Goal: Task Accomplishment & Management: Use online tool/utility

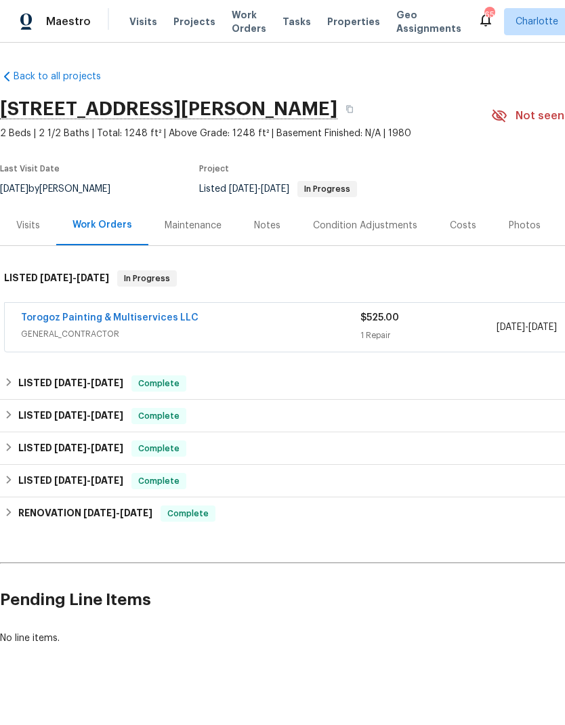
click at [126, 321] on link "Torogoz Painting & Multiservices LLC" at bounding box center [110, 317] width 178 height 9
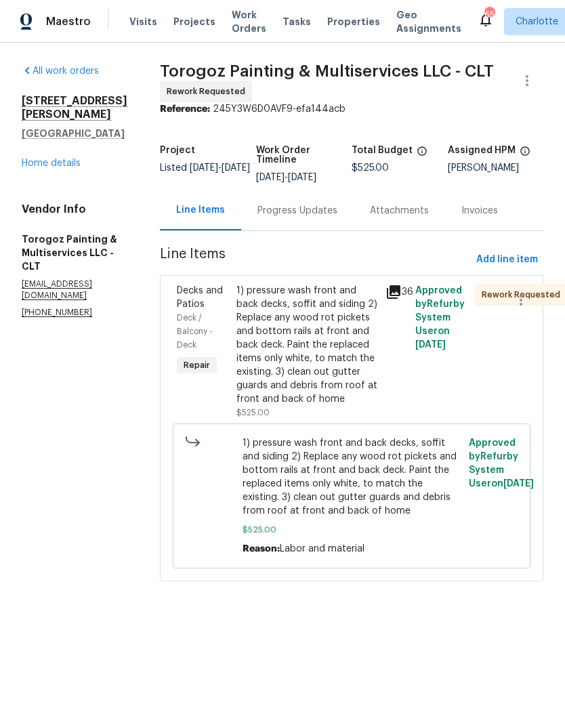
click at [320, 217] on div "Progress Updates" at bounding box center [297, 211] width 80 height 14
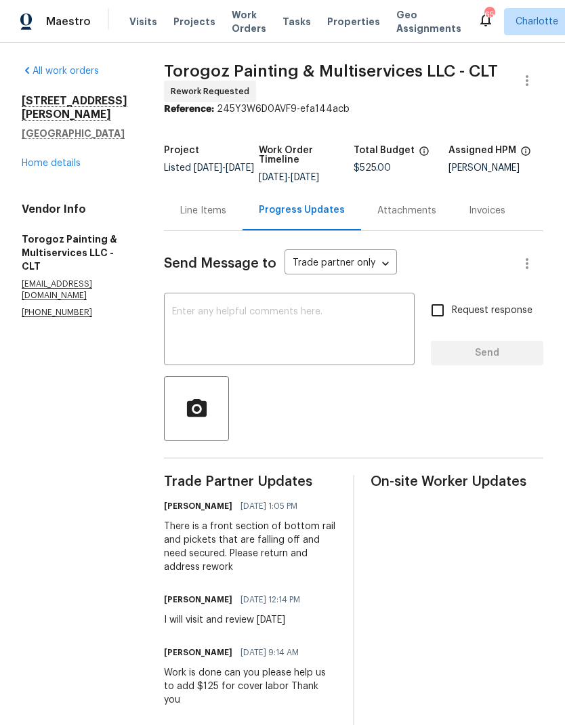
click at [227, 229] on div "Line Items" at bounding box center [203, 210] width 79 height 40
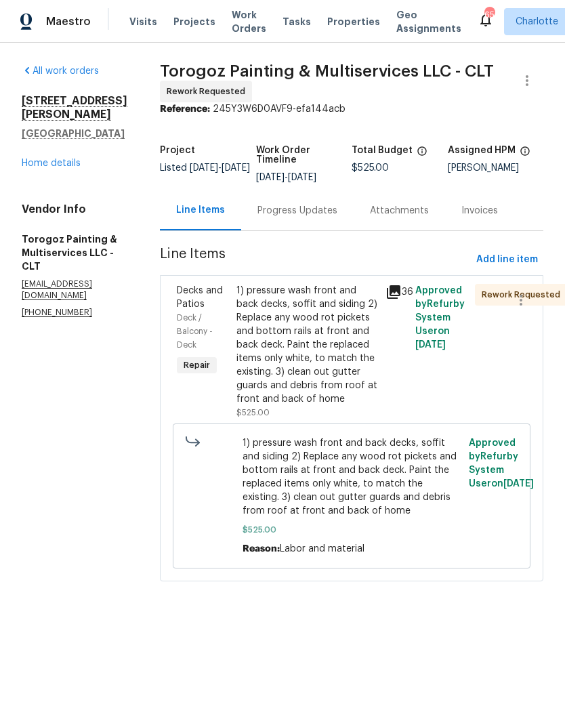
click at [64, 159] on link "Home details" at bounding box center [51, 163] width 59 height 9
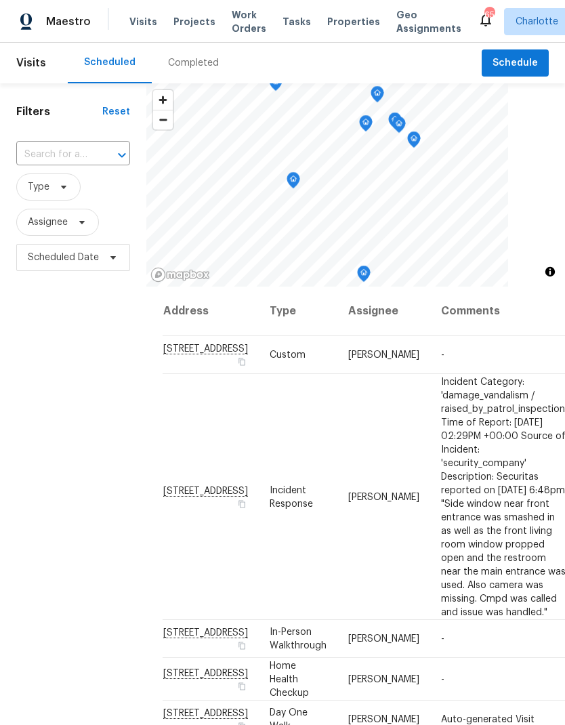
click at [64, 154] on input "text" at bounding box center [54, 154] width 76 height 21
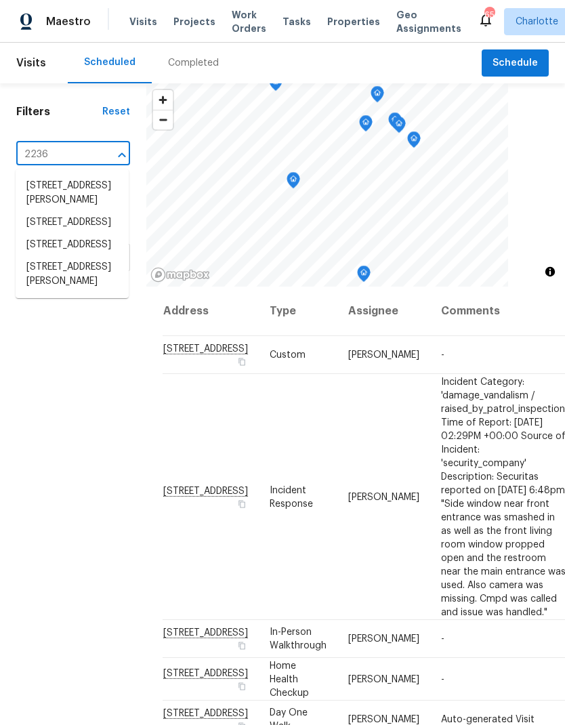
type input "2236 s"
click at [78, 191] on li "2236 Sussex Rd, York, SC 29745" at bounding box center [72, 186] width 113 height 22
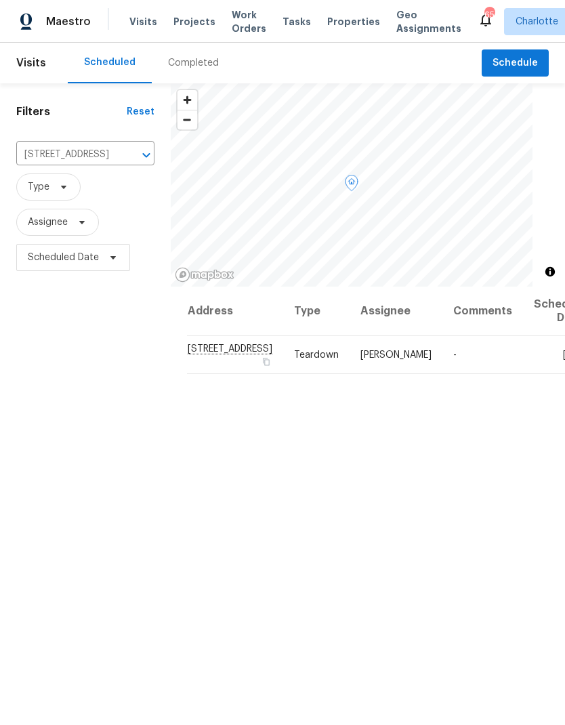
click at [0, 0] on span at bounding box center [0, 0] width 0 height 0
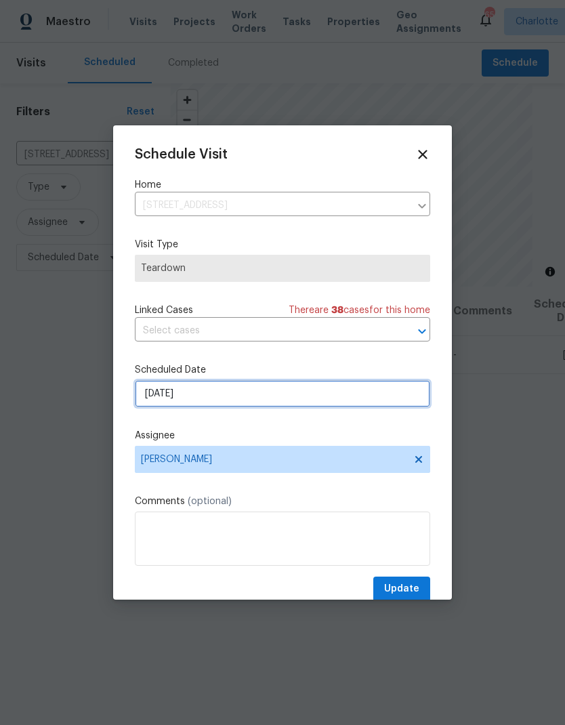
click at [257, 402] on input "9/14/2025" at bounding box center [282, 393] width 295 height 27
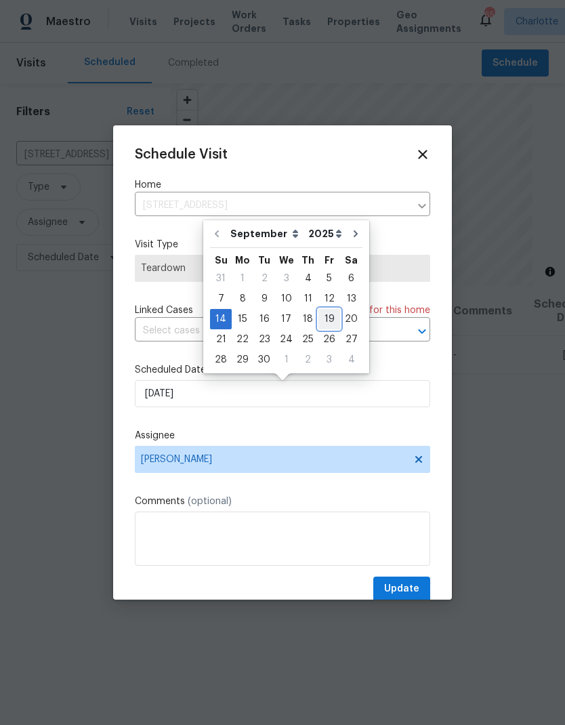
click at [321, 321] on div "19" at bounding box center [329, 319] width 22 height 19
type input "9/19/2025"
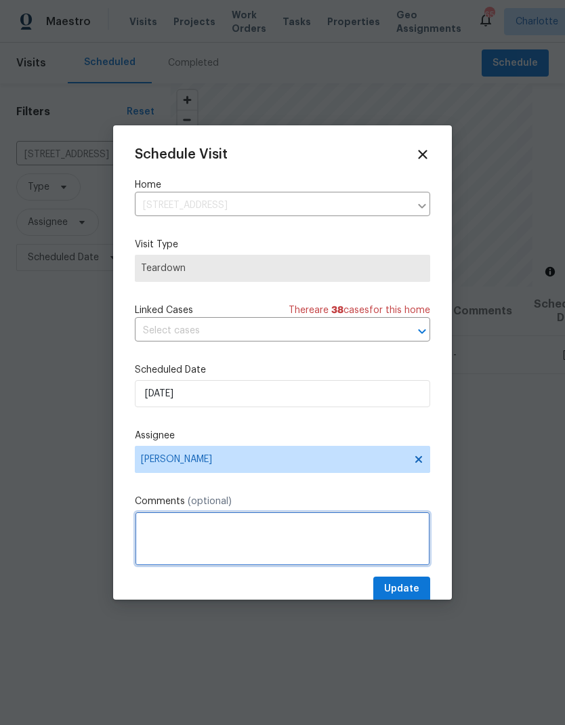
click at [249, 541] on textarea at bounding box center [282, 539] width 295 height 54
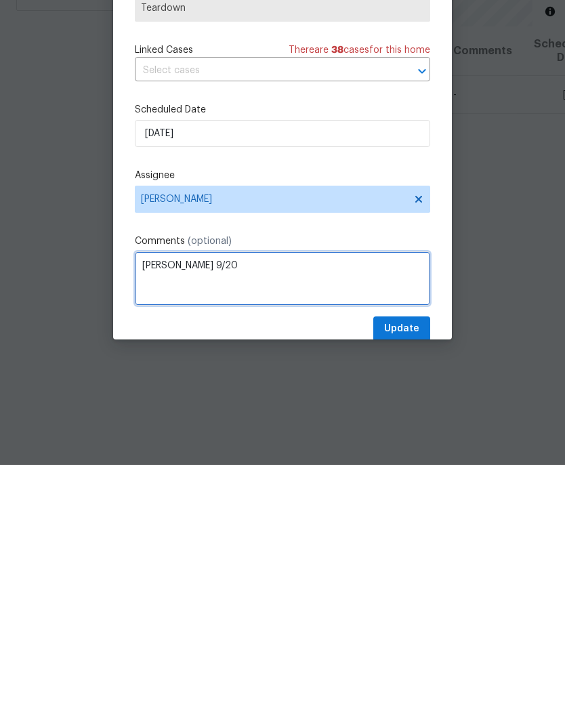
type textarea "COE 9/20"
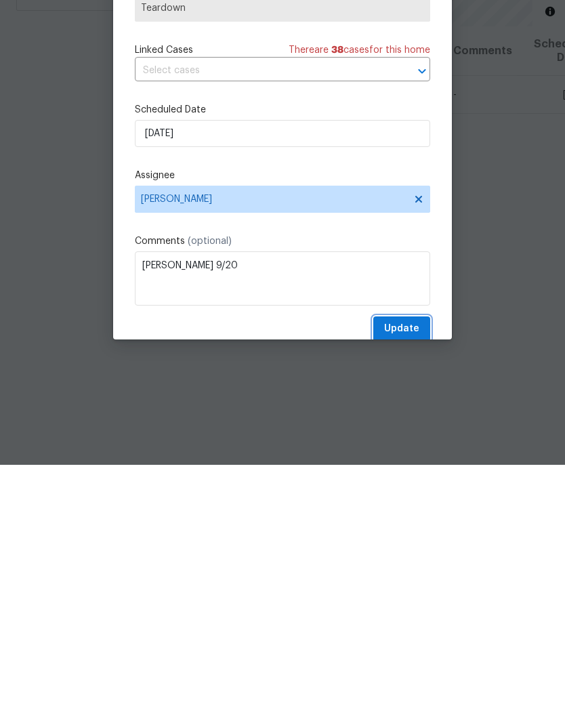
click at [405, 581] on span "Update" at bounding box center [401, 589] width 35 height 17
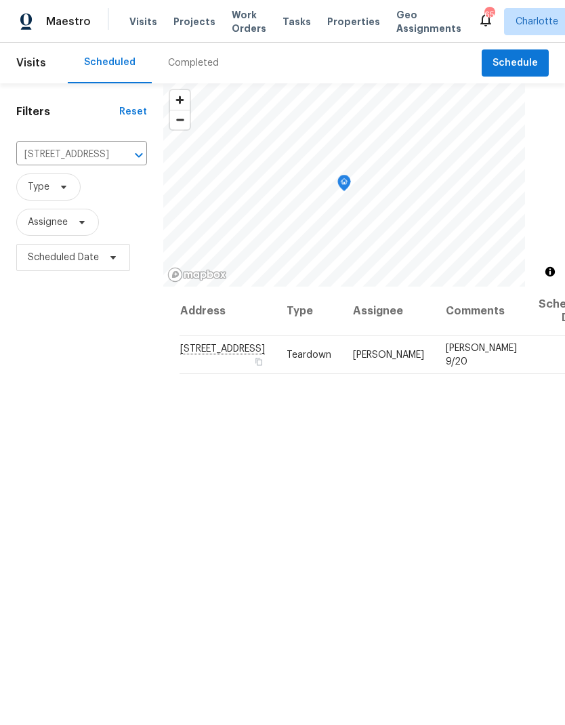
click at [122, 148] on icon "Clear" at bounding box center [122, 155] width 14 height 14
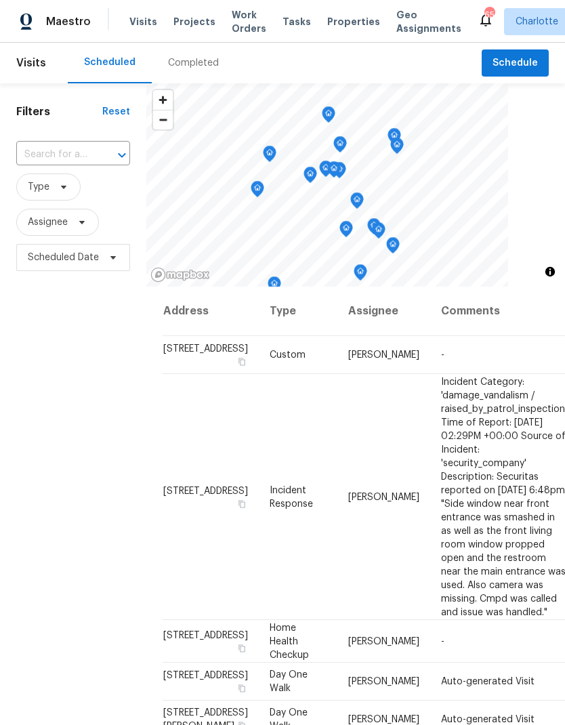
click at [87, 146] on input "text" at bounding box center [54, 154] width 76 height 21
type input "745 eri"
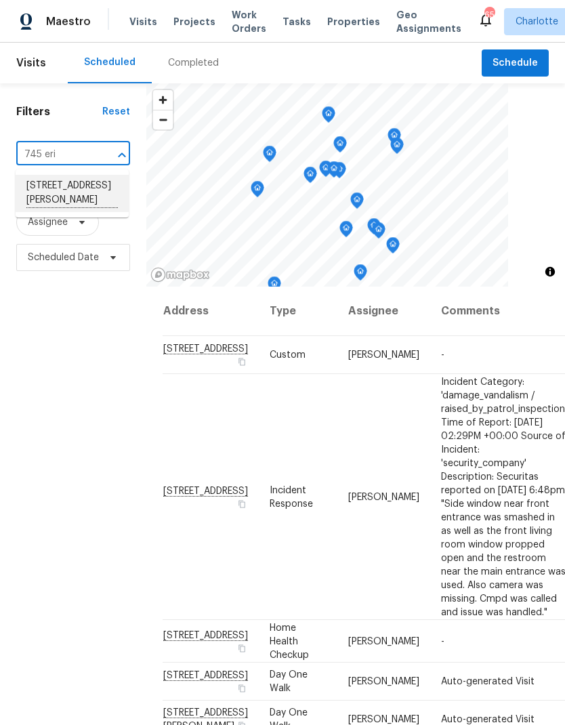
click at [81, 175] on li "[STREET_ADDRESS][PERSON_NAME]" at bounding box center [72, 193] width 113 height 37
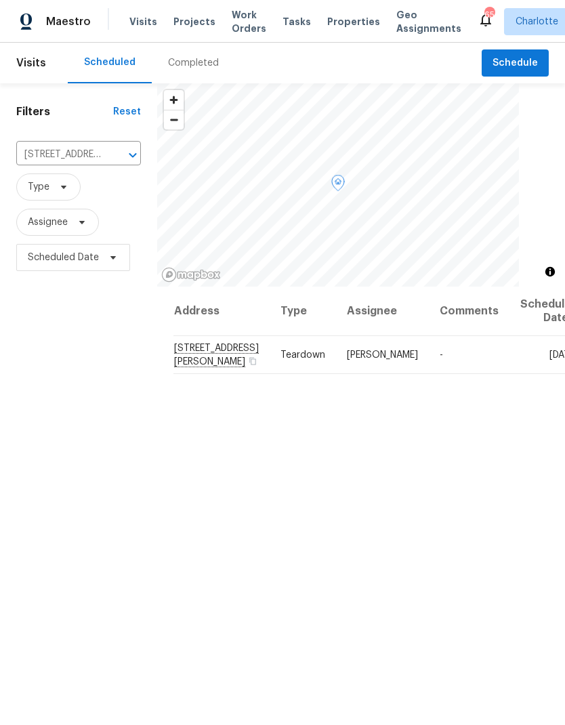
click at [0, 0] on icon at bounding box center [0, 0] width 0 height 0
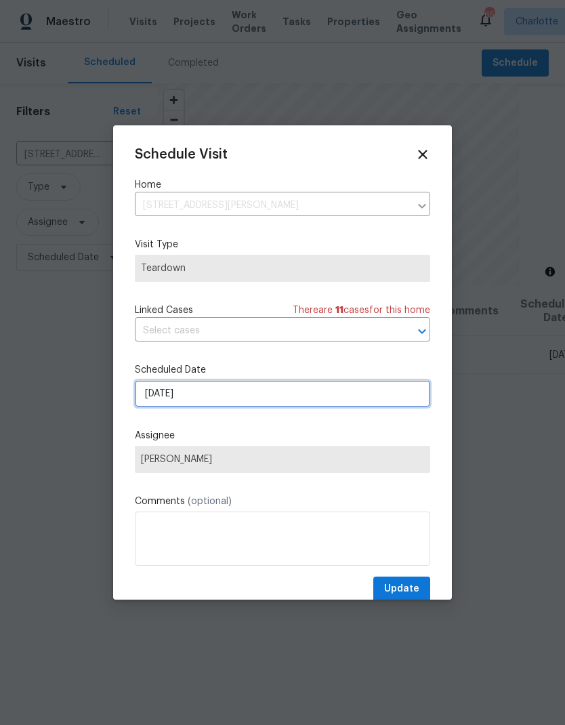
click at [235, 398] on input "9/14/2025" at bounding box center [282, 393] width 295 height 27
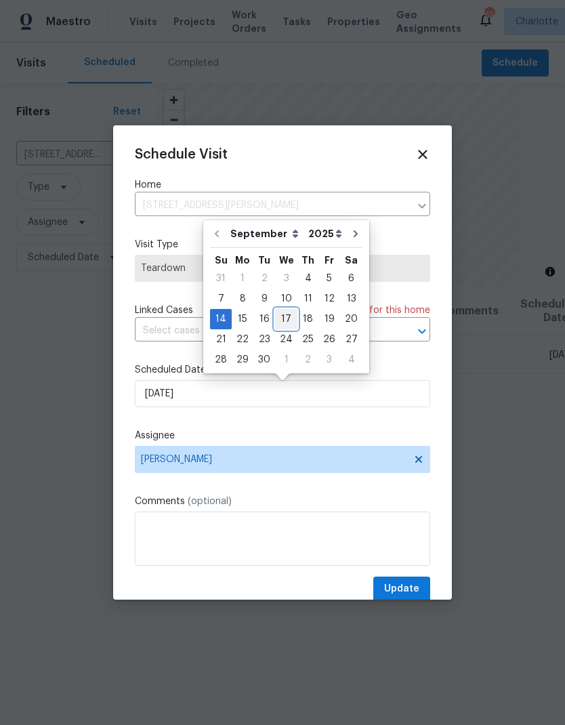
click at [285, 315] on div "17" at bounding box center [286, 319] width 22 height 19
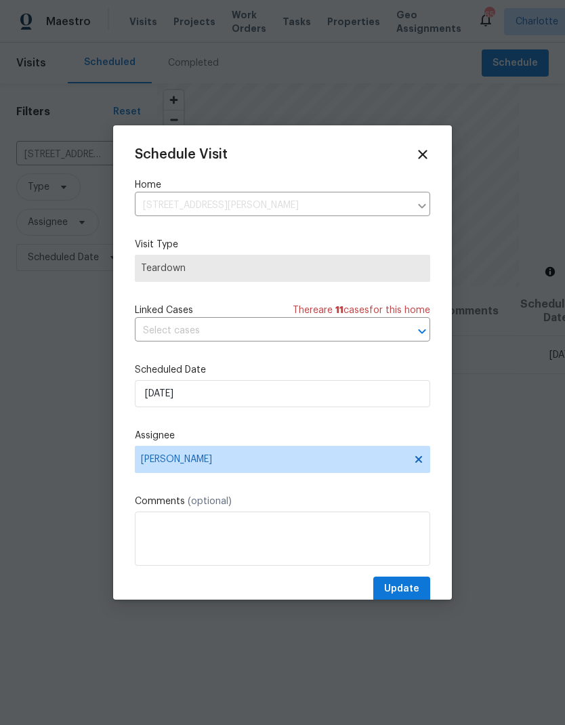
type input "9/17/2025"
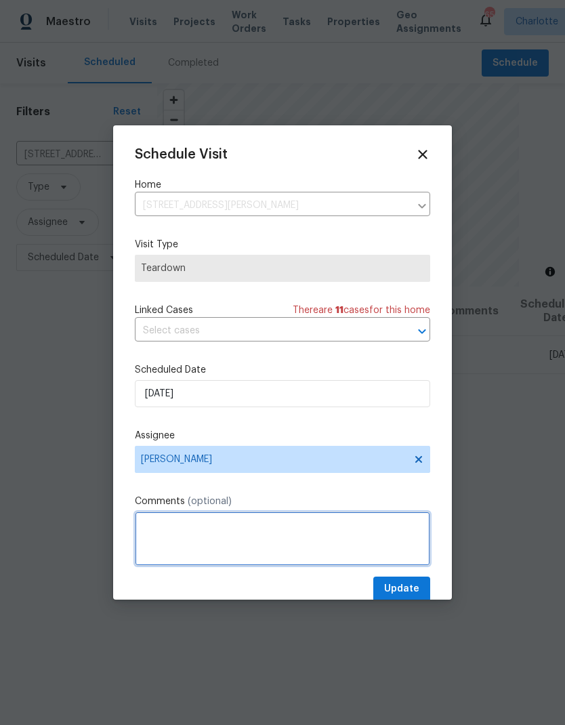
click at [243, 539] on textarea at bounding box center [282, 539] width 295 height 54
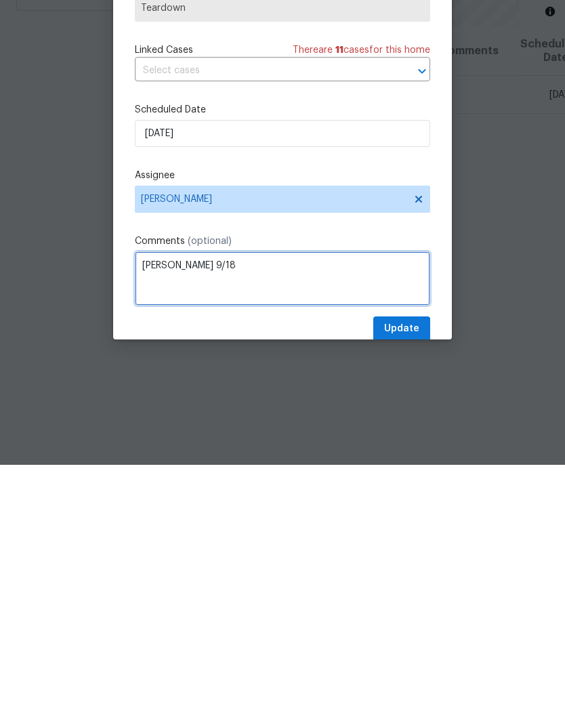
type textarea "[PERSON_NAME] 9/18"
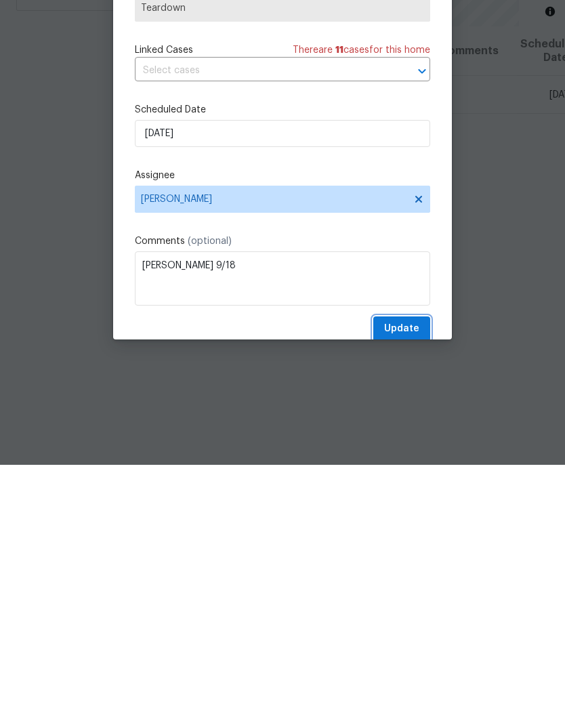
click at [398, 581] on span "Update" at bounding box center [401, 589] width 35 height 17
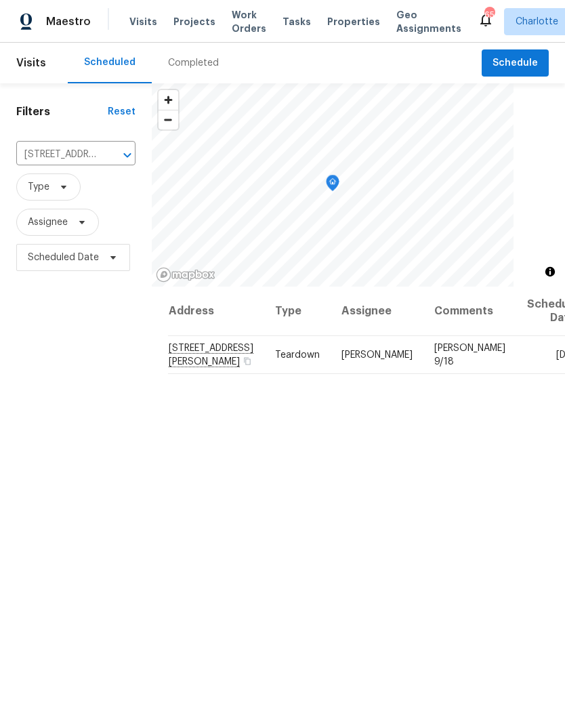
click at [117, 148] on icon "Clear" at bounding box center [110, 155] width 14 height 14
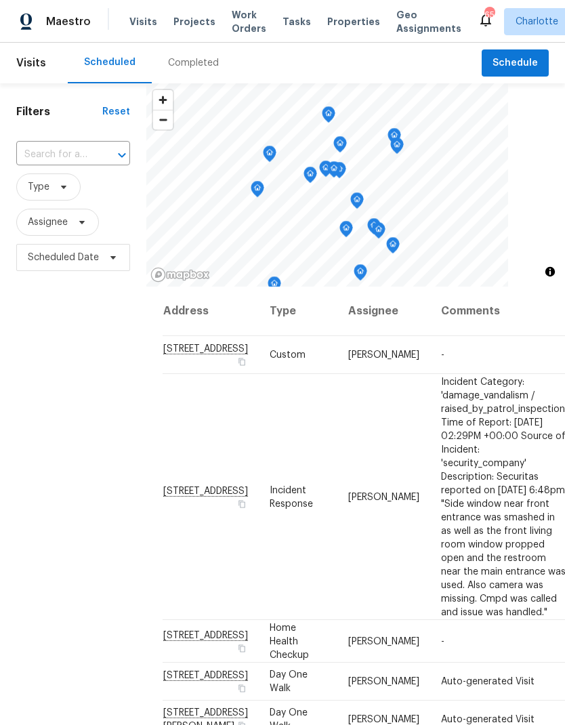
click at [76, 150] on input "text" at bounding box center [54, 154] width 76 height 21
type input "12092 spi"
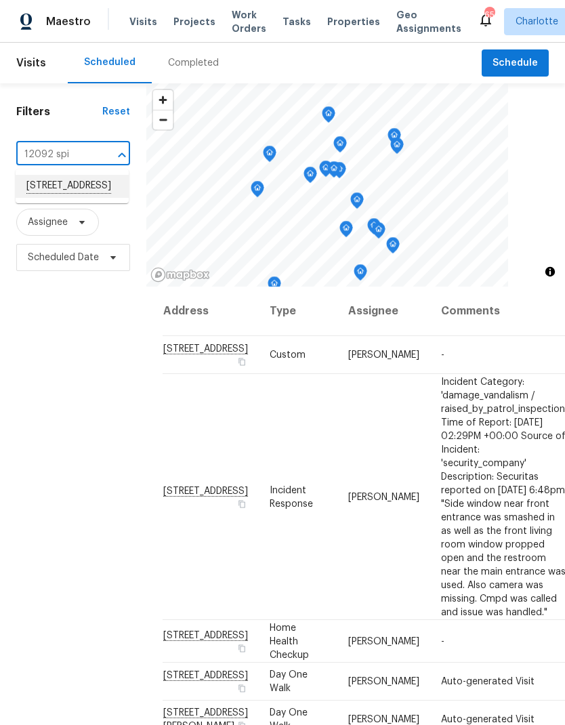
click at [85, 193] on li "12092 Spinnaker Dr, Fort Mill, SC 29708" at bounding box center [72, 186] width 113 height 23
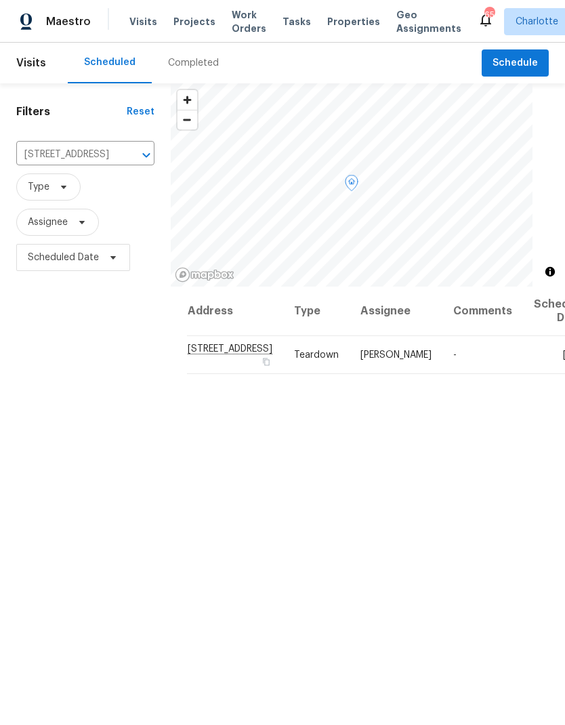
click at [0, 0] on icon at bounding box center [0, 0] width 0 height 0
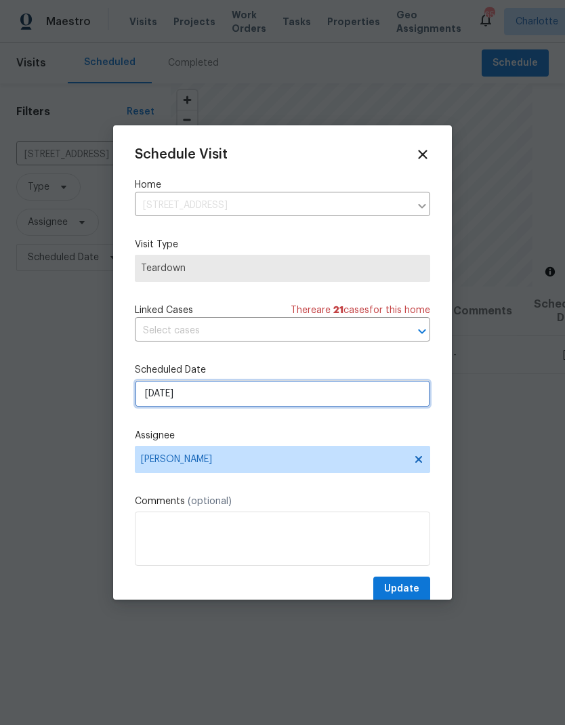
click at [264, 397] on input "9/17/2025" at bounding box center [282, 393] width 295 height 27
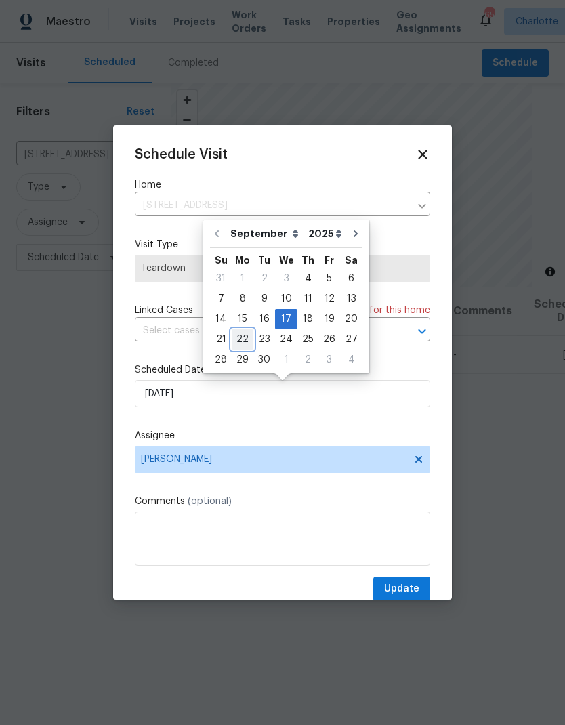
click at [238, 336] on div "22" at bounding box center [243, 339] width 22 height 19
type input "9/22/2025"
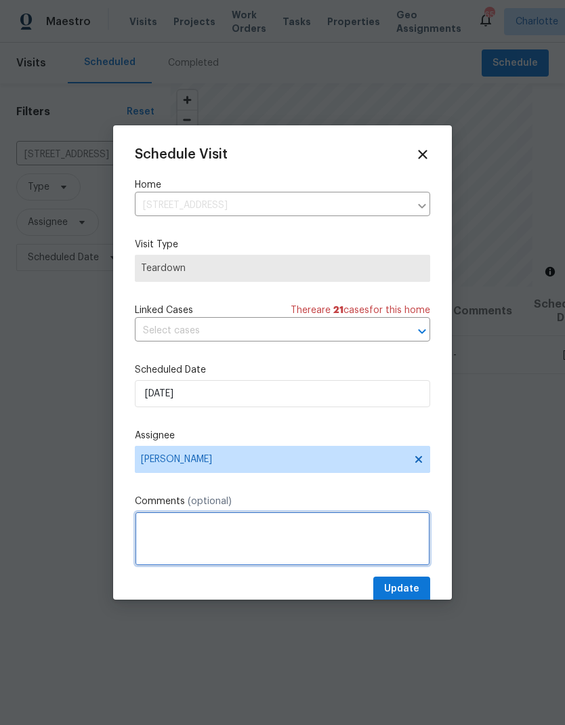
click at [213, 529] on textarea at bounding box center [282, 539] width 295 height 54
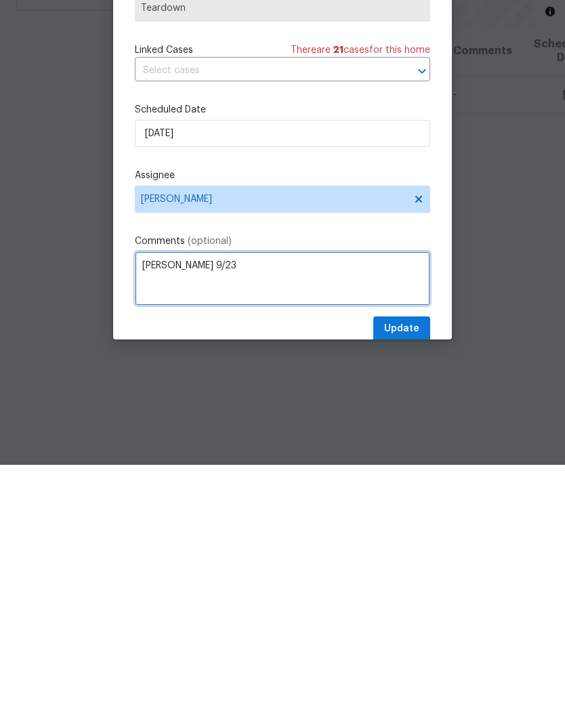
type textarea "COE 9/23"
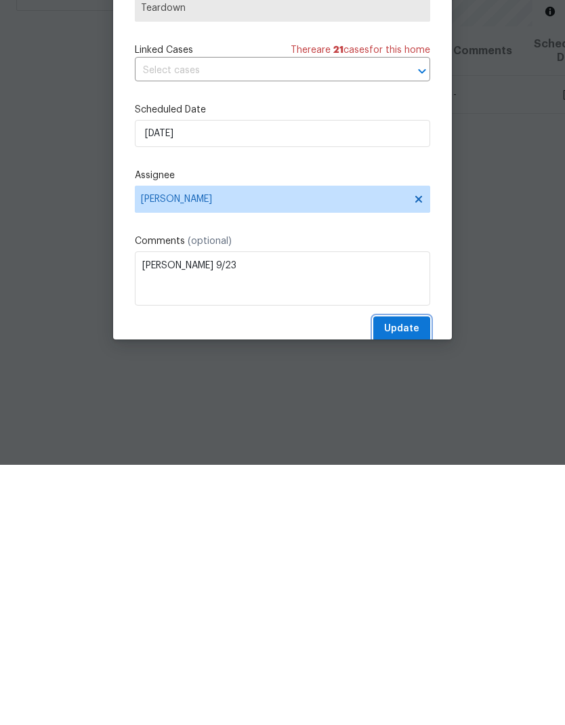
click at [395, 581] on span "Update" at bounding box center [401, 589] width 35 height 17
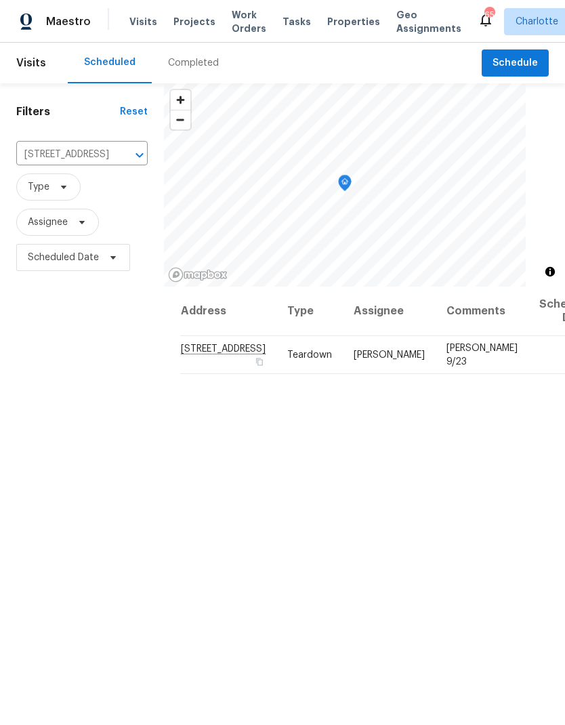
click at [120, 148] on icon "Clear" at bounding box center [122, 155] width 14 height 14
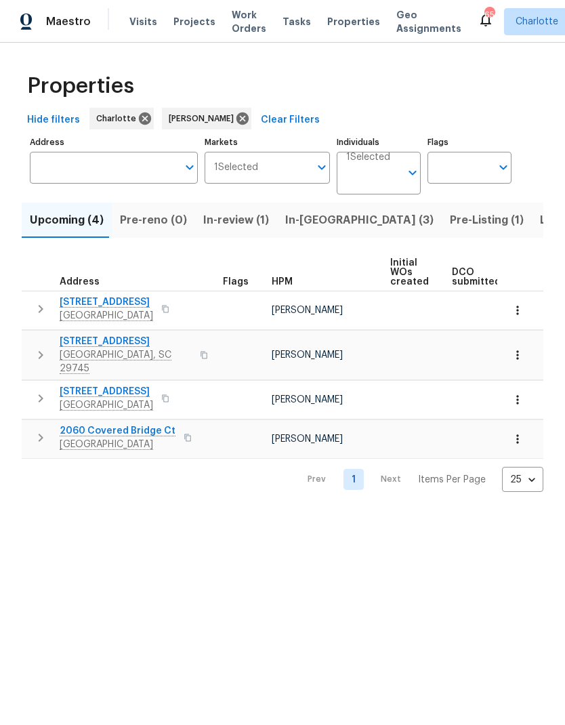
click at [450, 224] on span "Pre-Listing (1)" at bounding box center [487, 220] width 74 height 19
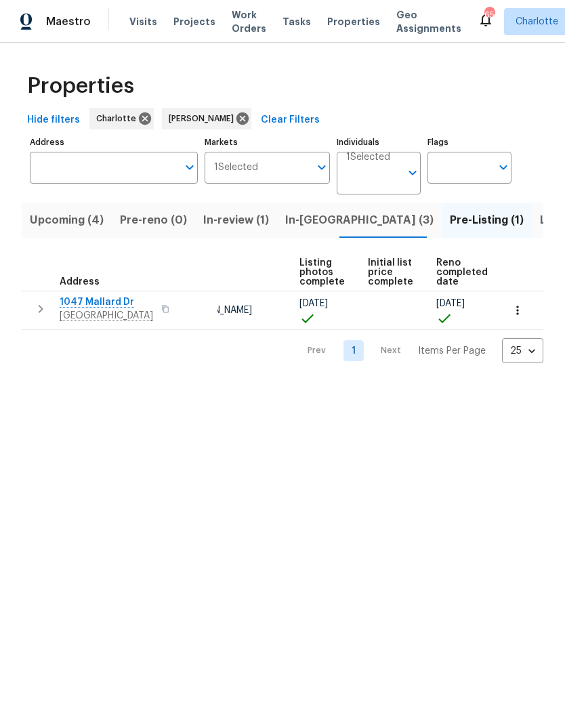
scroll to position [0, 90]
click at [540, 225] on span "Listed (21)" at bounding box center [568, 220] width 56 height 19
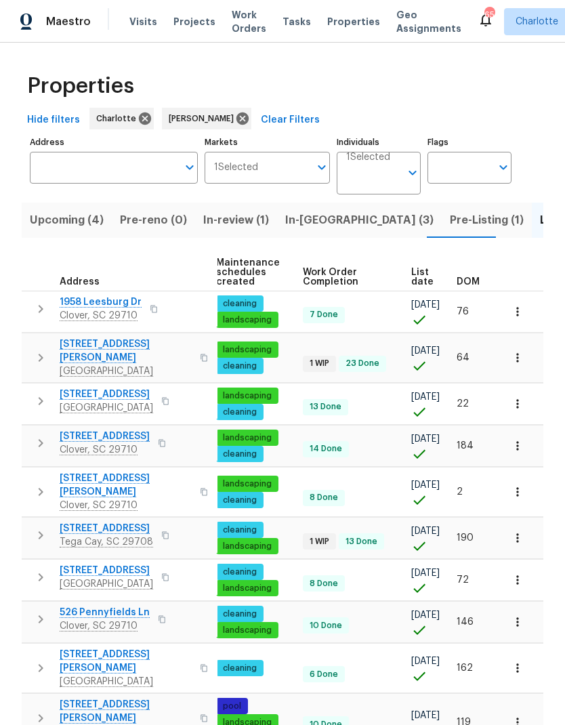
scroll to position [0, 197]
click at [470, 281] on span "DOM" at bounding box center [468, 281] width 23 height 9
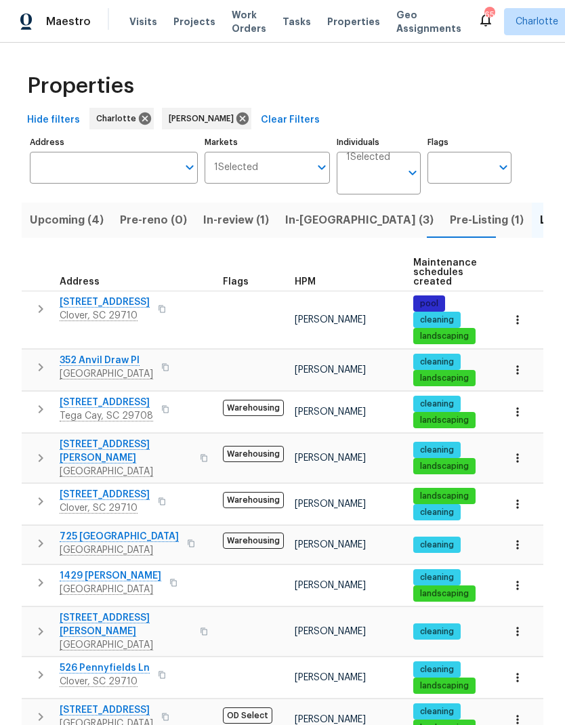
click at [41, 309] on icon "button" at bounding box center [41, 309] width 5 height 8
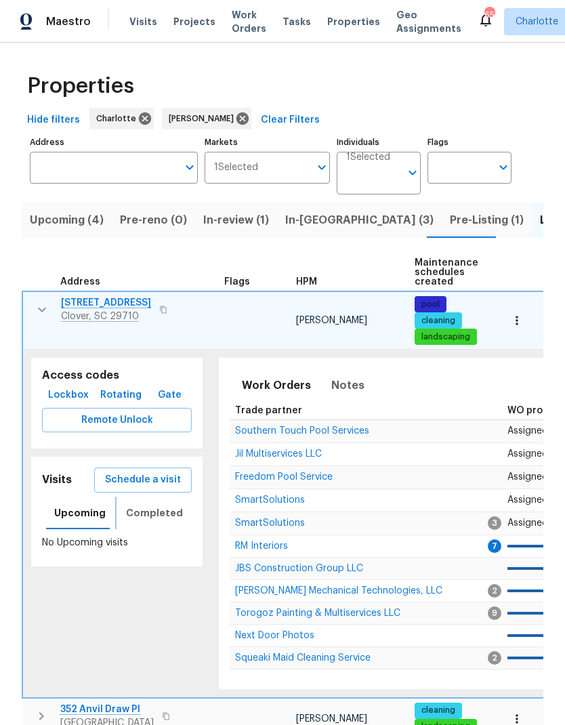
click at [157, 512] on span "Completed" at bounding box center [154, 513] width 57 height 17
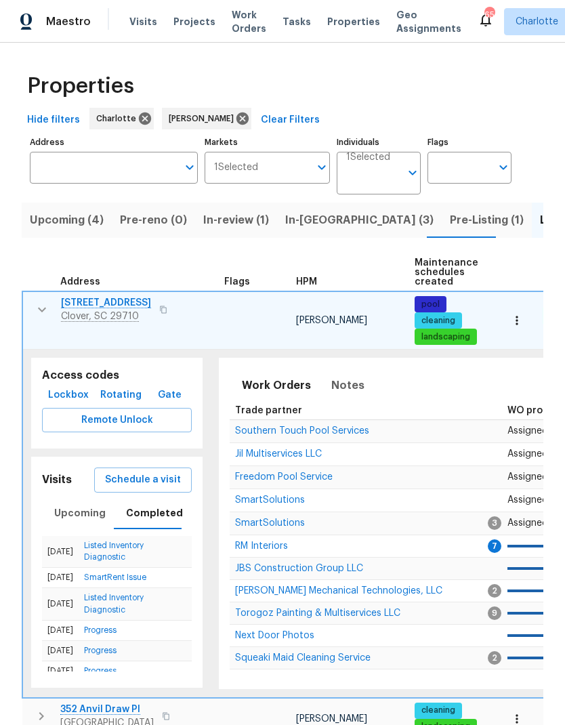
click at [150, 476] on span "Schedule a visit" at bounding box center [143, 480] width 76 height 17
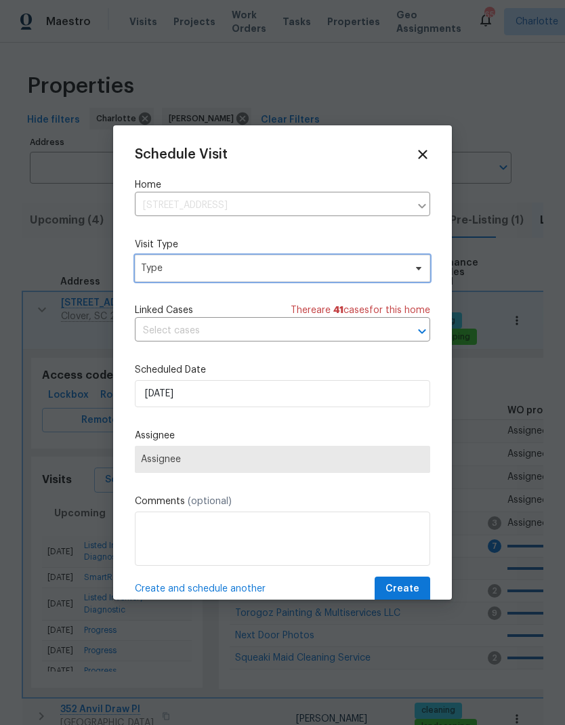
click at [217, 270] on span "Type" at bounding box center [273, 269] width 264 height 14
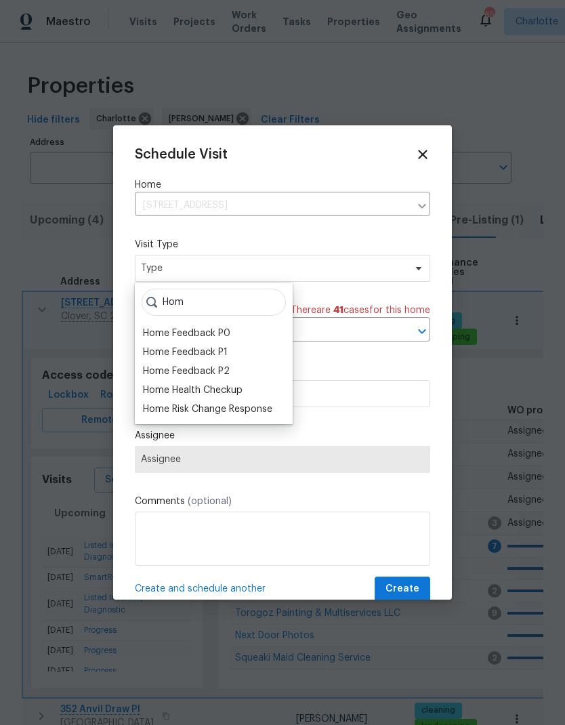
type input "Hom"
click at [242, 394] on div "Home Health Checkup" at bounding box center [193, 390] width 100 height 14
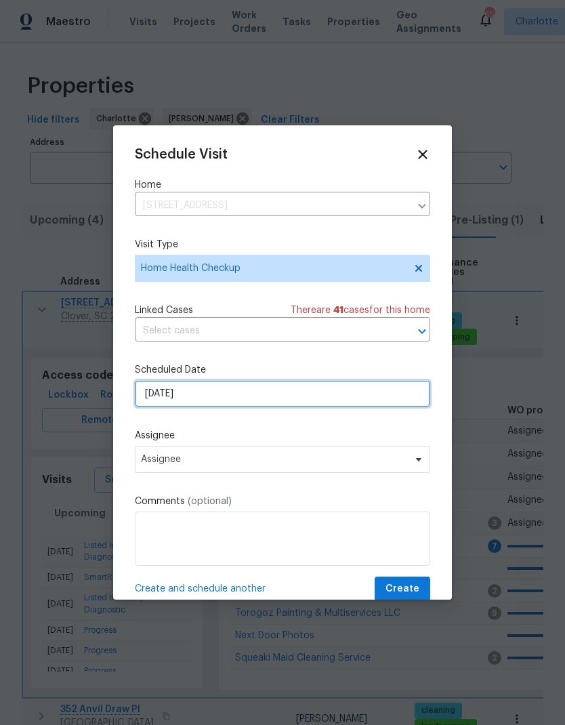
click at [253, 404] on input "[DATE]" at bounding box center [282, 393] width 295 height 27
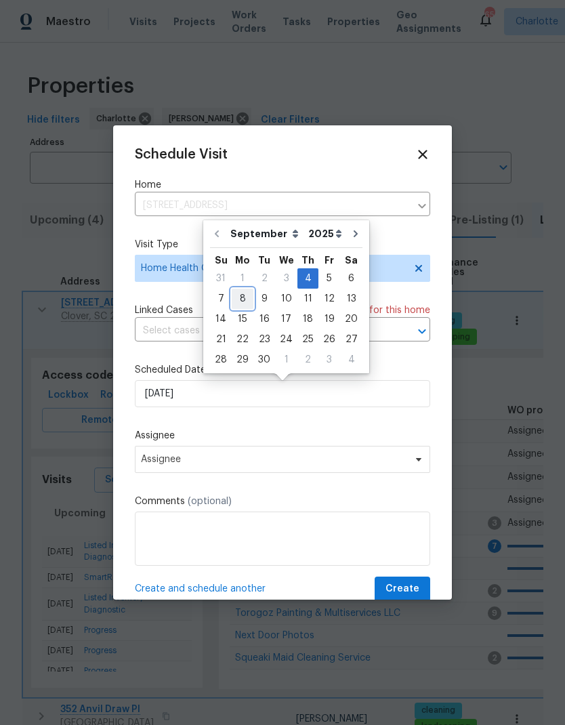
click at [238, 305] on div "8" at bounding box center [243, 298] width 22 height 19
type input "9/8/2025"
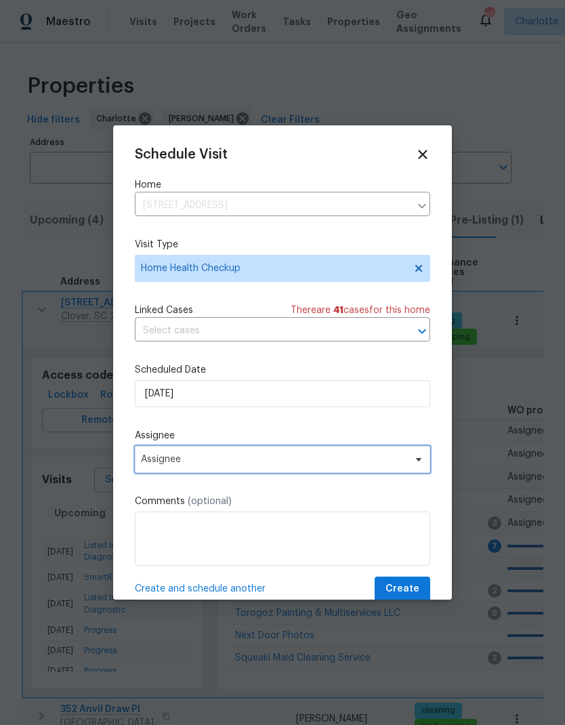
click at [245, 463] on span "Assignee" at bounding box center [274, 459] width 266 height 11
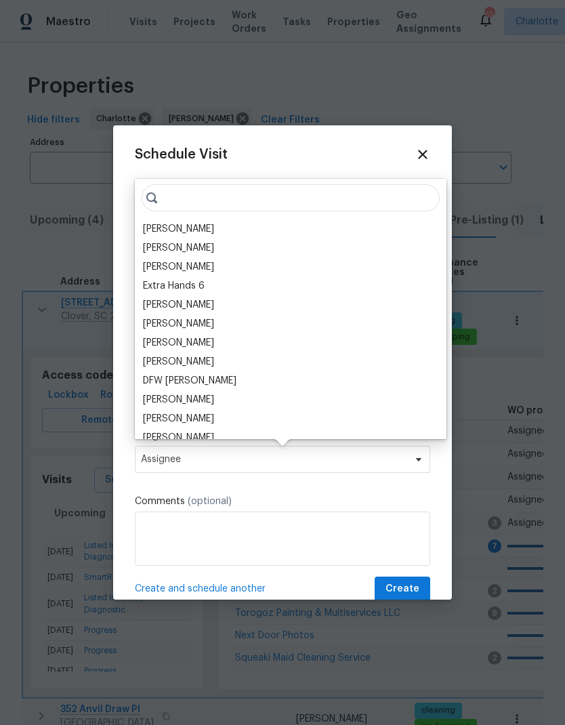
click at [177, 231] on div "[PERSON_NAME]" at bounding box center [178, 229] width 71 height 14
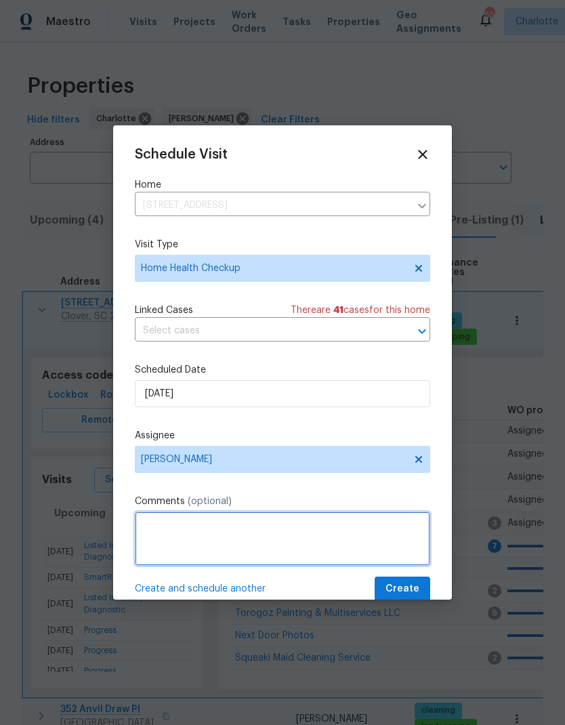
click at [315, 537] on textarea at bounding box center [282, 539] width 295 height 54
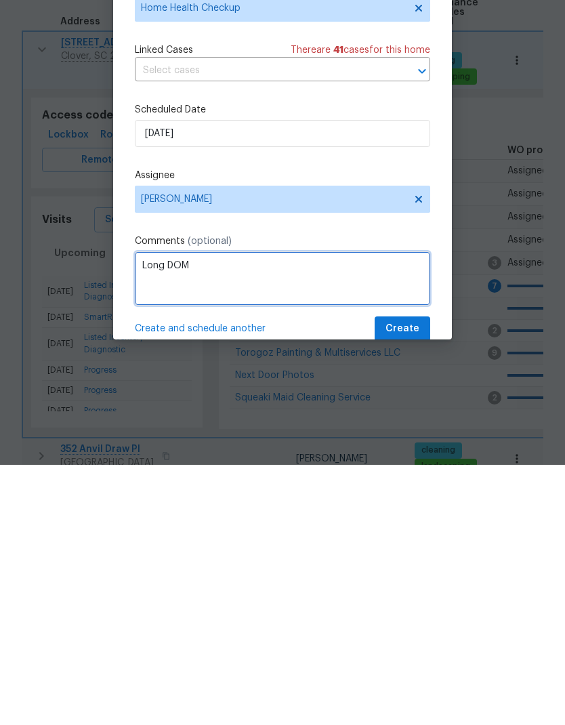
type textarea "Long DOM"
click at [417, 581] on span "Create" at bounding box center [403, 589] width 34 height 17
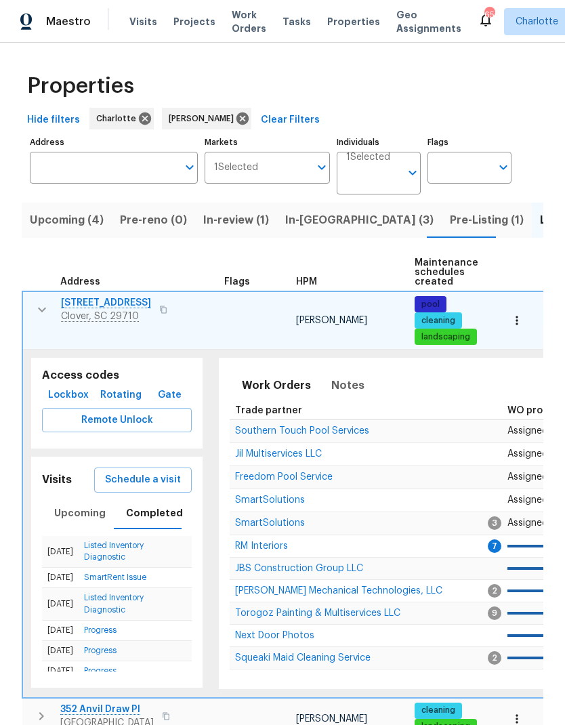
click at [37, 302] on icon "button" at bounding box center [42, 310] width 16 height 16
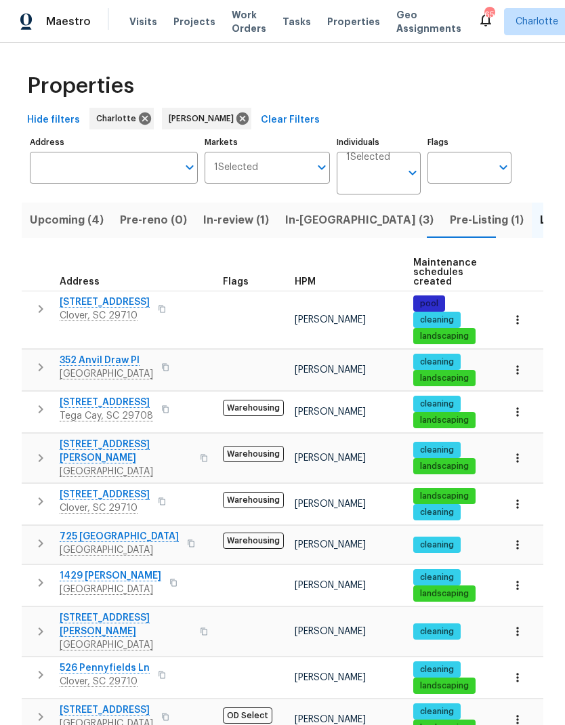
click at [41, 359] on icon "button" at bounding box center [41, 367] width 16 height 16
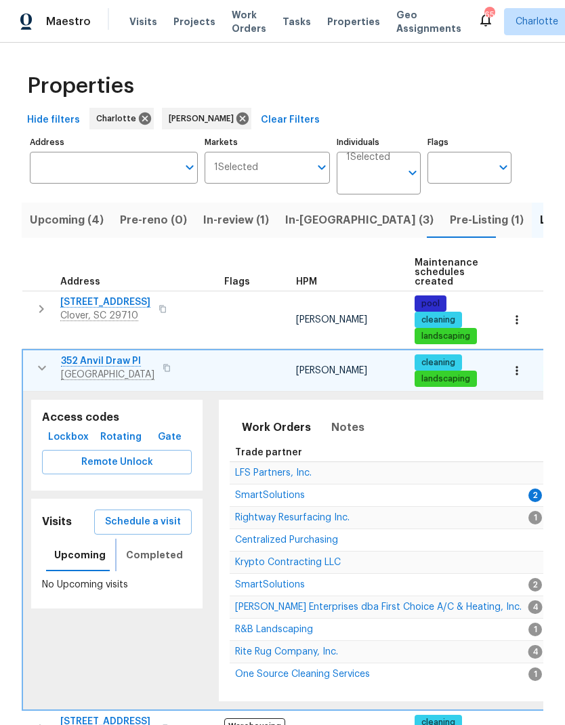
click at [159, 547] on span "Completed" at bounding box center [154, 555] width 57 height 17
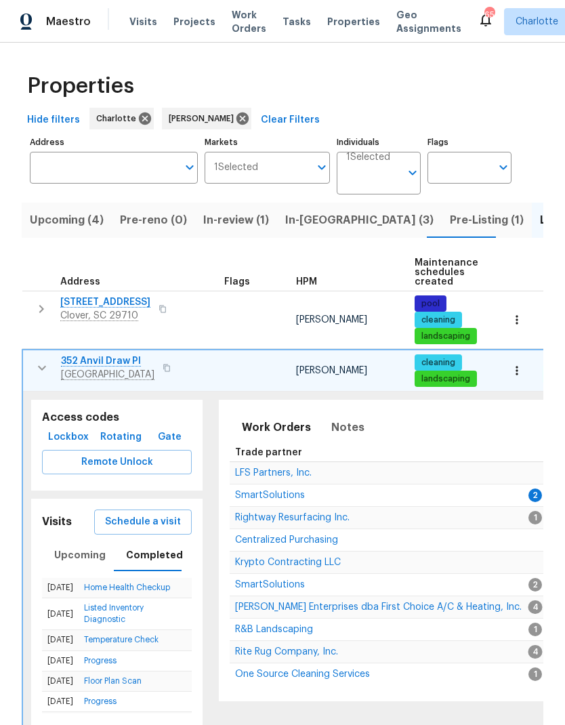
click at [34, 360] on icon "button" at bounding box center [42, 368] width 16 height 16
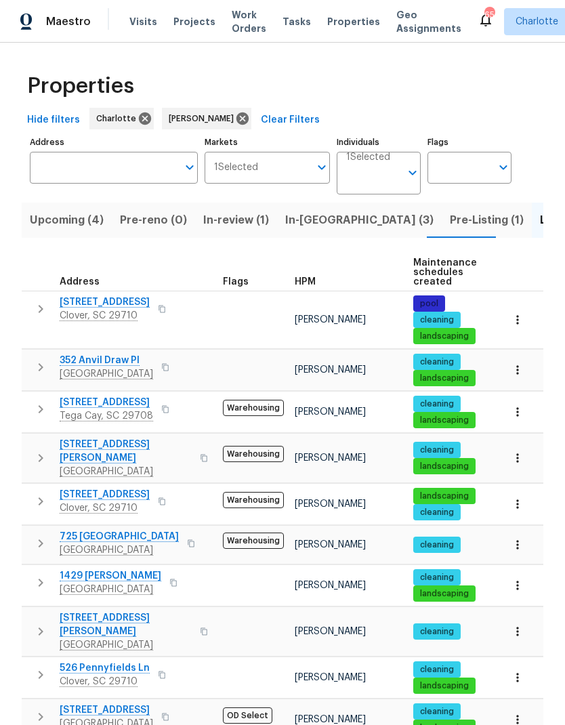
click at [37, 359] on icon "button" at bounding box center [41, 367] width 16 height 16
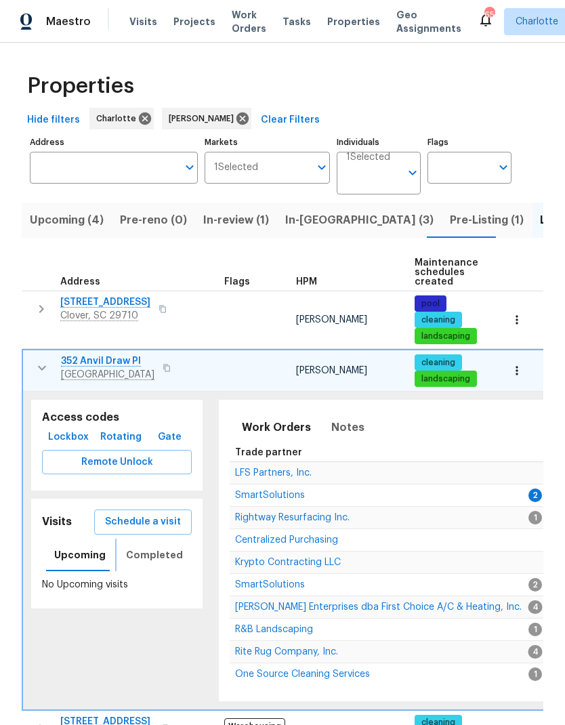
click at [159, 547] on span "Completed" at bounding box center [154, 555] width 57 height 17
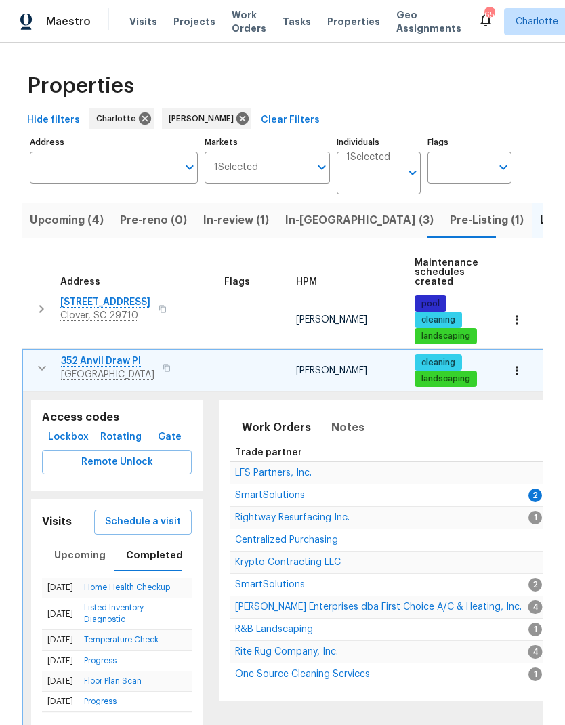
click at [142, 514] on span "Schedule a visit" at bounding box center [143, 522] width 76 height 17
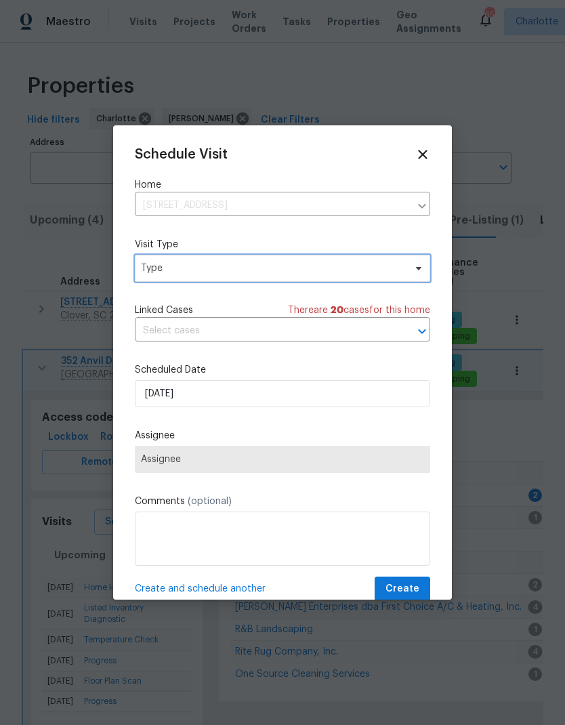
click at [255, 275] on span "Type" at bounding box center [273, 269] width 264 height 14
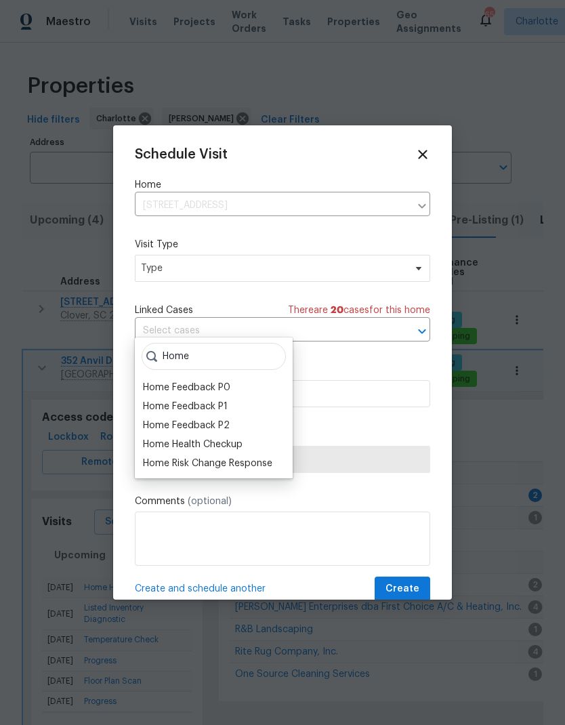
type input "Home"
click at [238, 438] on div "Home Health Checkup" at bounding box center [193, 445] width 100 height 14
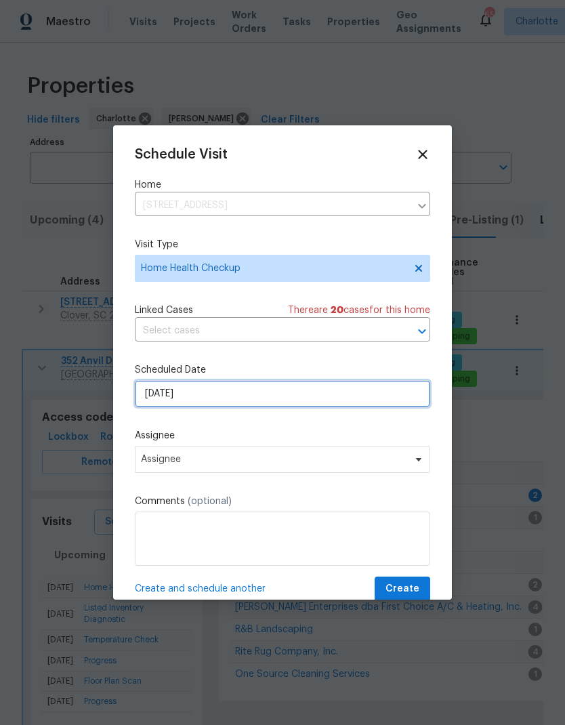
click at [249, 400] on input "[DATE]" at bounding box center [282, 393] width 295 height 27
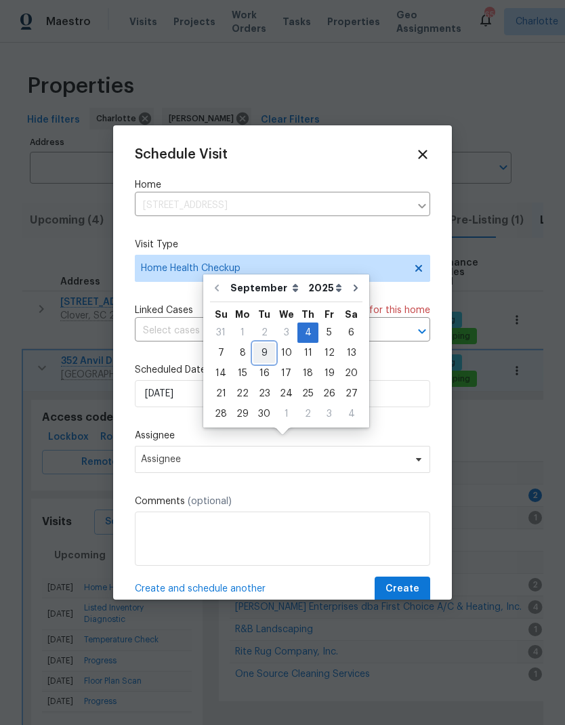
click at [263, 344] on div "9" at bounding box center [264, 353] width 22 height 19
type input "[DATE]"
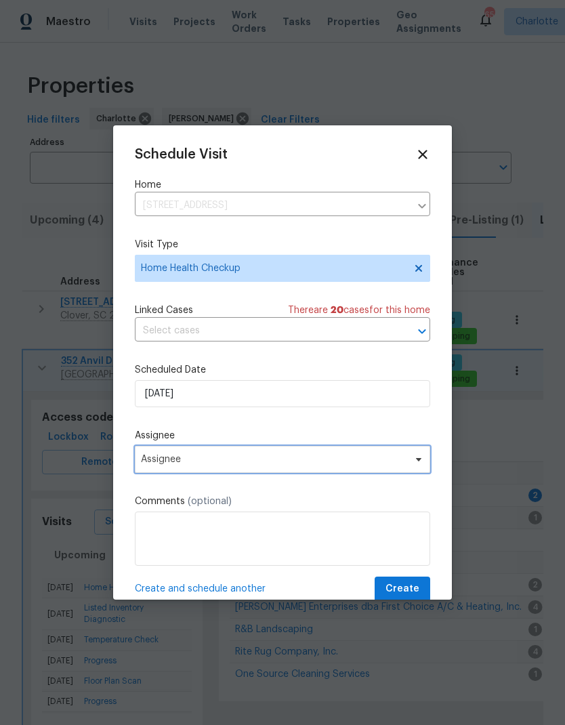
click at [249, 465] on span "Assignee" at bounding box center [274, 459] width 266 height 11
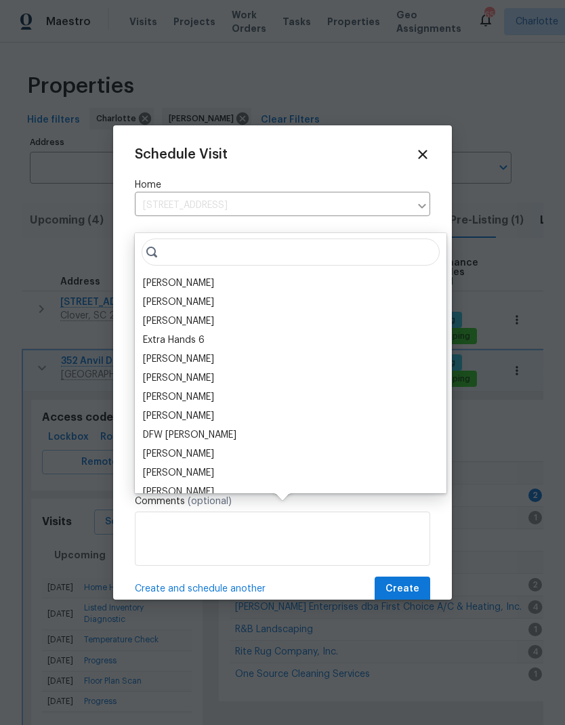
click at [179, 276] on div "[PERSON_NAME]" at bounding box center [178, 283] width 71 height 14
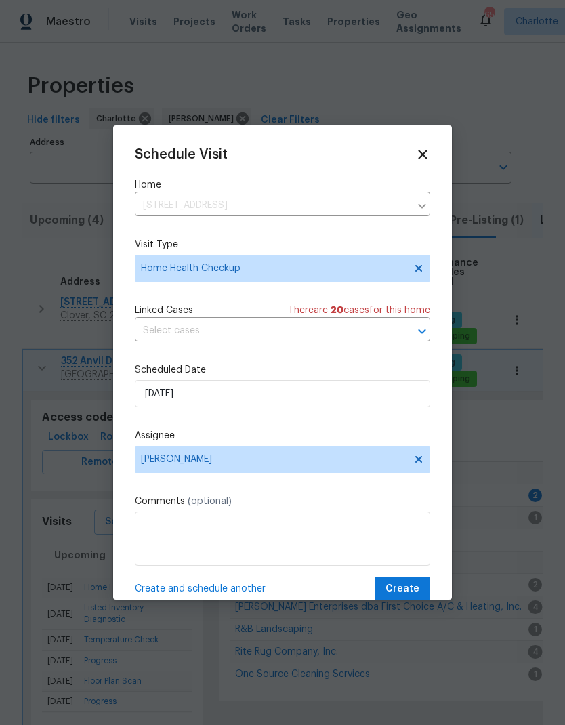
click at [248, 546] on textarea at bounding box center [282, 539] width 295 height 54
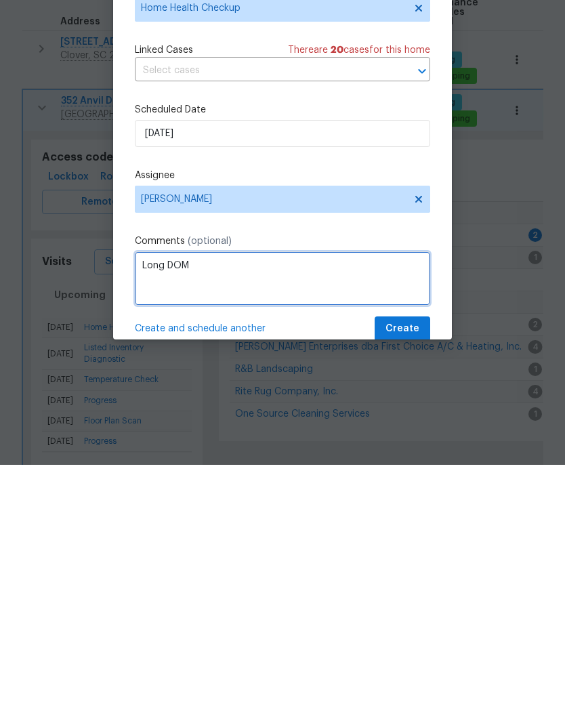
type textarea "Long DOM"
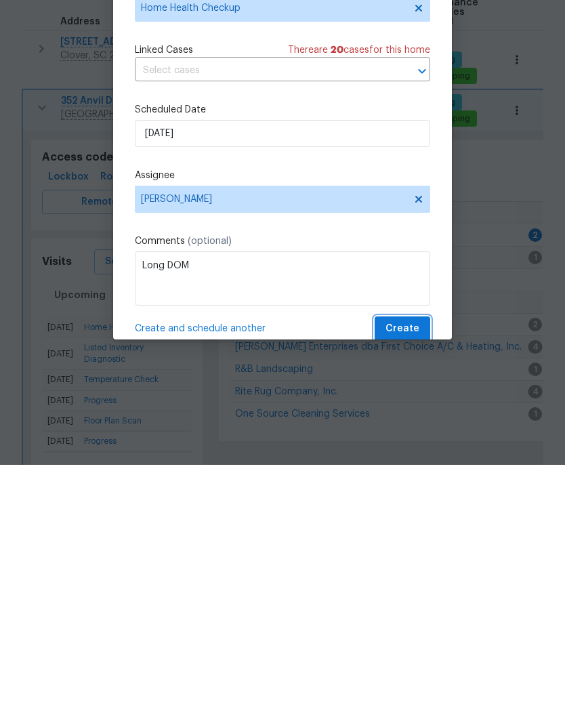
click at [407, 581] on span "Create" at bounding box center [403, 589] width 34 height 17
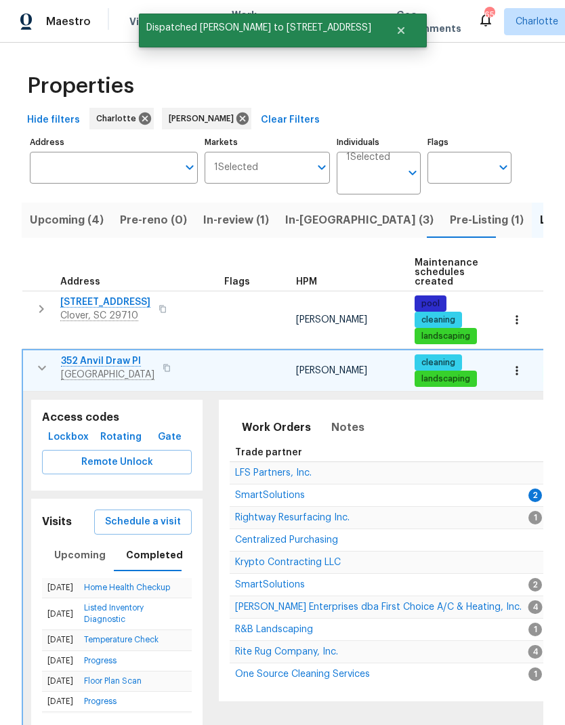
click at [48, 360] on icon "button" at bounding box center [42, 368] width 16 height 16
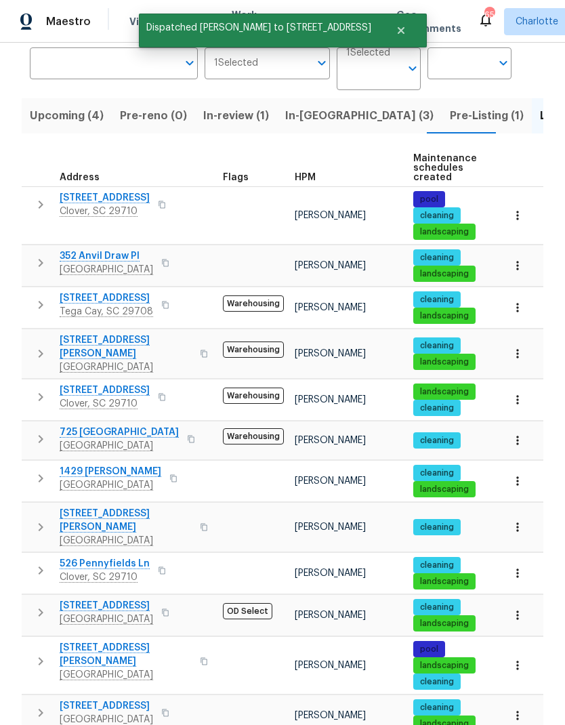
scroll to position [115, 0]
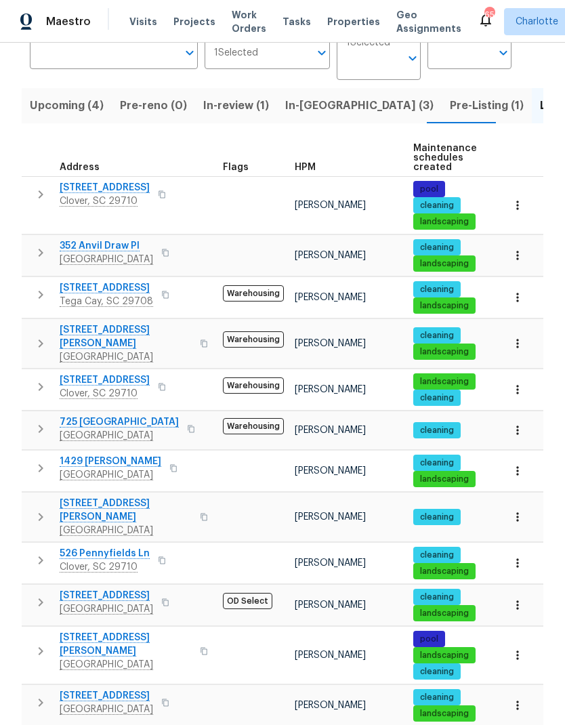
click at [47, 335] on icon "button" at bounding box center [41, 343] width 16 height 16
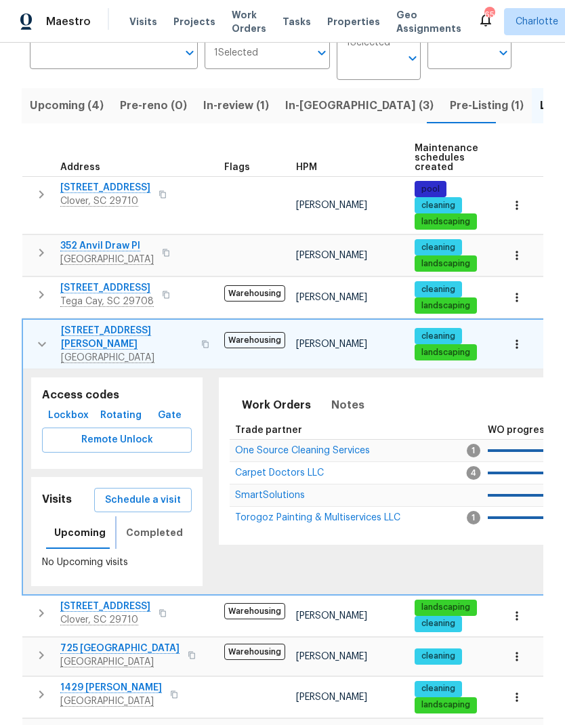
click at [152, 524] on span "Completed" at bounding box center [154, 532] width 57 height 17
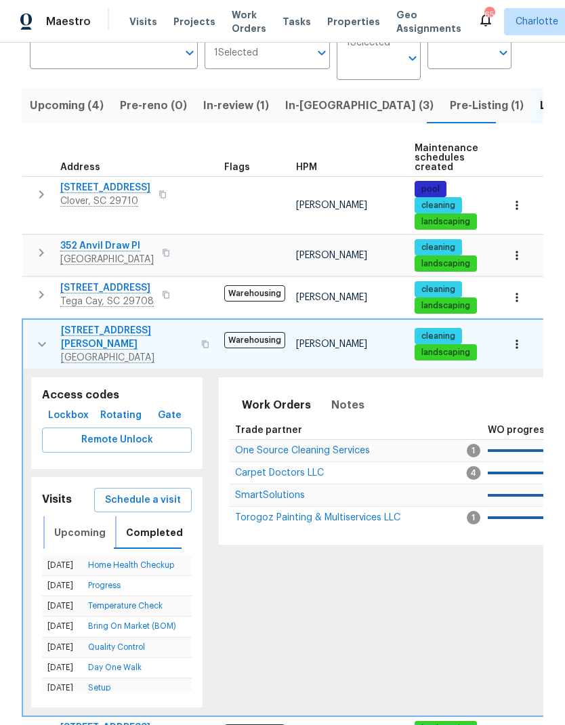
click at [83, 524] on span "Upcoming" at bounding box center [79, 532] width 51 height 17
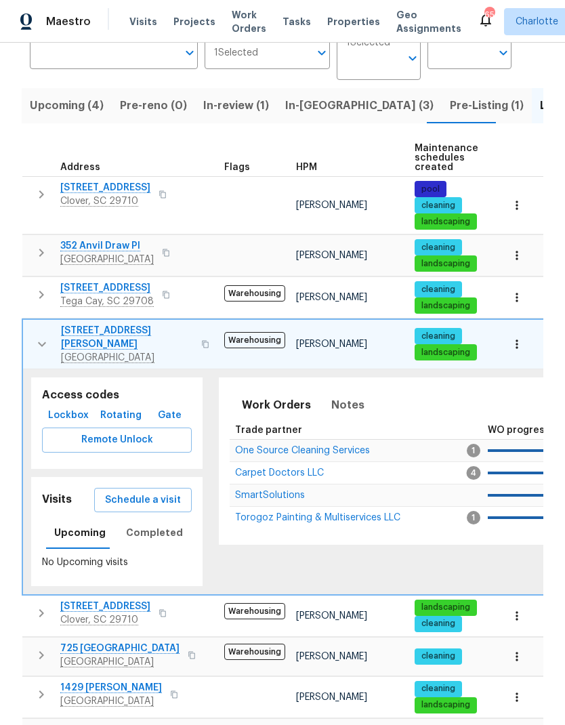
click at [41, 324] on button "button" at bounding box center [41, 344] width 27 height 41
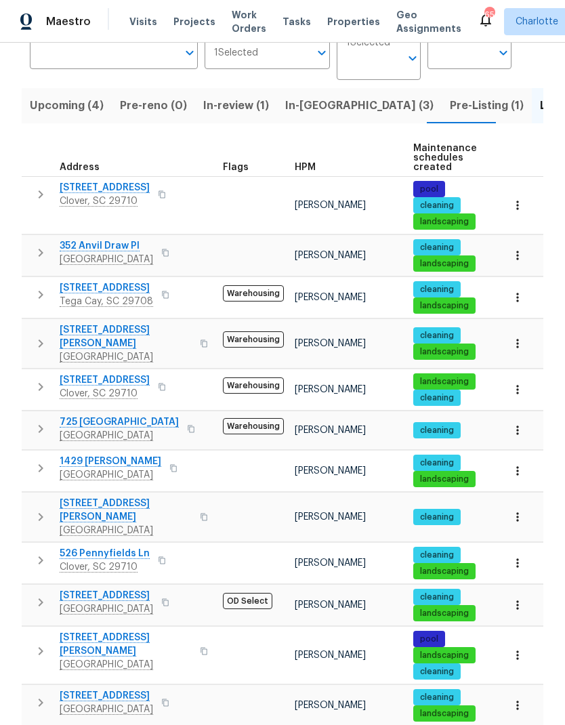
click at [40, 383] on icon "button" at bounding box center [41, 387] width 5 height 8
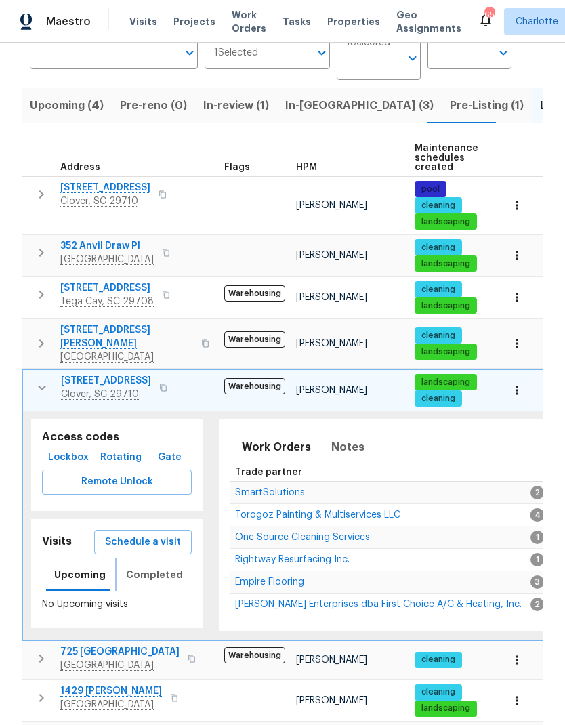
click at [163, 566] on span "Completed" at bounding box center [154, 574] width 57 height 17
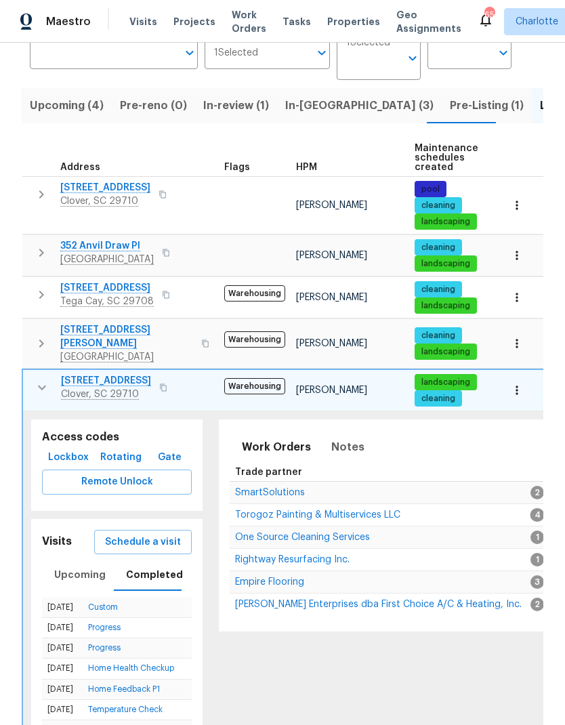
click at [112, 603] on link "Custom" at bounding box center [103, 607] width 30 height 8
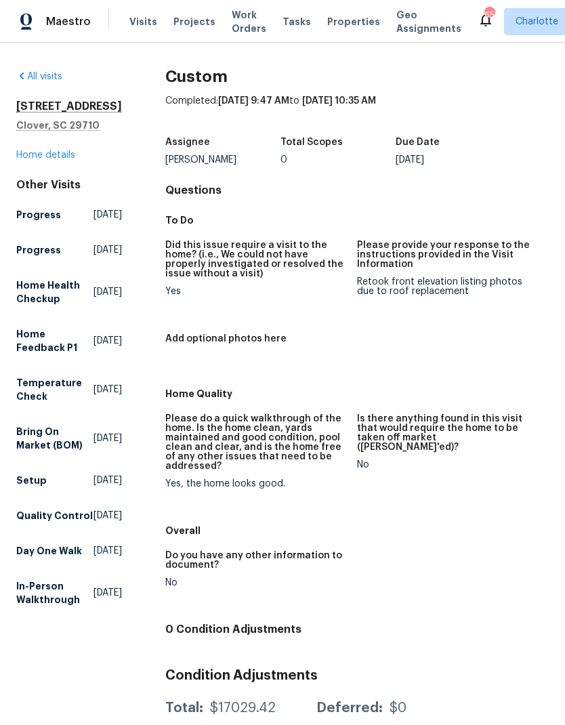
click at [36, 80] on link "All visits" at bounding box center [39, 76] width 46 height 9
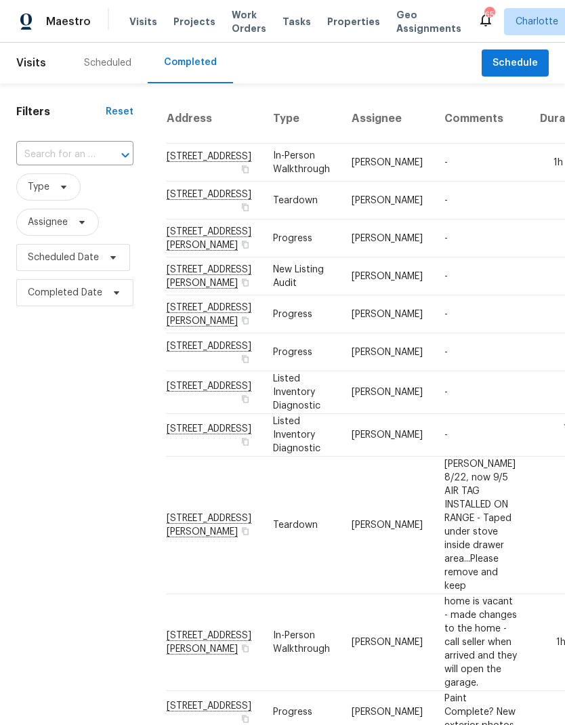
click at [339, 26] on span "Properties" at bounding box center [353, 22] width 53 height 14
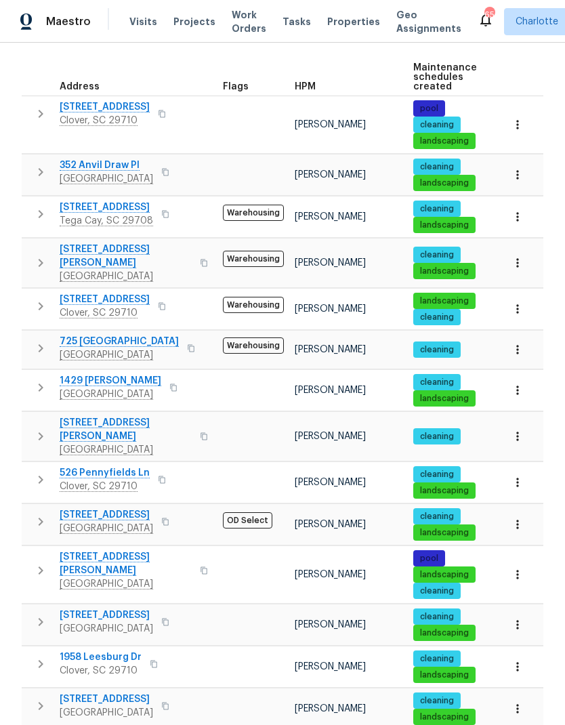
scroll to position [201, 0]
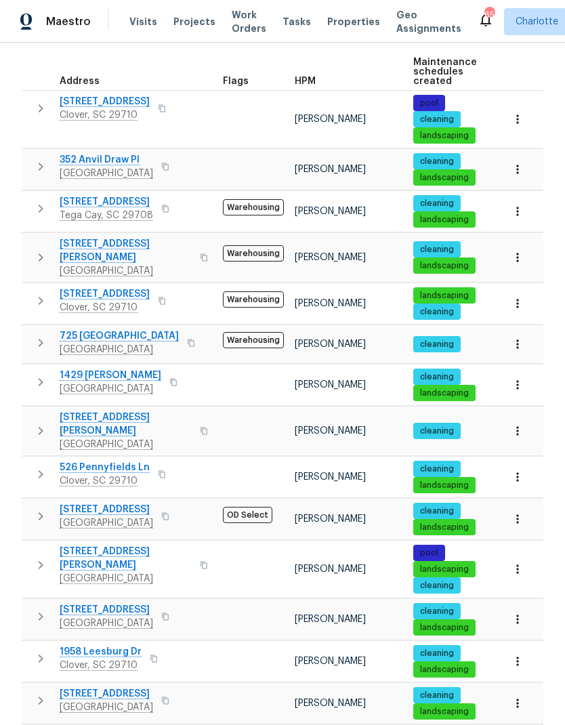
click at [37, 335] on icon "button" at bounding box center [41, 343] width 16 height 16
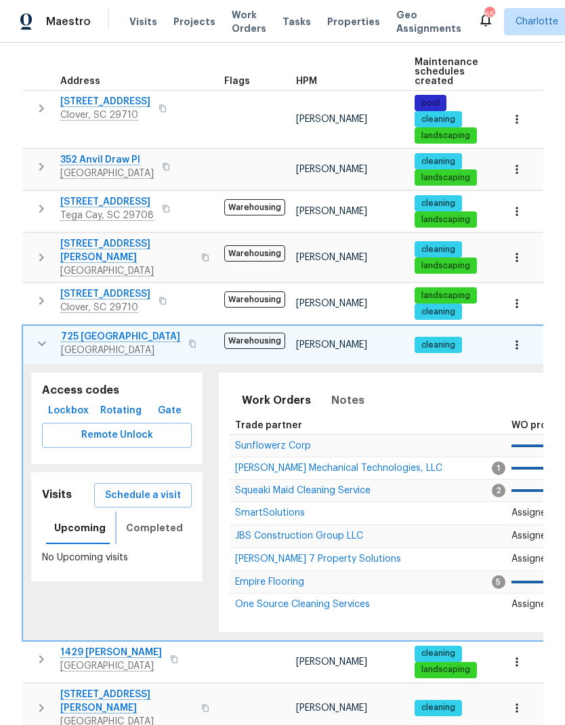
click at [152, 520] on span "Completed" at bounding box center [154, 528] width 57 height 17
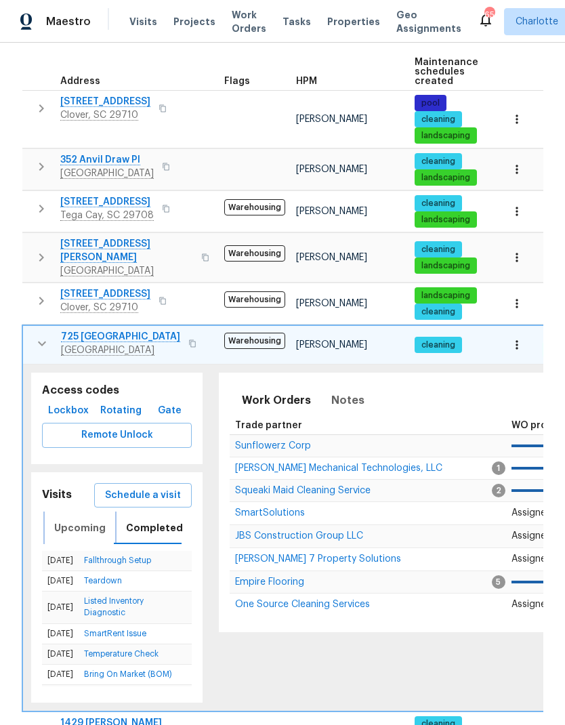
click at [78, 520] on span "Upcoming" at bounding box center [79, 528] width 51 height 17
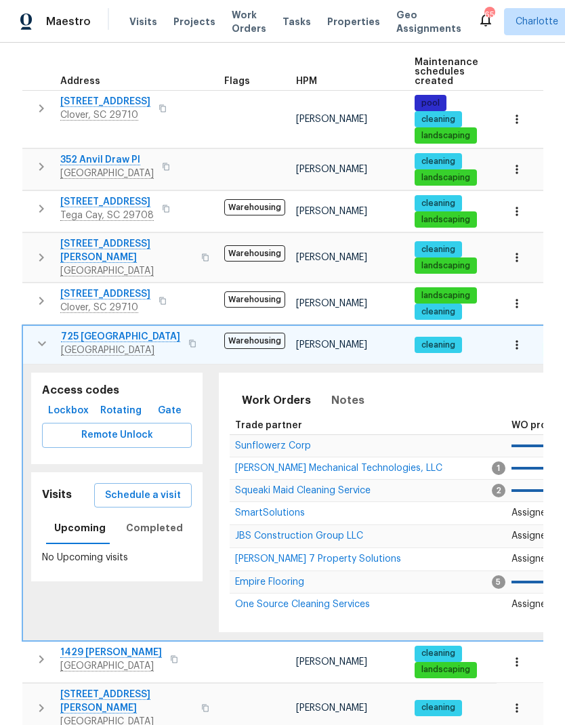
click at [35, 335] on icon "button" at bounding box center [42, 343] width 16 height 16
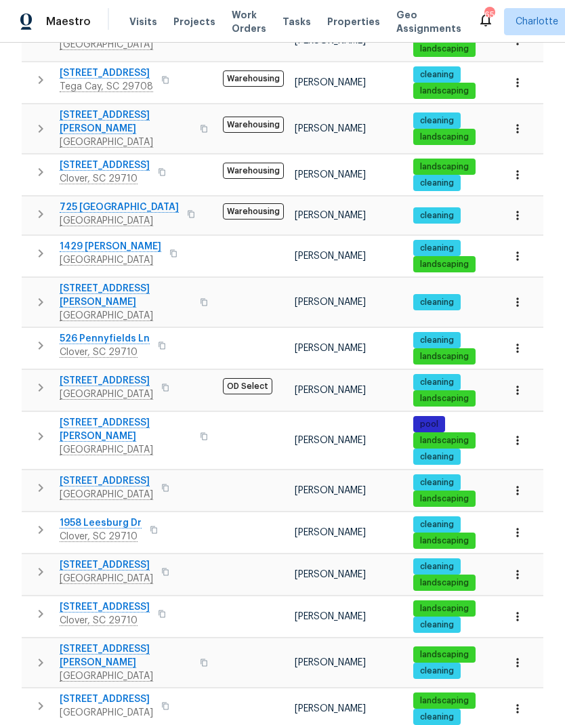
scroll to position [329, 0]
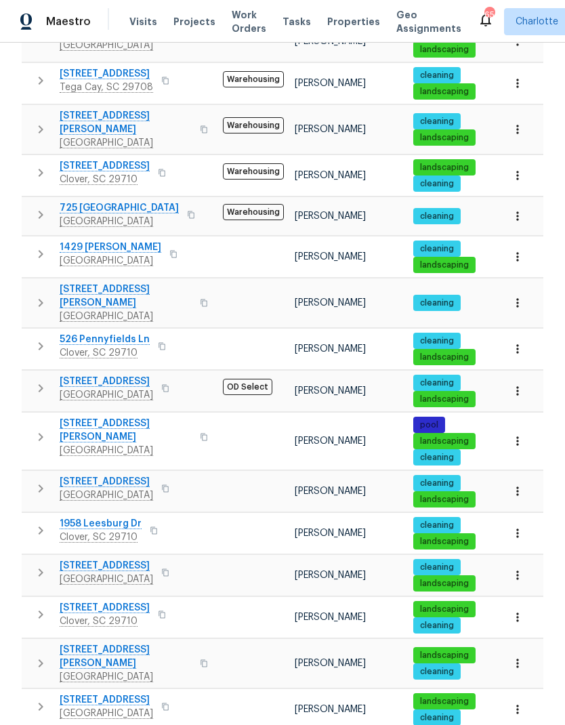
click at [39, 248] on icon "button" at bounding box center [41, 254] width 16 height 16
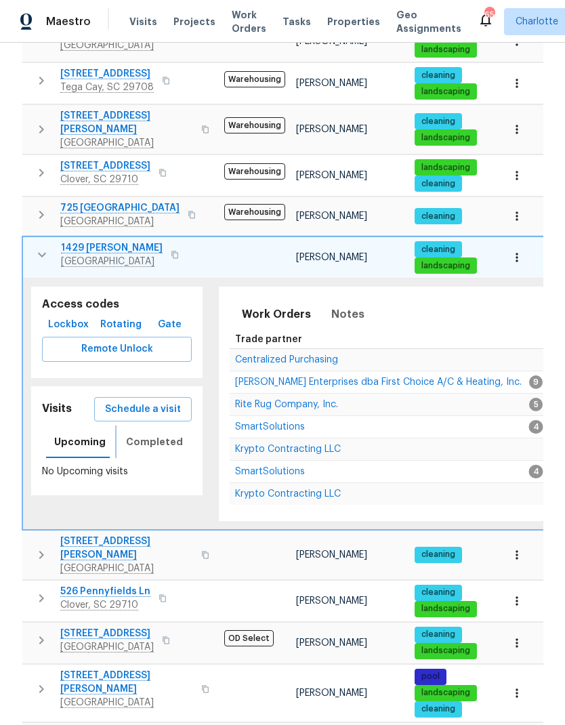
click at [154, 438] on span "Completed" at bounding box center [154, 442] width 57 height 17
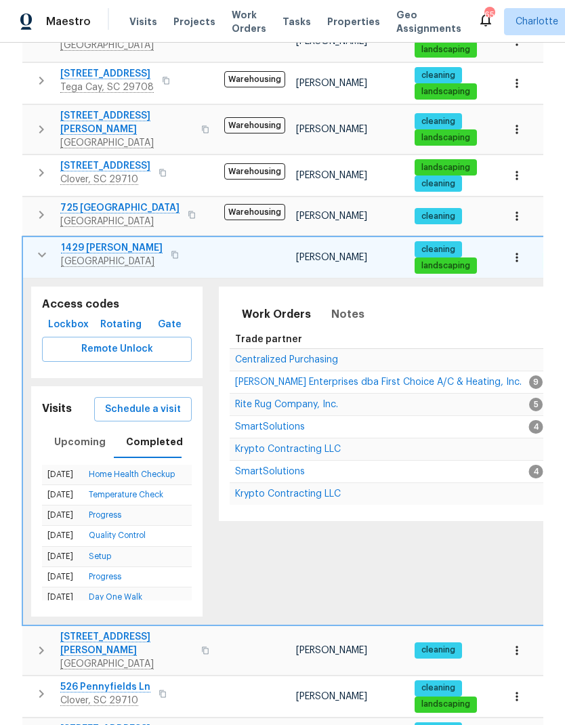
click at [28, 256] on td "1429 Alexander Rd Rock Hill, SC 29732" at bounding box center [121, 254] width 196 height 35
click at [37, 247] on icon "button" at bounding box center [42, 255] width 16 height 16
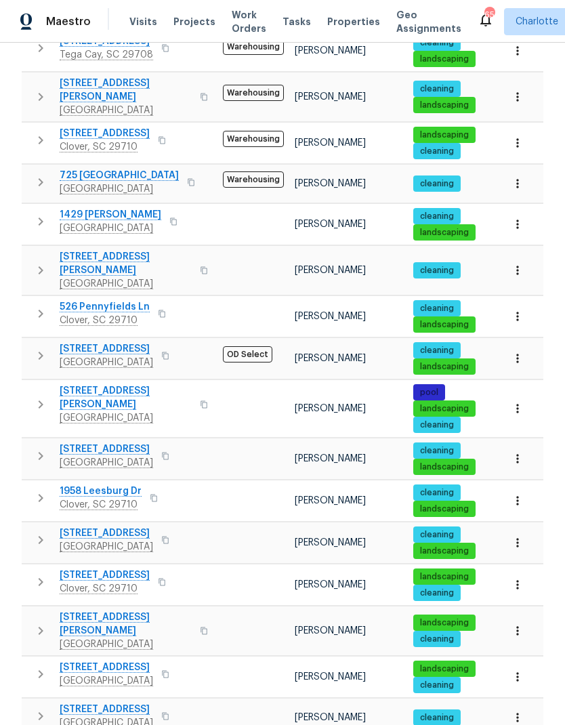
scroll to position [382, 0]
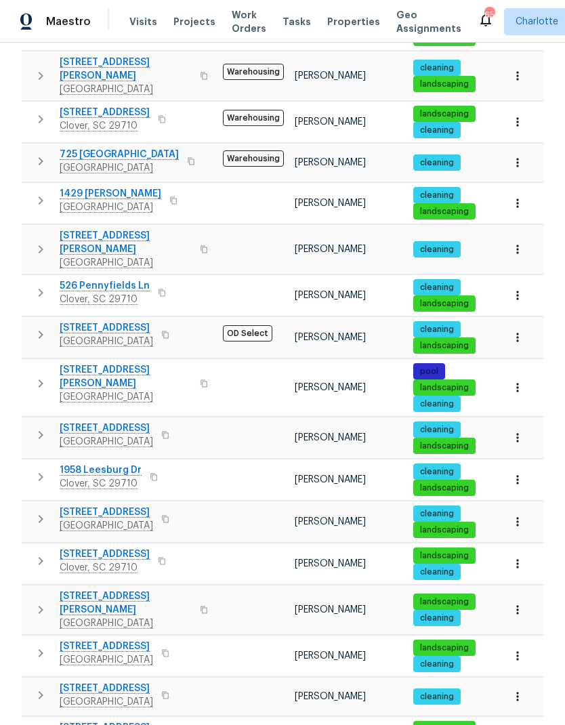
click at [43, 241] on icon "button" at bounding box center [41, 249] width 16 height 16
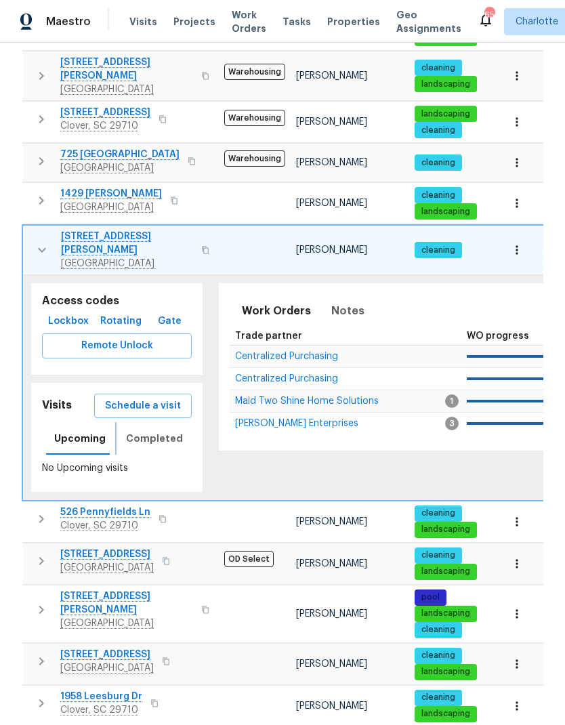
click at [159, 430] on span "Completed" at bounding box center [154, 438] width 57 height 17
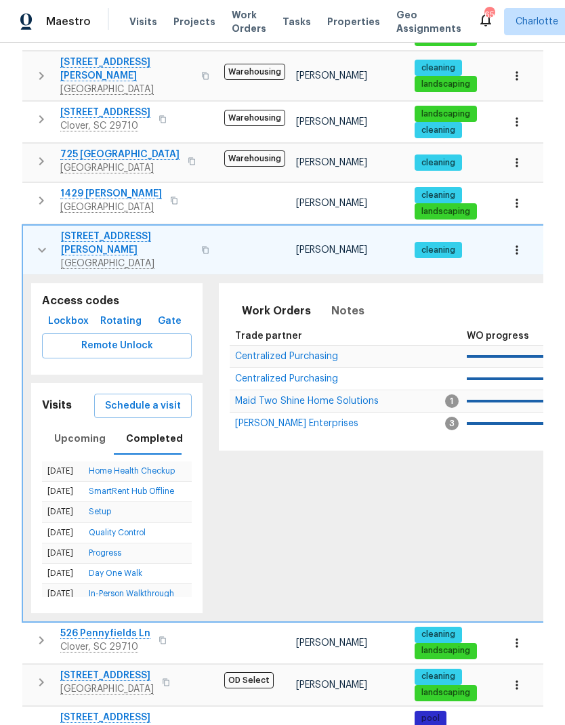
click at [38, 243] on icon "button" at bounding box center [42, 250] width 16 height 16
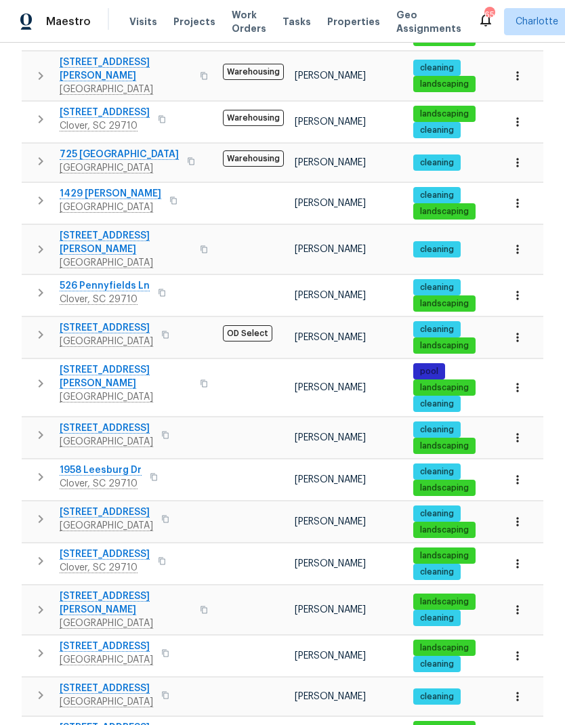
click at [35, 285] on icon "button" at bounding box center [41, 293] width 16 height 16
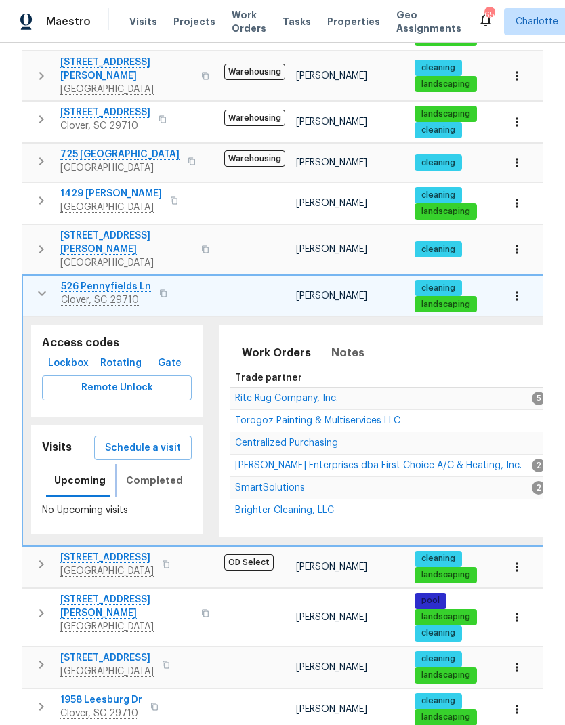
click at [160, 472] on span "Completed" at bounding box center [154, 480] width 57 height 17
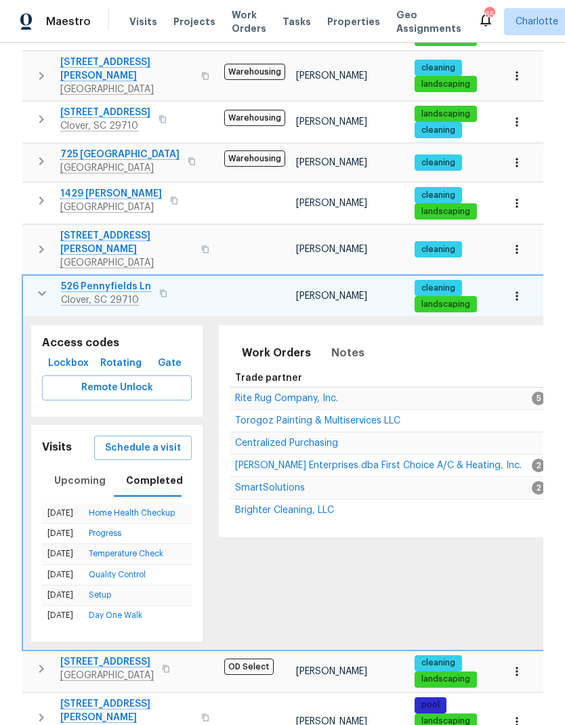
click at [41, 285] on icon "button" at bounding box center [42, 293] width 16 height 16
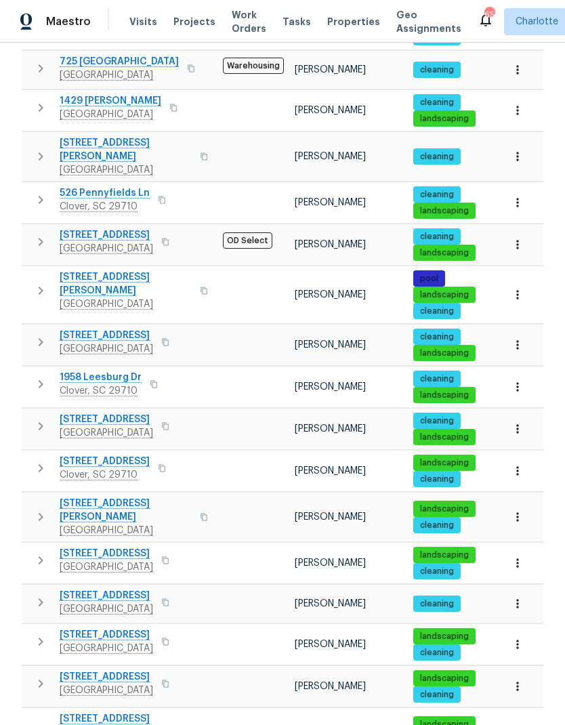
scroll to position [474, 0]
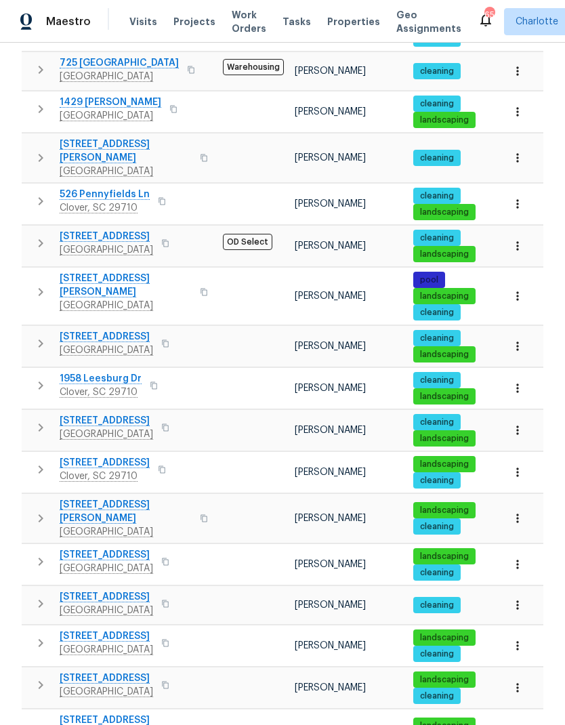
click at [39, 284] on icon "button" at bounding box center [41, 292] width 16 height 16
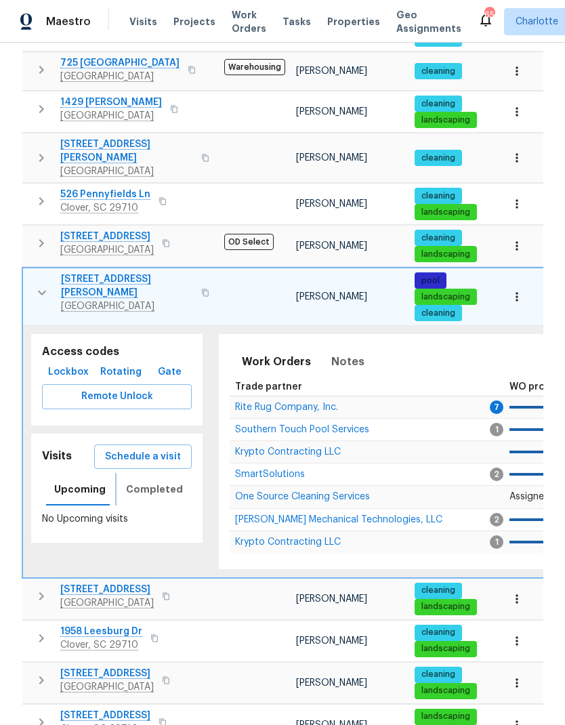
click at [159, 481] on span "Completed" at bounding box center [154, 489] width 57 height 17
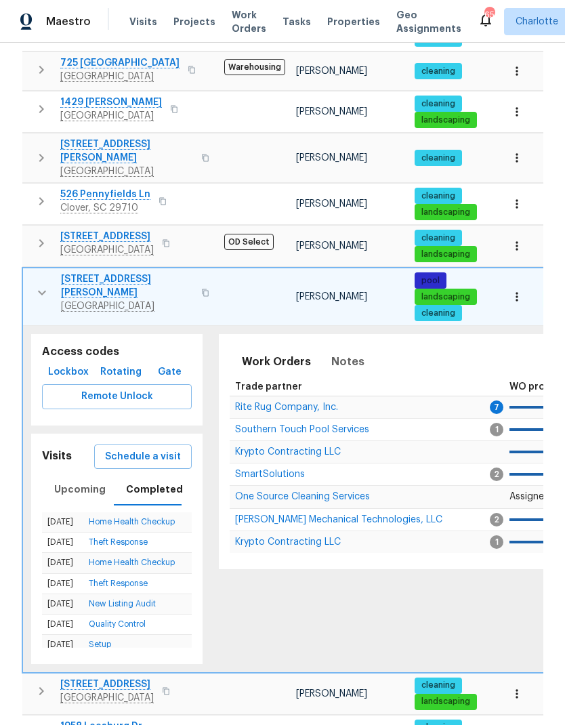
click at [147, 449] on span "Schedule a visit" at bounding box center [143, 457] width 76 height 17
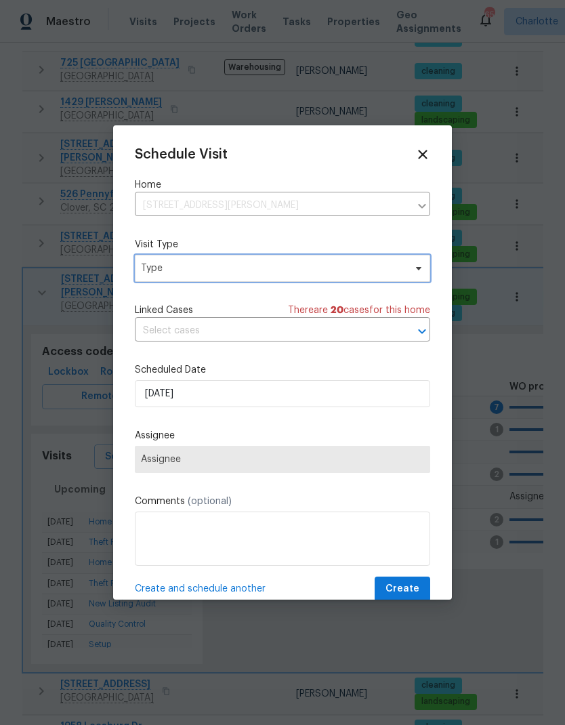
click at [248, 268] on span "Type" at bounding box center [273, 269] width 264 height 14
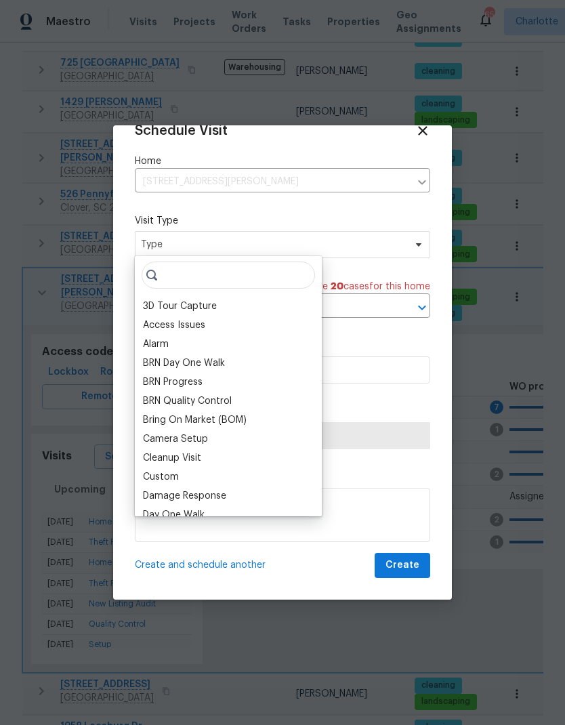
scroll to position [26, 0]
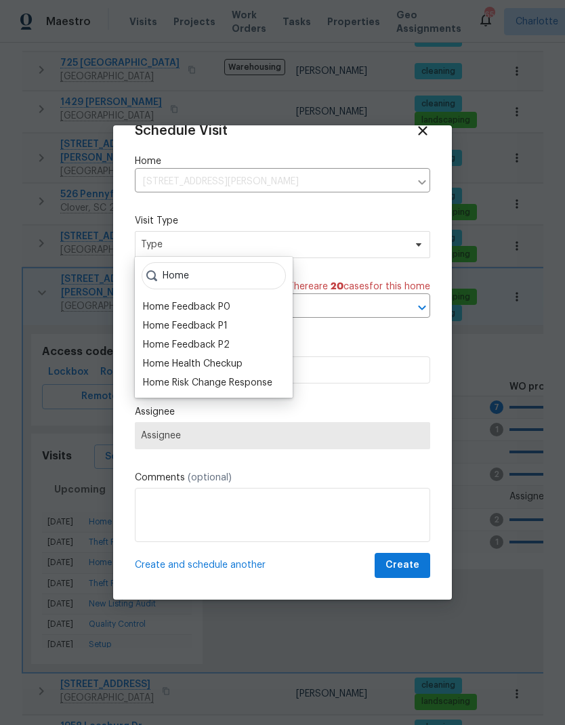
type input "Home"
click at [243, 365] on div "Home Health Checkup" at bounding box center [193, 364] width 100 height 14
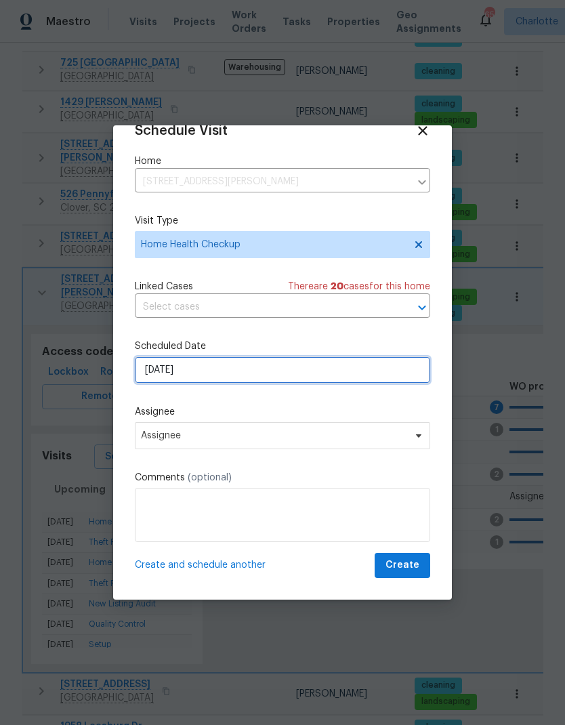
click at [272, 373] on input "9/4/2025" at bounding box center [282, 369] width 295 height 27
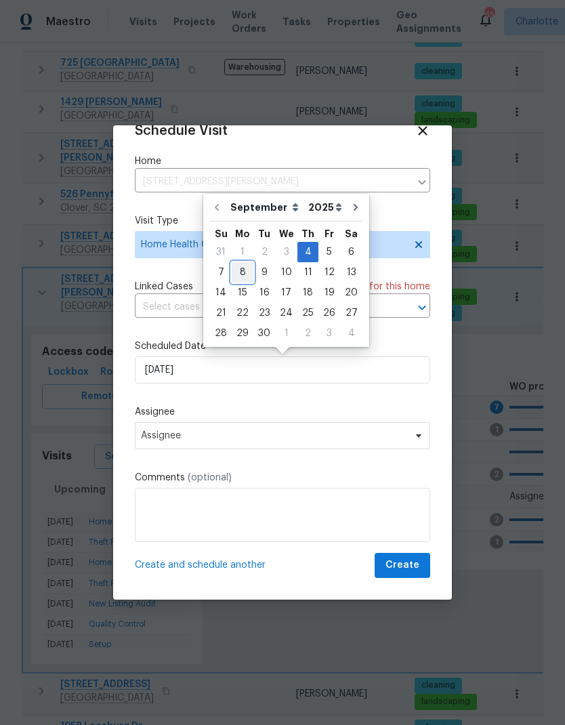
click at [240, 278] on div "8" at bounding box center [243, 272] width 22 height 19
type input "9/8/2025"
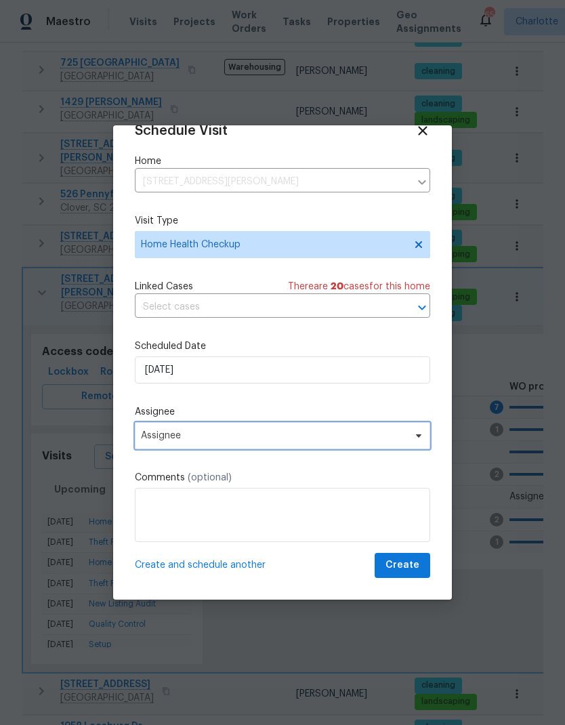
click at [232, 441] on span "Assignee" at bounding box center [274, 435] width 266 height 11
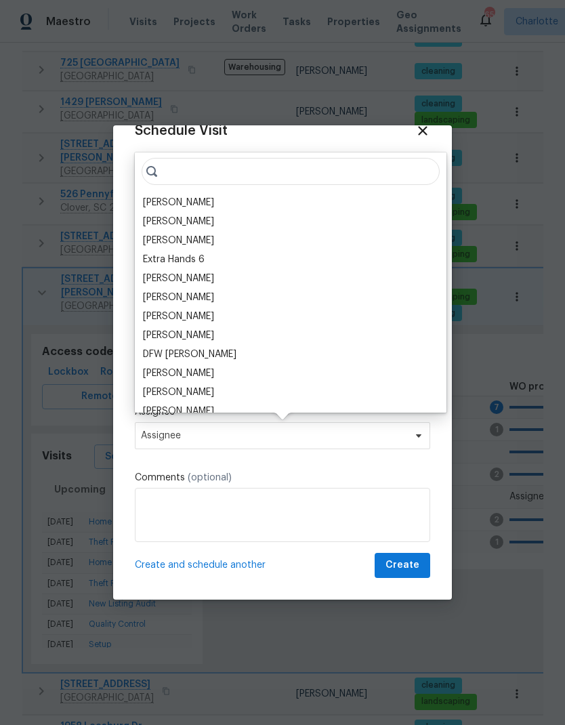
click at [187, 196] on div "[PERSON_NAME]" at bounding box center [178, 203] width 71 height 14
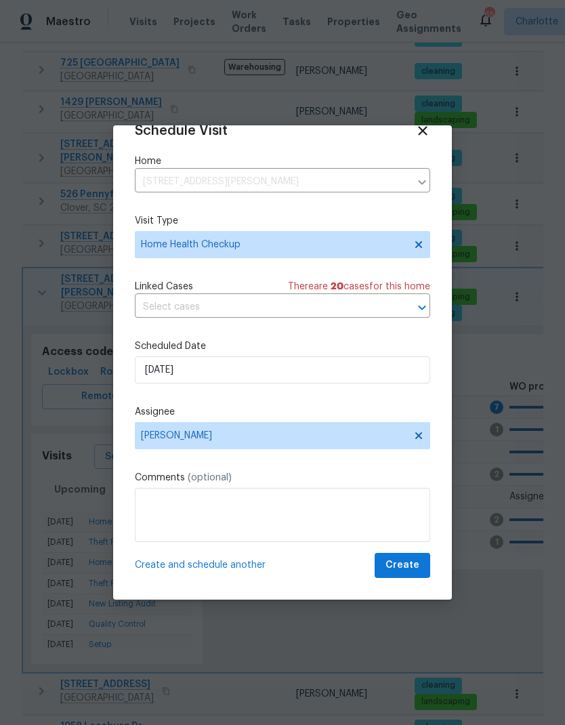
click at [410, 566] on span "Create" at bounding box center [403, 565] width 34 height 17
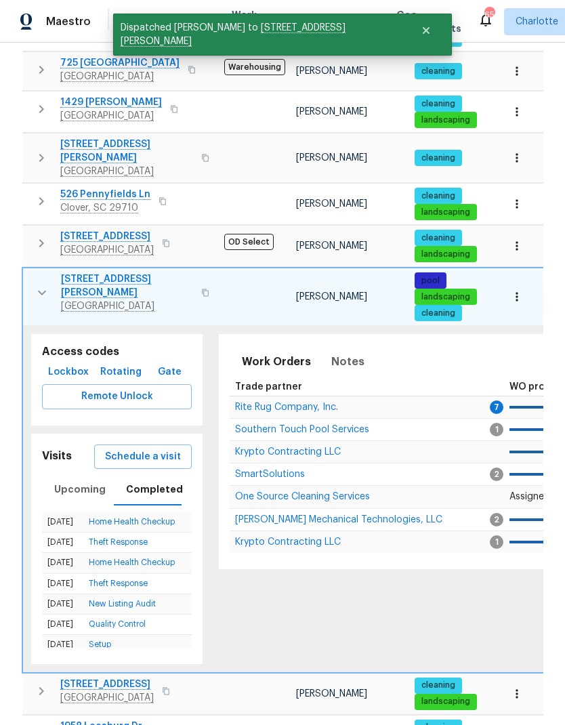
click at [37, 285] on icon "button" at bounding box center [42, 293] width 16 height 16
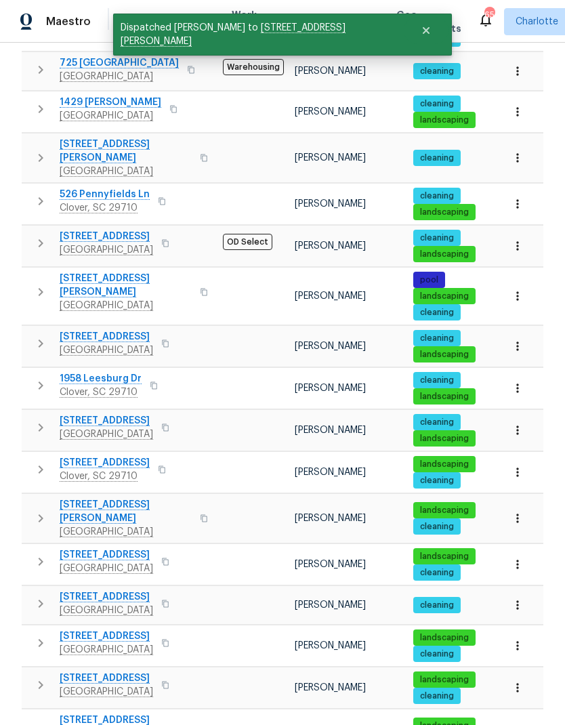
scroll to position [0, 0]
click at [36, 335] on icon "button" at bounding box center [41, 343] width 16 height 16
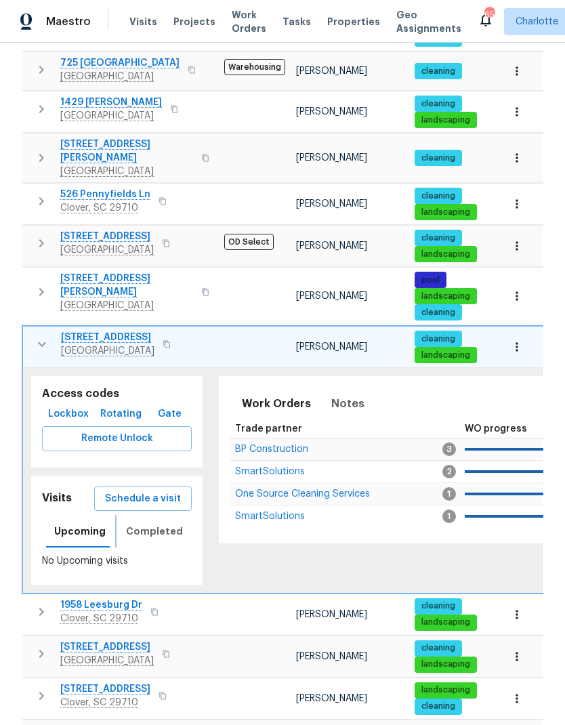
click at [155, 523] on span "Completed" at bounding box center [154, 531] width 57 height 17
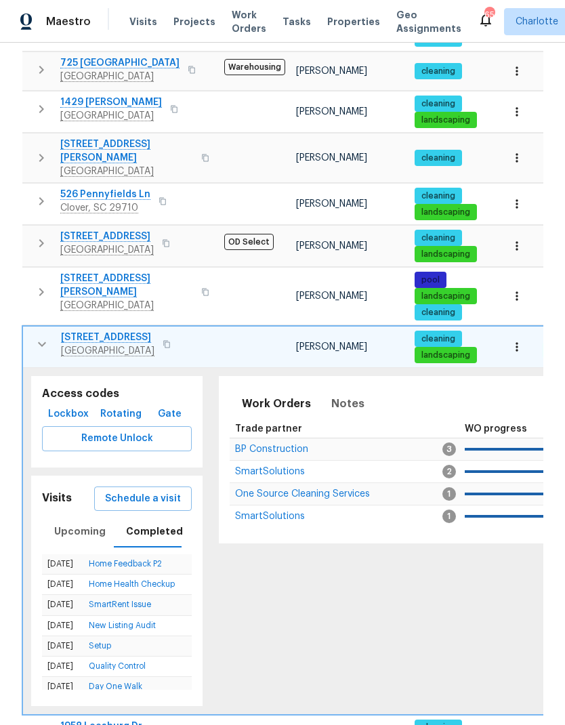
click at [40, 336] on icon "button" at bounding box center [42, 344] width 16 height 16
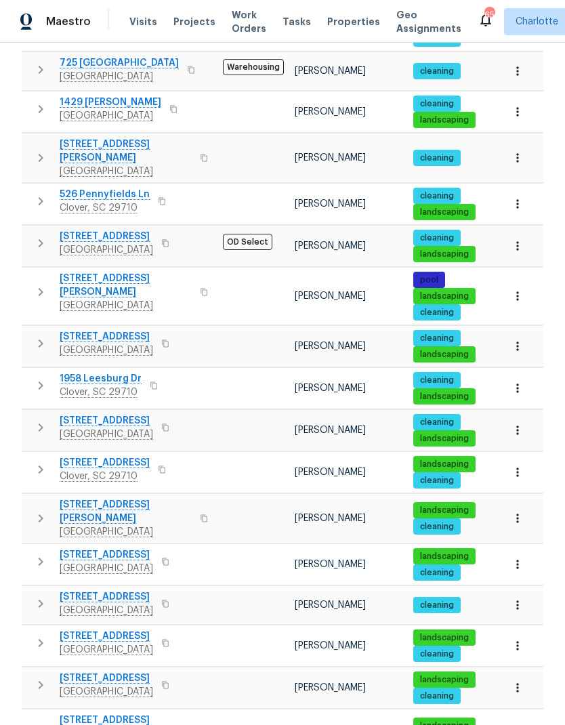
scroll to position [54, 0]
click at [43, 377] on icon "button" at bounding box center [41, 385] width 16 height 16
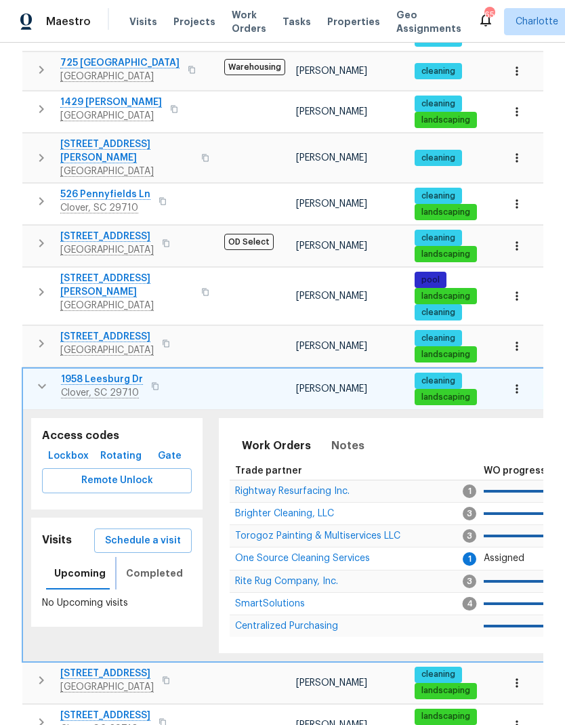
click at [164, 565] on span "Completed" at bounding box center [154, 573] width 57 height 17
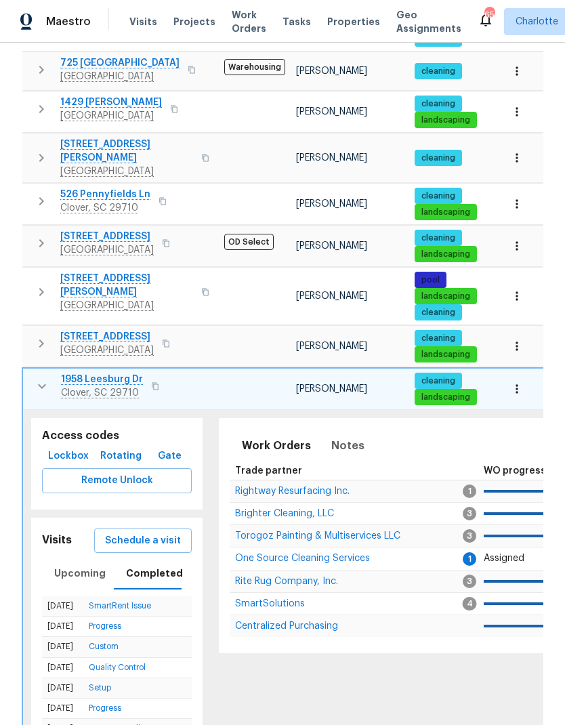
click at [146, 533] on span "Schedule a visit" at bounding box center [143, 541] width 76 height 17
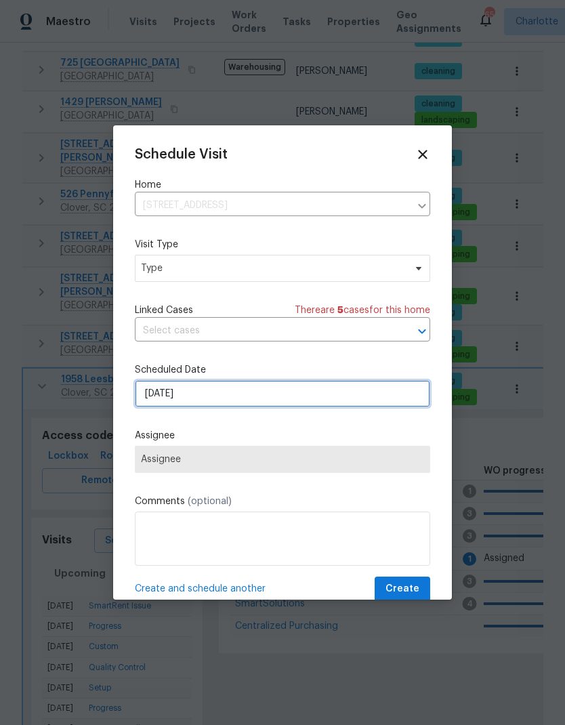
click at [231, 396] on input "[DATE]" at bounding box center [282, 393] width 295 height 27
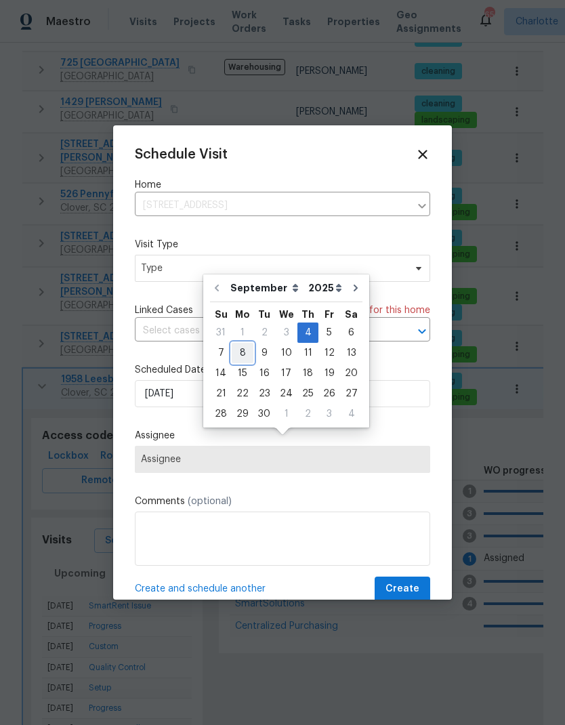
click at [241, 344] on div "8" at bounding box center [243, 353] width 22 height 19
type input "9/8/2025"
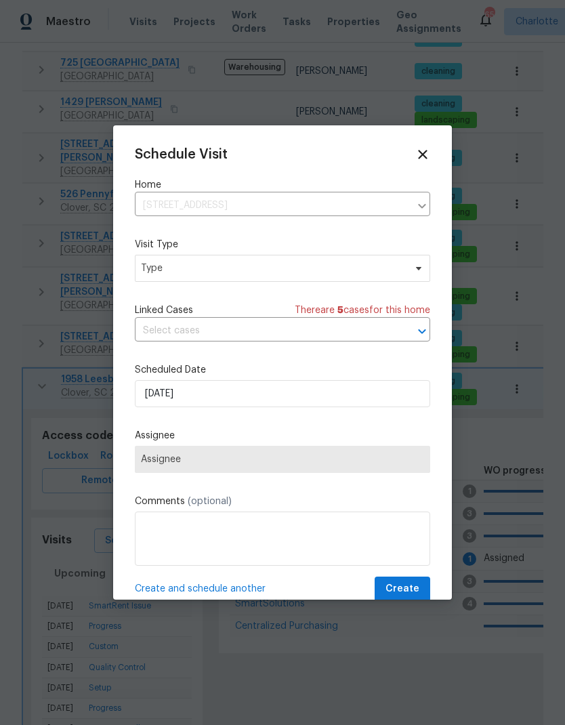
click at [255, 472] on span "Assignee" at bounding box center [282, 459] width 295 height 27
click at [267, 275] on span "Type" at bounding box center [273, 269] width 264 height 14
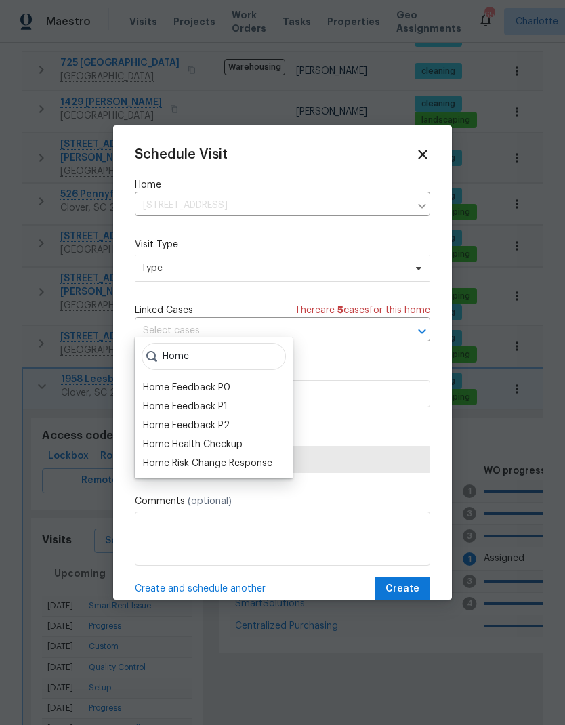
type input "Home"
click at [253, 435] on div "Home Health Checkup" at bounding box center [214, 444] width 150 height 19
click at [226, 438] on div "Home Health Checkup" at bounding box center [193, 445] width 100 height 14
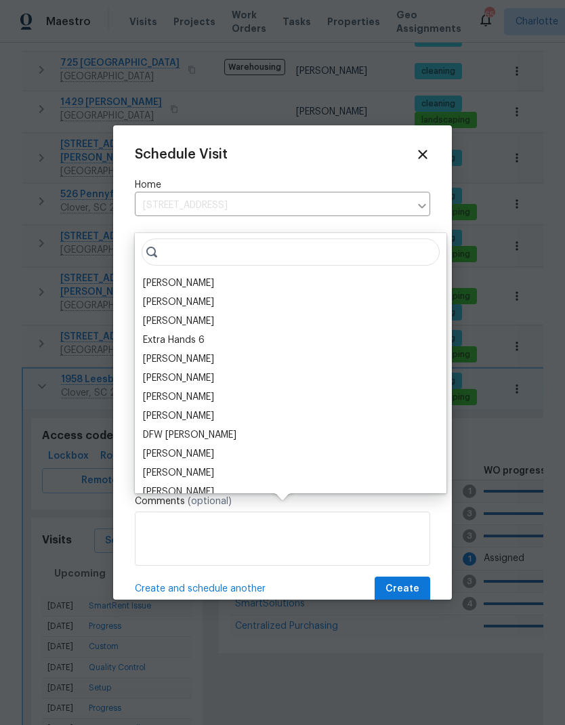
click at [187, 276] on div "[PERSON_NAME]" at bounding box center [178, 283] width 71 height 14
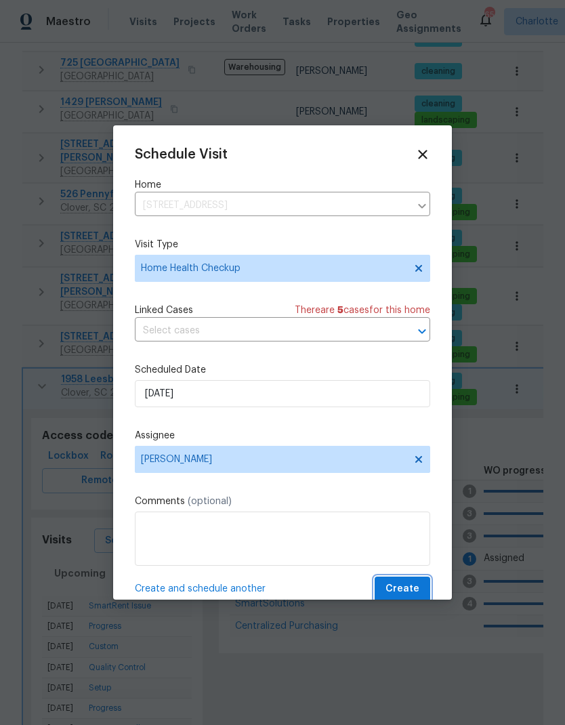
click at [407, 587] on span "Create" at bounding box center [403, 589] width 34 height 17
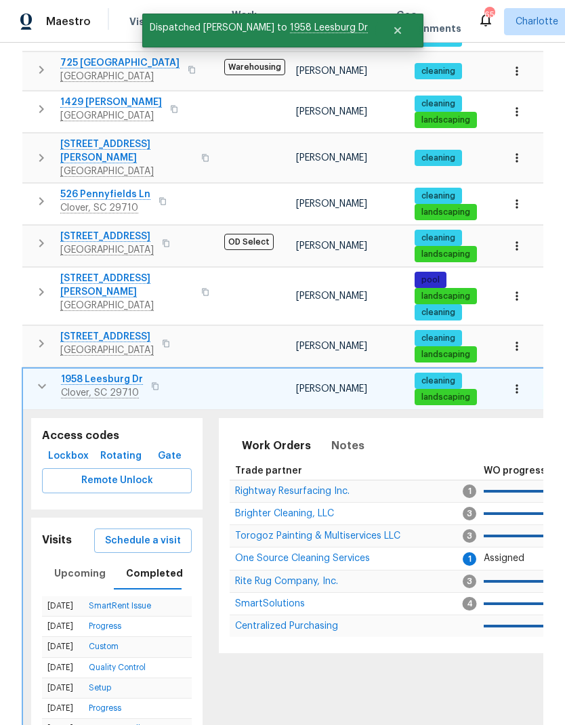
click at [38, 378] on icon "button" at bounding box center [42, 386] width 16 height 16
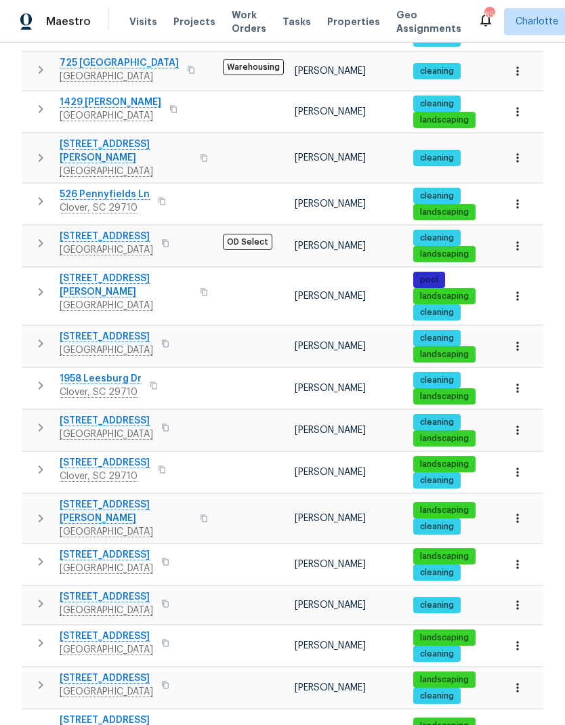
click at [39, 419] on icon "button" at bounding box center [41, 427] width 16 height 16
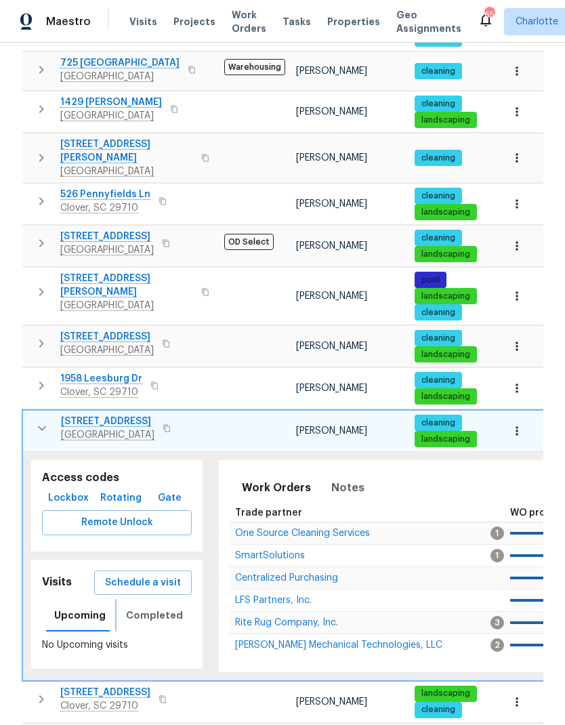
click at [165, 607] on span "Completed" at bounding box center [154, 615] width 57 height 17
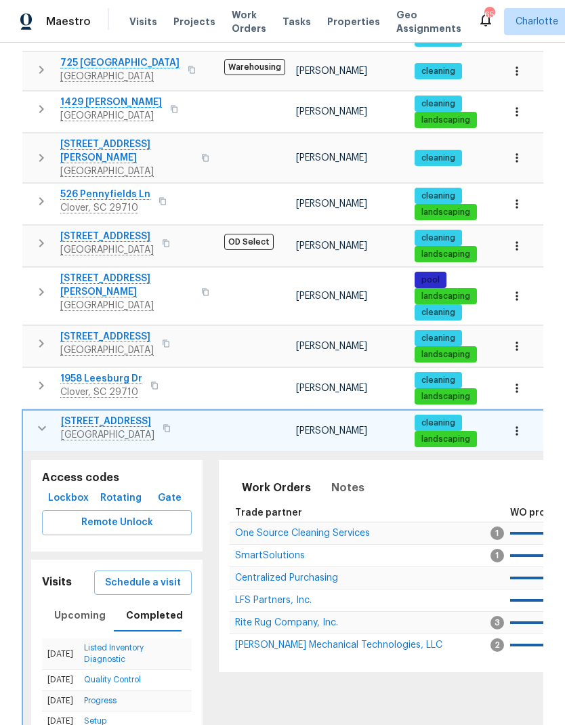
click at [152, 575] on span "Schedule a visit" at bounding box center [143, 583] width 76 height 17
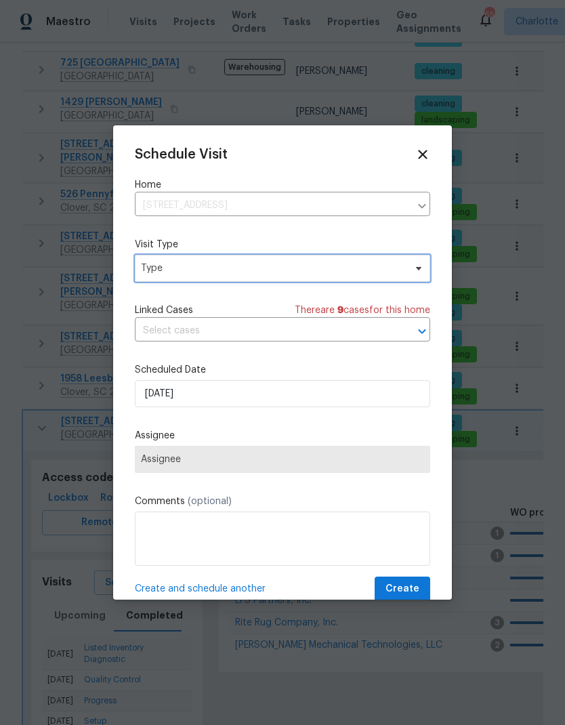
click at [232, 266] on span "Type" at bounding box center [273, 269] width 264 height 14
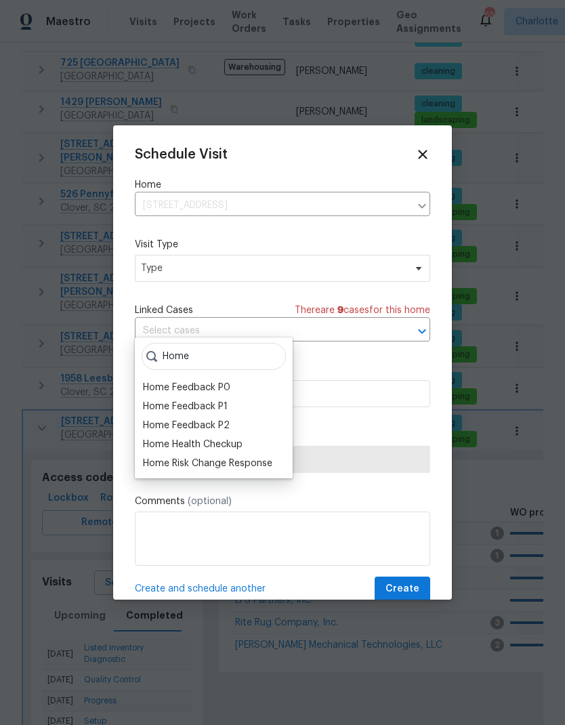
type input "Home"
click at [243, 438] on div "Home Health Checkup" at bounding box center [193, 445] width 100 height 14
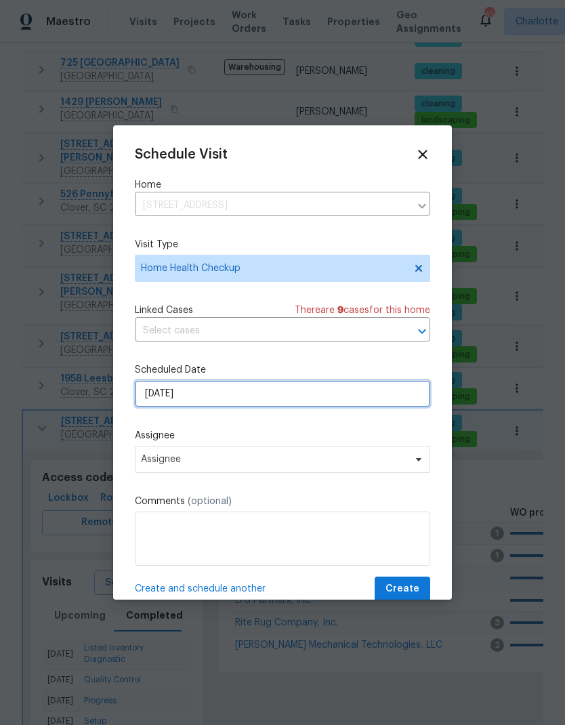
click at [260, 403] on input "[DATE]" at bounding box center [282, 393] width 295 height 27
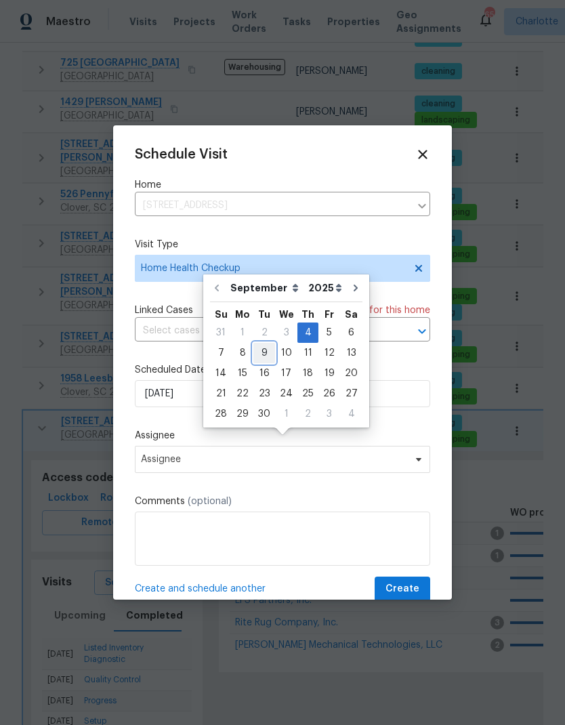
click at [262, 344] on div "9" at bounding box center [264, 353] width 22 height 19
type input "[DATE]"
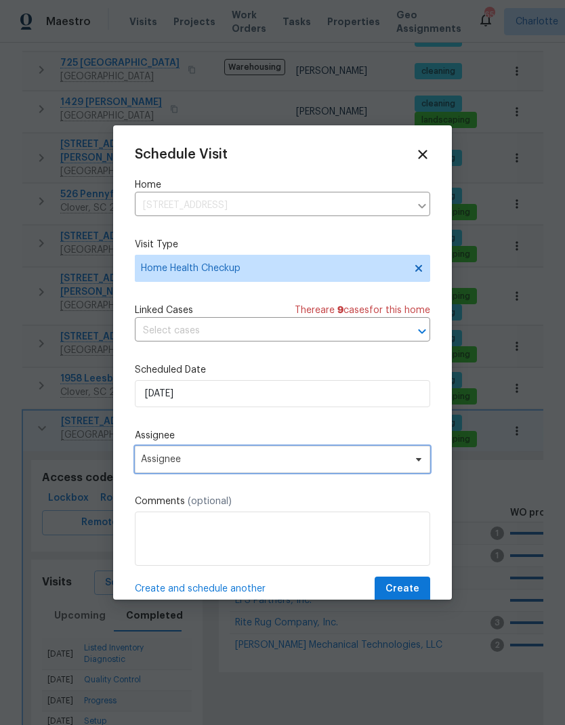
click at [255, 465] on span "Assignee" at bounding box center [274, 459] width 266 height 11
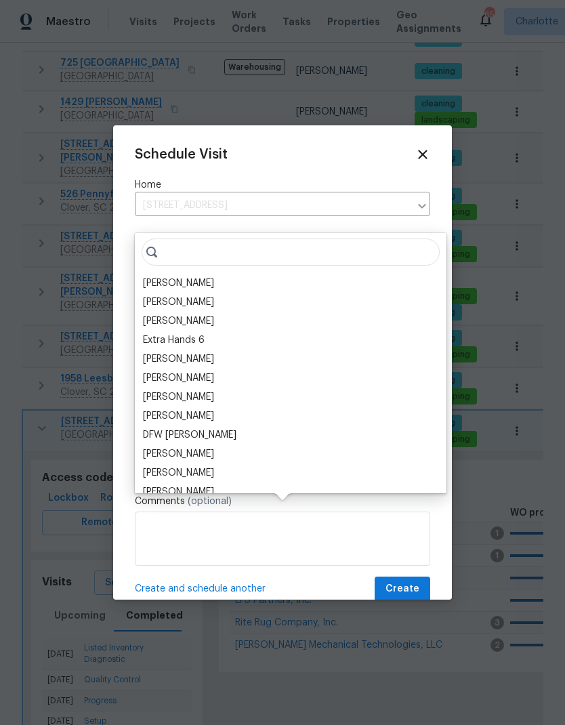
click at [184, 276] on div "[PERSON_NAME]" at bounding box center [178, 283] width 71 height 14
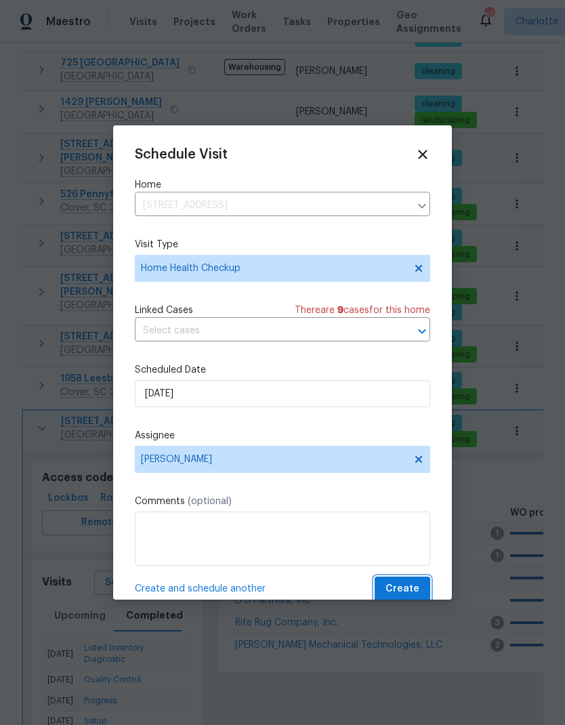
click at [404, 587] on span "Create" at bounding box center [403, 589] width 34 height 17
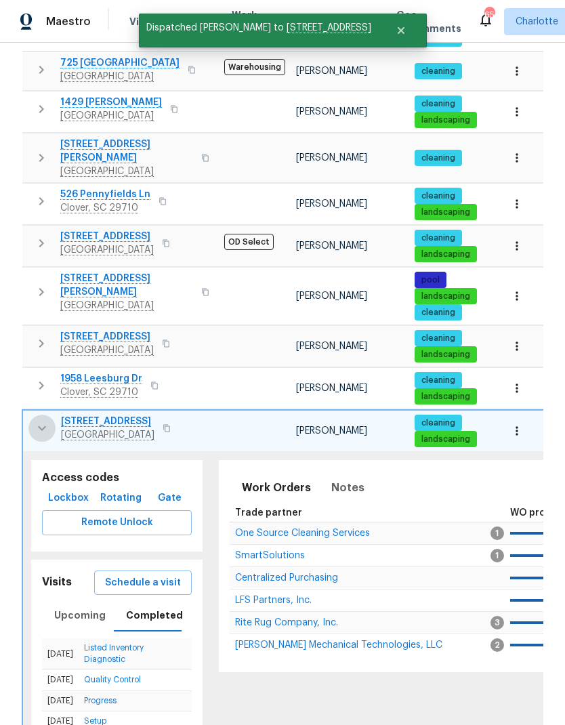
click at [40, 420] on icon "button" at bounding box center [42, 428] width 16 height 16
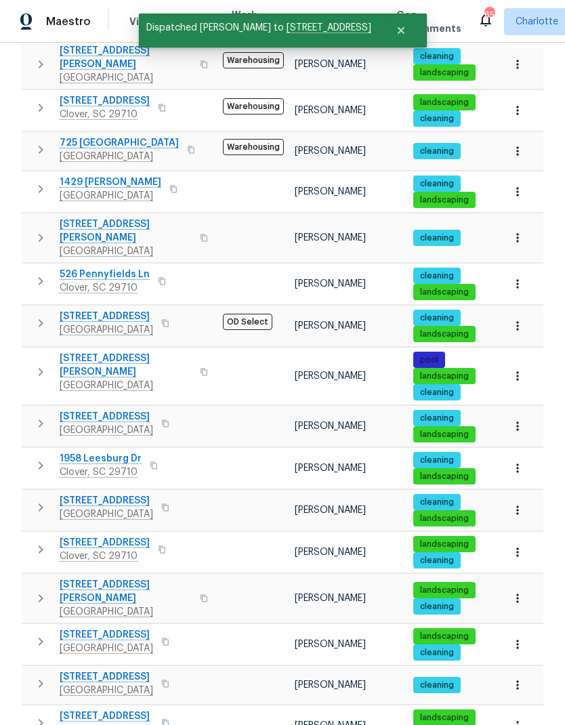
scroll to position [389, 0]
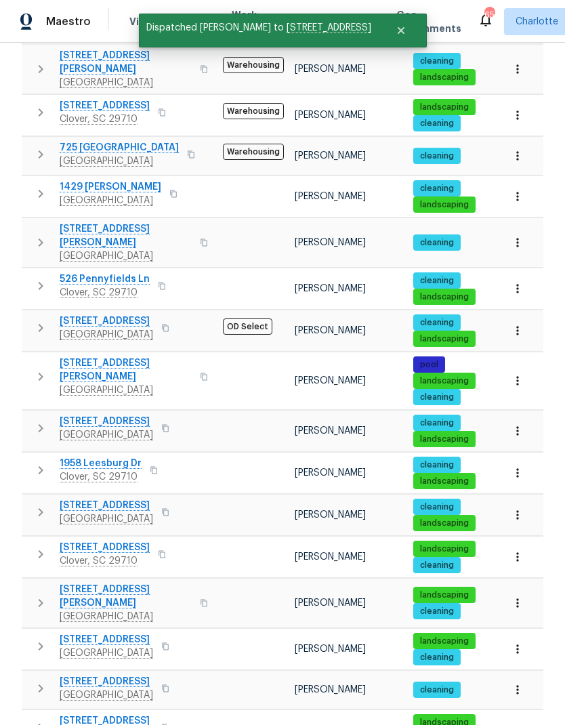
click at [39, 595] on icon "button" at bounding box center [41, 603] width 16 height 16
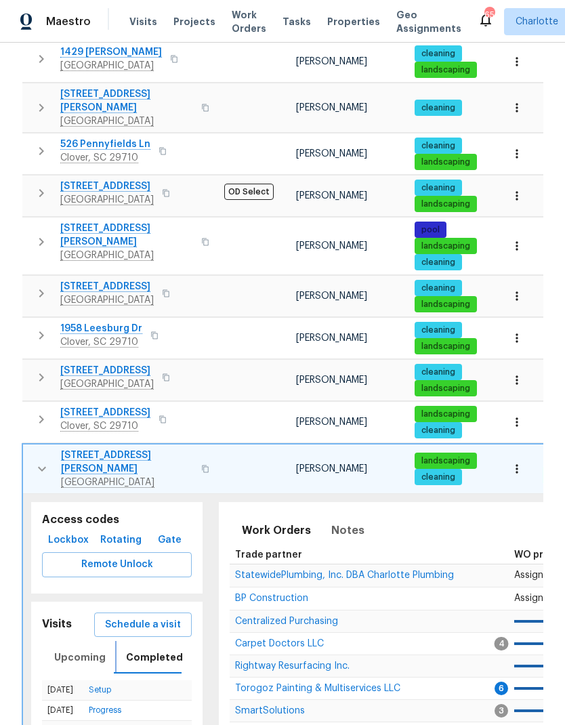
scroll to position [531, 0]
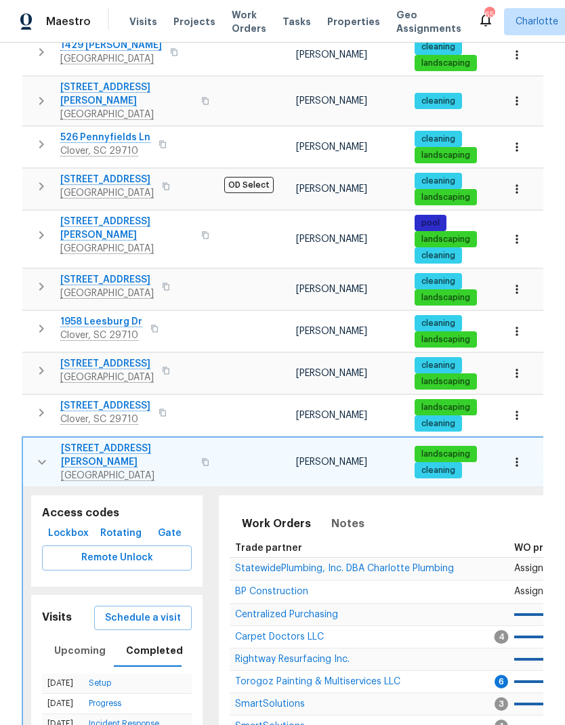
click at [40, 454] on icon "button" at bounding box center [42, 462] width 16 height 16
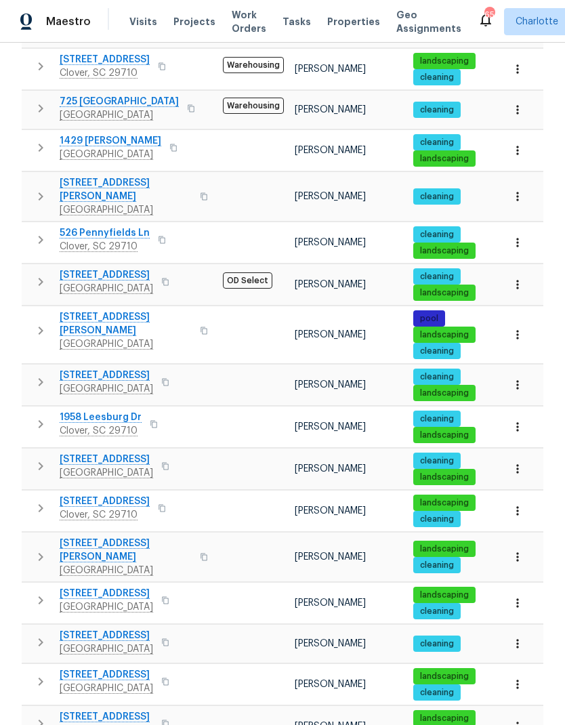
scroll to position [432, 0]
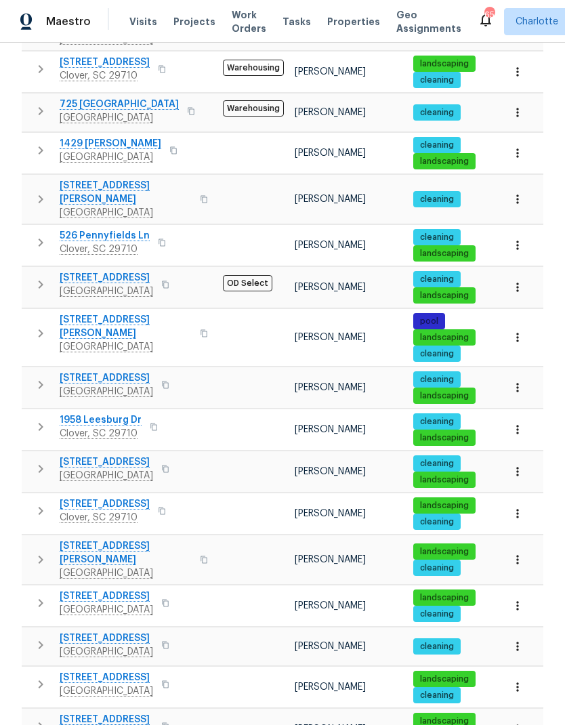
click at [31, 589] on button "button" at bounding box center [40, 602] width 27 height 27
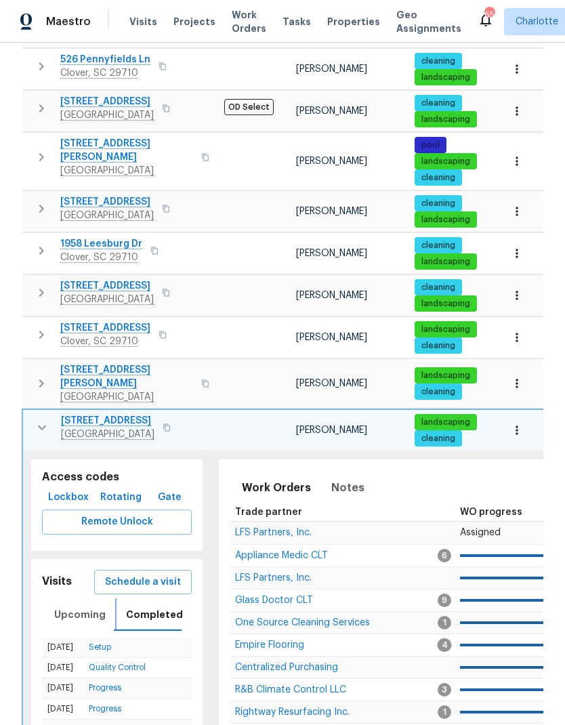
scroll to position [607, 0]
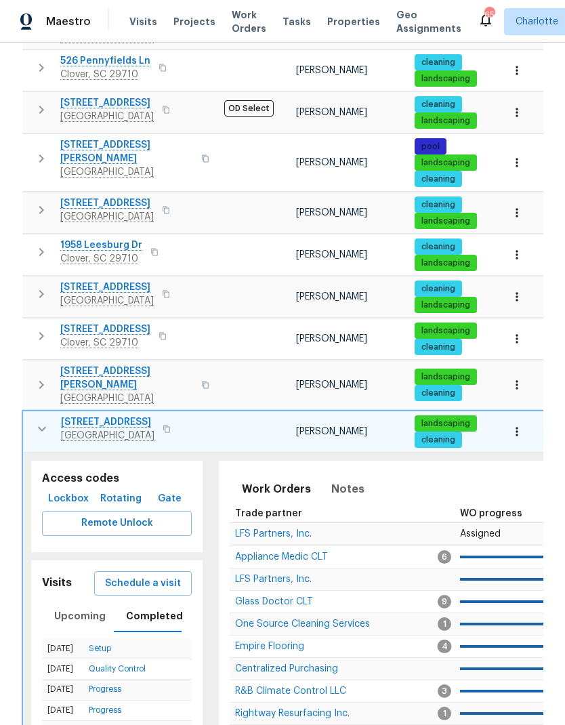
click at [155, 571] on button "Schedule a visit" at bounding box center [143, 583] width 98 height 25
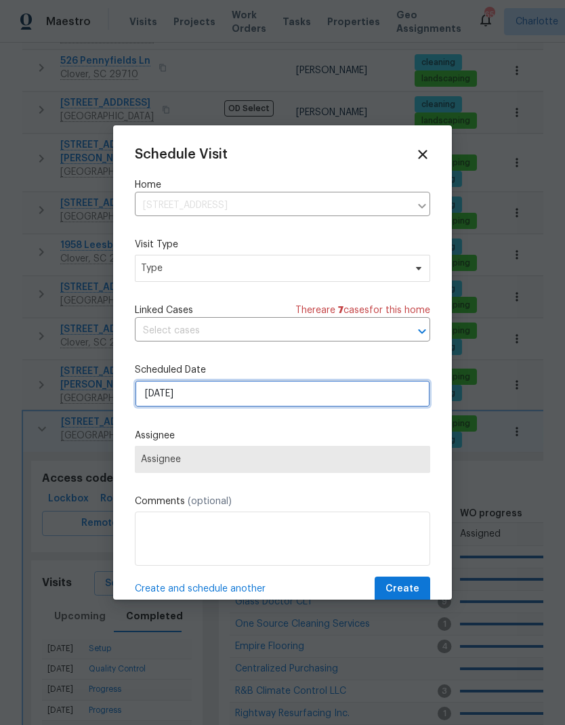
click at [230, 407] on input "[DATE]" at bounding box center [282, 393] width 295 height 27
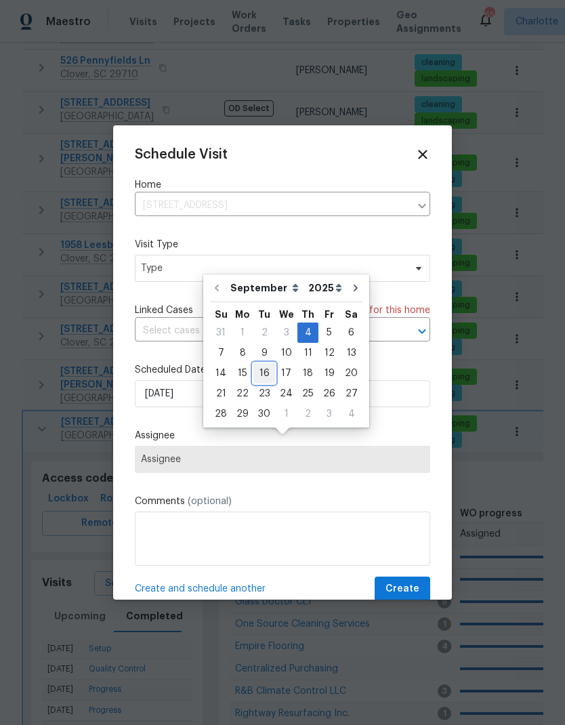
click at [258, 364] on div "16" at bounding box center [264, 373] width 22 height 19
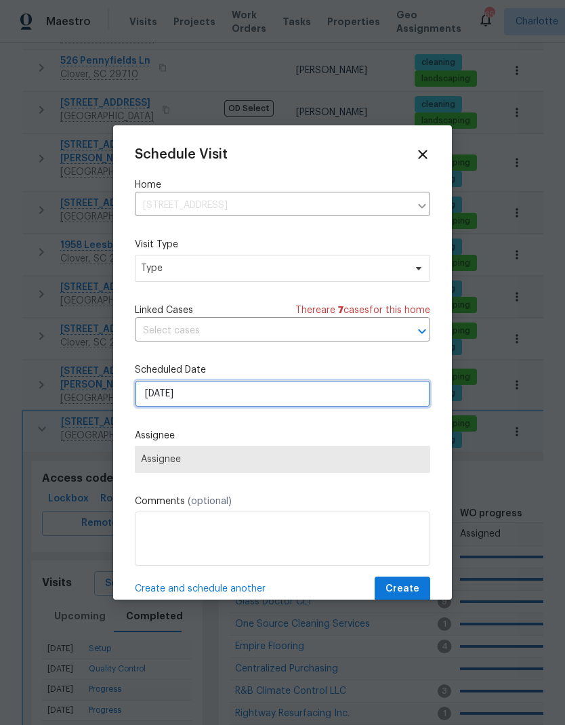
click at [207, 394] on input "9/16/2025" at bounding box center [282, 393] width 295 height 27
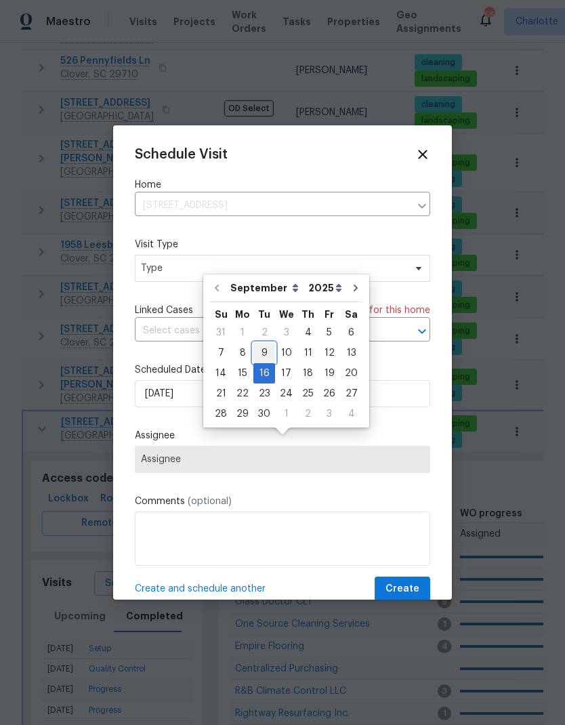
click at [261, 344] on div "9" at bounding box center [264, 353] width 22 height 19
type input "[DATE]"
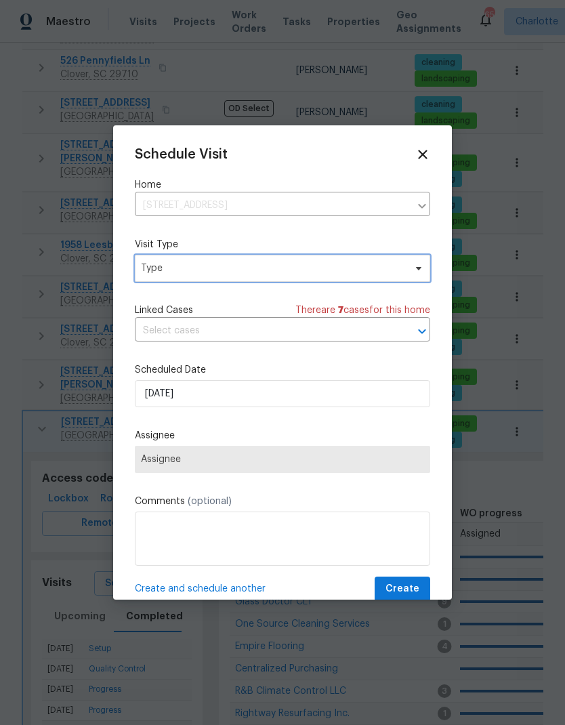
click at [233, 272] on span "Type" at bounding box center [273, 269] width 264 height 14
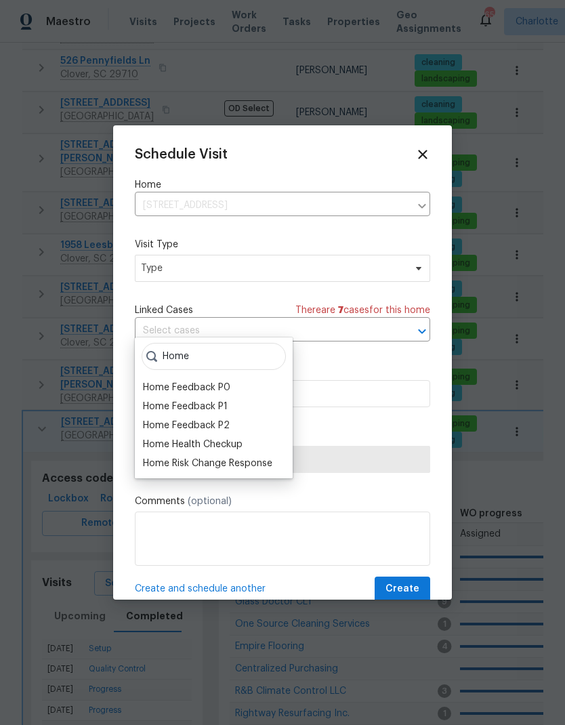
type input "Home"
click at [243, 438] on div "Home Health Checkup" at bounding box center [193, 445] width 100 height 14
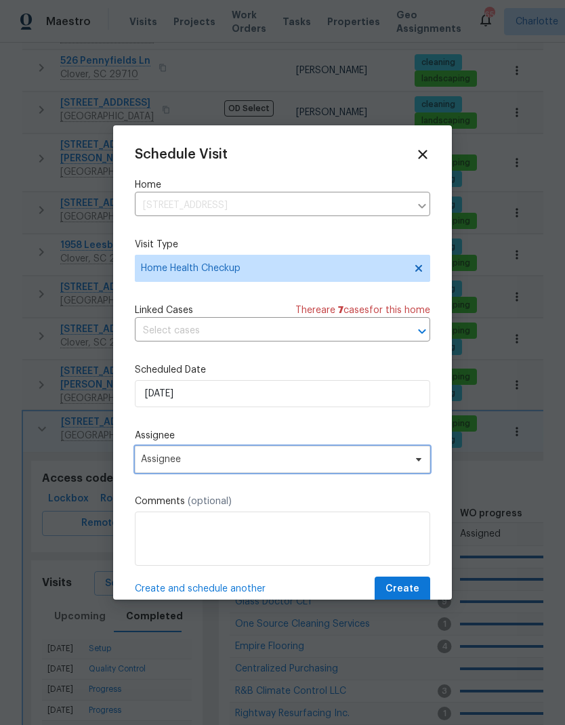
click at [276, 470] on span "Assignee" at bounding box center [282, 459] width 295 height 27
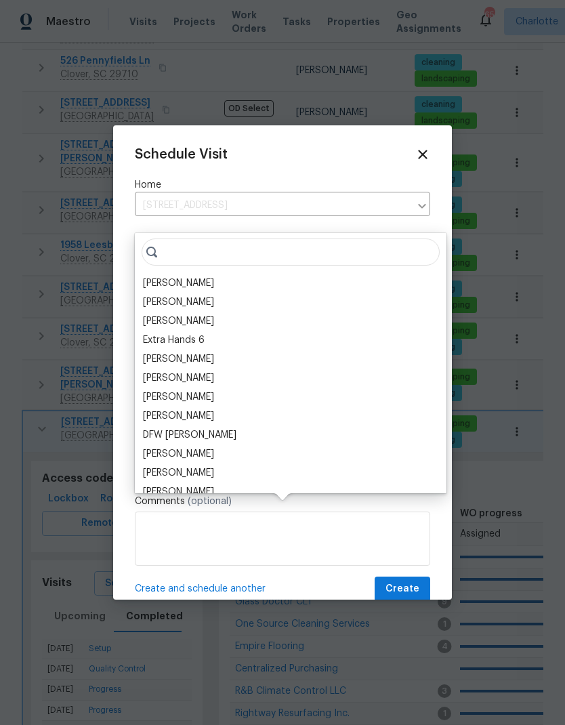
click at [180, 276] on div "[PERSON_NAME]" at bounding box center [178, 283] width 71 height 14
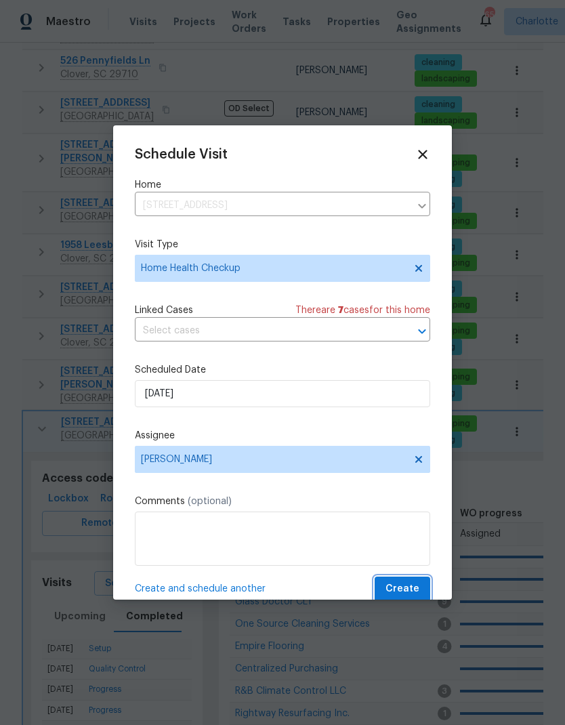
click at [405, 596] on span "Create" at bounding box center [403, 589] width 34 height 17
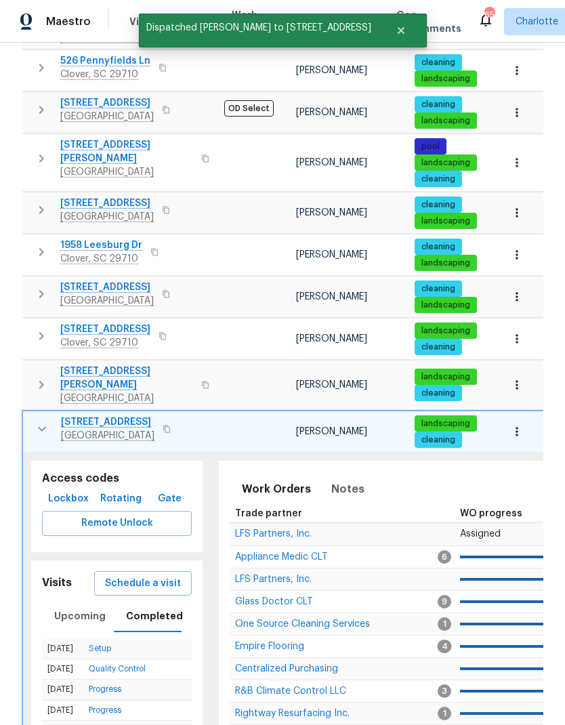
click at [33, 415] on button "button" at bounding box center [41, 428] width 27 height 27
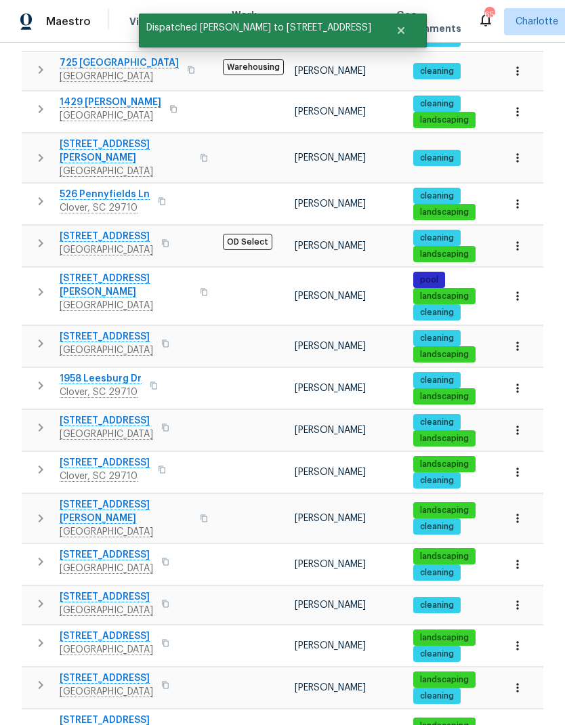
scroll to position [0, 0]
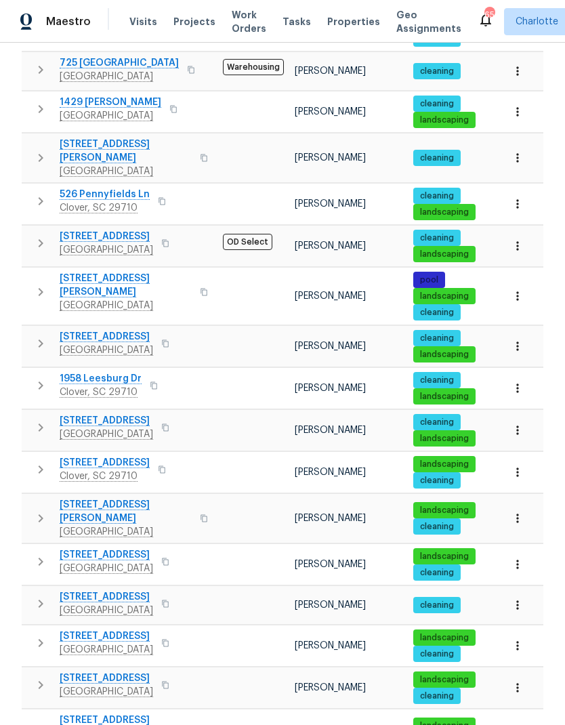
click at [30, 590] on button "button" at bounding box center [40, 603] width 27 height 27
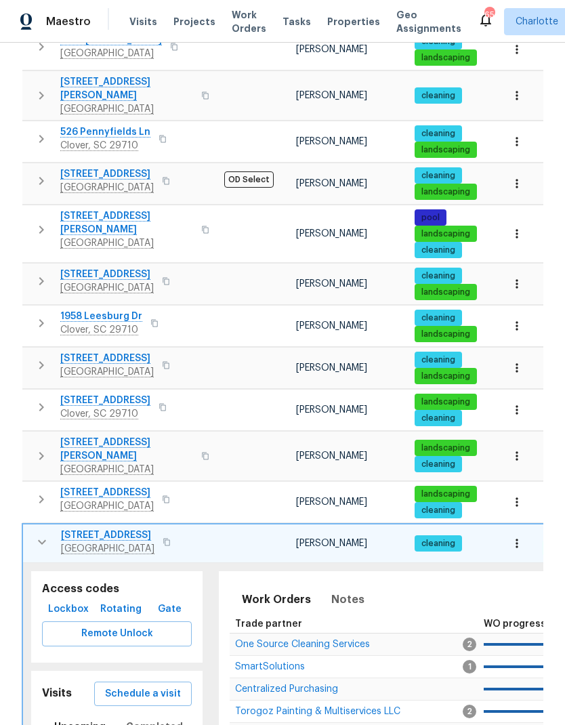
scroll to position [598, 0]
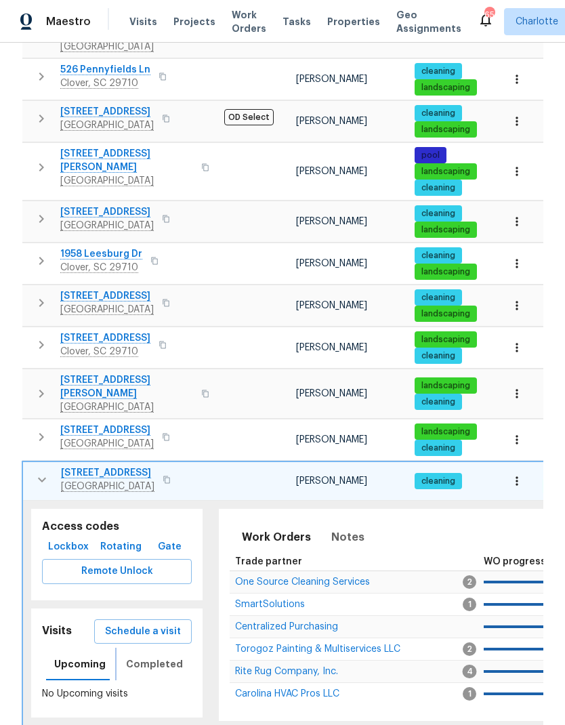
click at [152, 656] on span "Completed" at bounding box center [154, 664] width 57 height 17
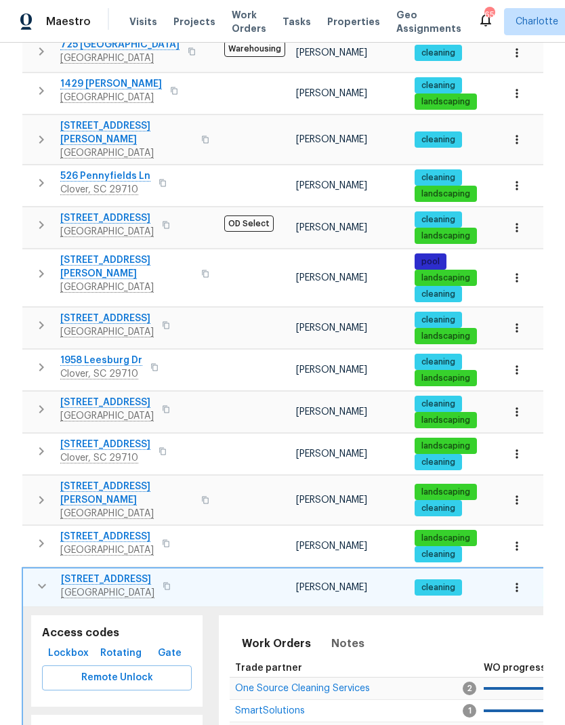
click at [38, 578] on icon "button" at bounding box center [42, 586] width 16 height 16
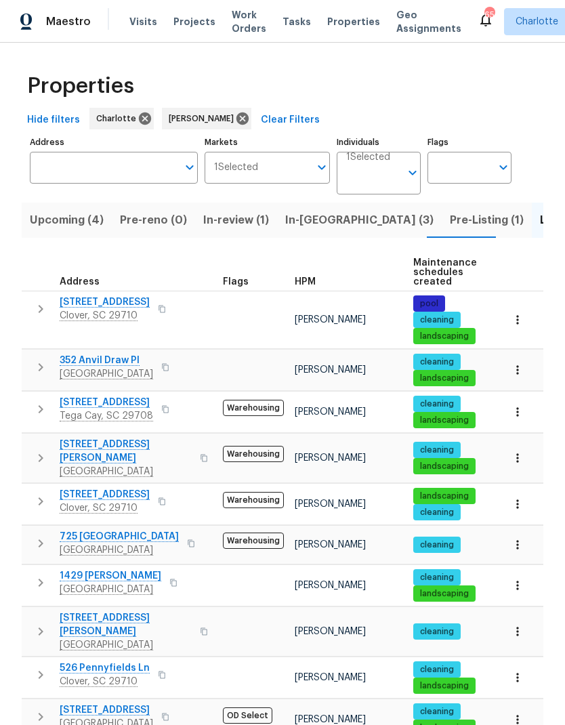
scroll to position [0, 0]
click at [298, 211] on span "In-reno (3)" at bounding box center [359, 220] width 148 height 19
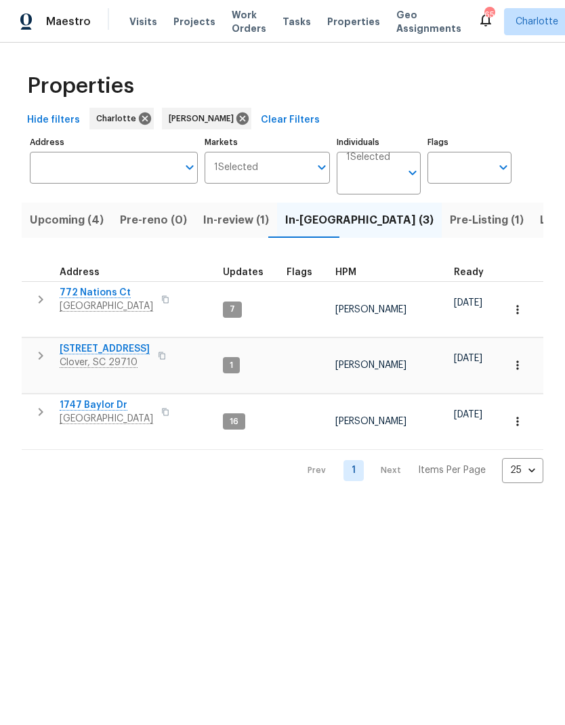
click at [230, 224] on span "In-review (1)" at bounding box center [236, 220] width 66 height 19
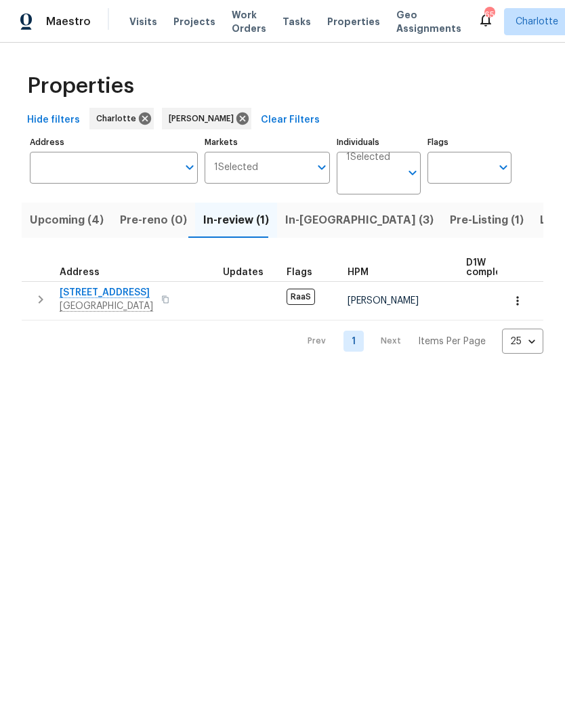
click at [523, 301] on icon "button" at bounding box center [518, 301] width 14 height 14
click at [234, 397] on div at bounding box center [282, 362] width 565 height 725
click at [39, 299] on icon "button" at bounding box center [41, 299] width 16 height 16
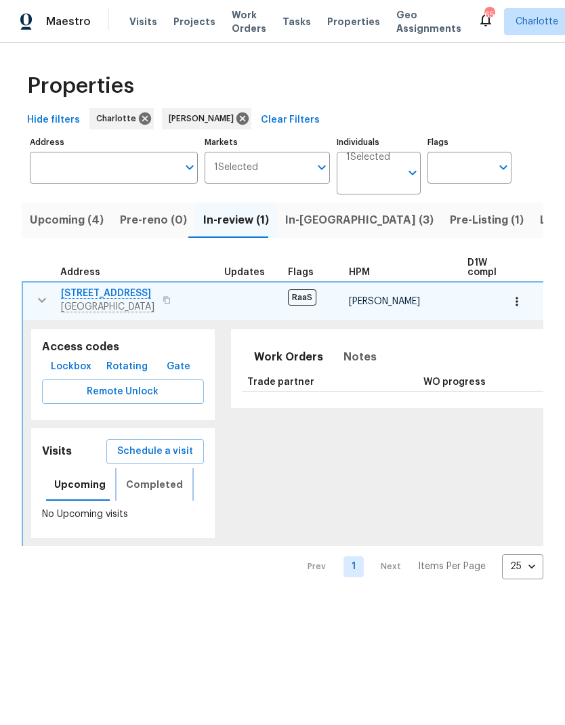
click at [151, 486] on span "Completed" at bounding box center [154, 484] width 57 height 17
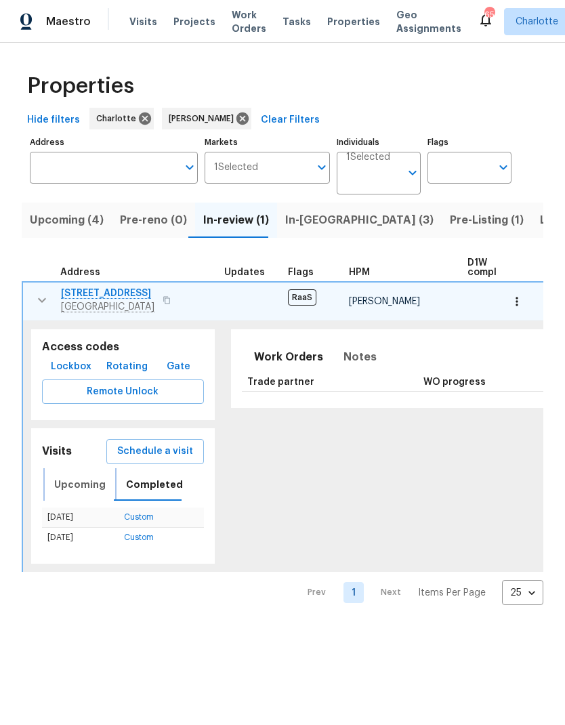
click at [85, 490] on span "Upcoming" at bounding box center [79, 484] width 51 height 17
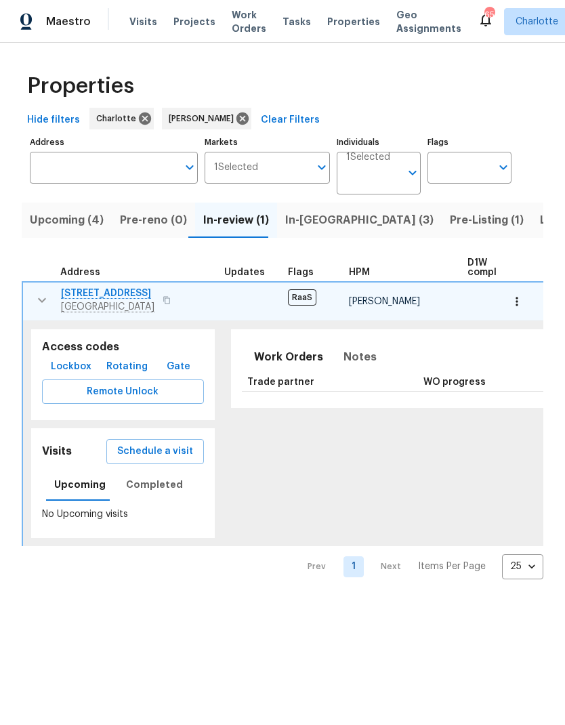
click at [40, 302] on icon "button" at bounding box center [42, 300] width 8 height 5
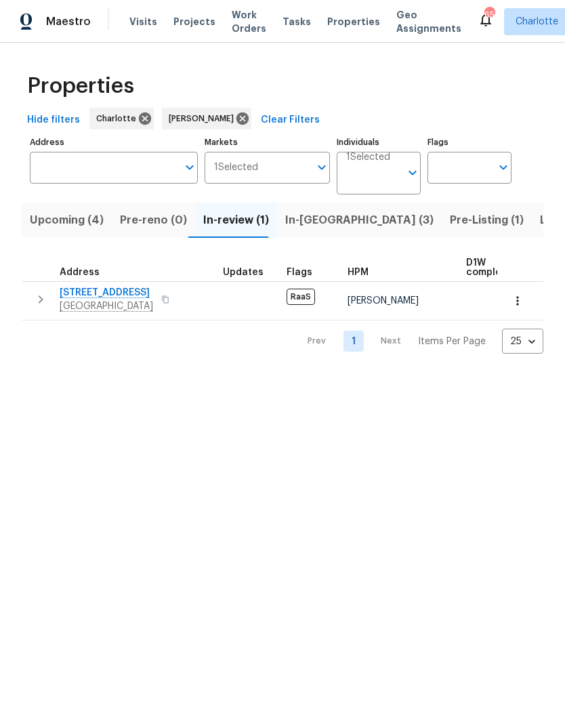
click at [306, 224] on span "In-reno (3)" at bounding box center [359, 220] width 148 height 19
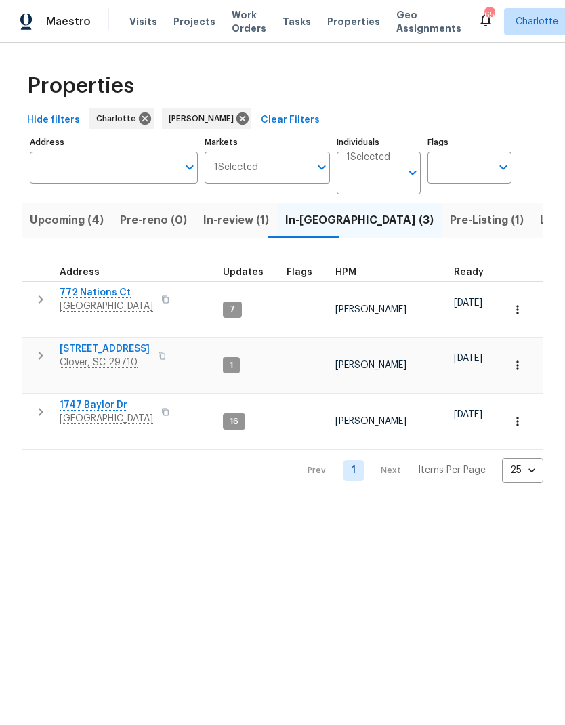
scroll to position [11, 0]
click at [450, 225] on span "Pre-Listing (1)" at bounding box center [487, 220] width 74 height 19
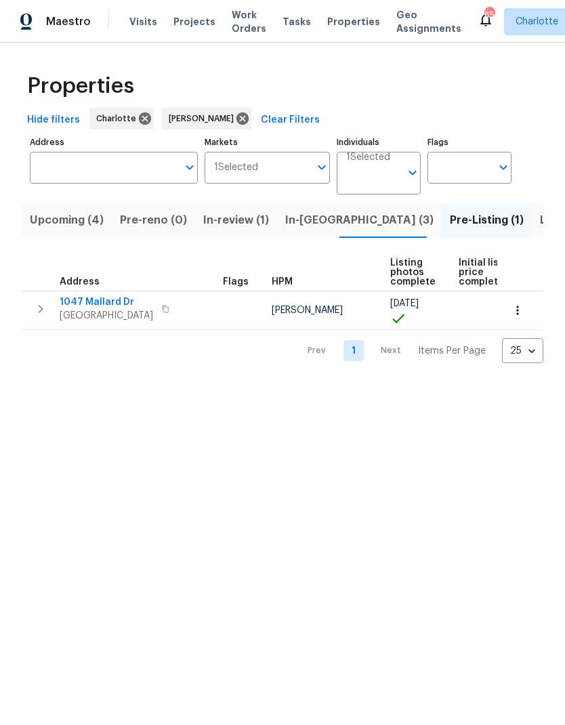
click at [540, 219] on span "Listed (21)" at bounding box center [568, 220] width 56 height 19
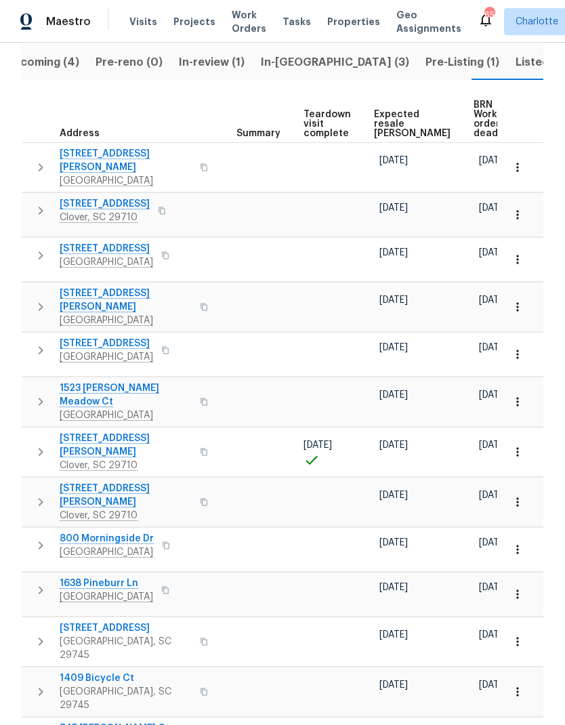
scroll to position [0, 230]
click at [474, 117] on span "BRN Work order deadline" at bounding box center [495, 119] width 42 height 38
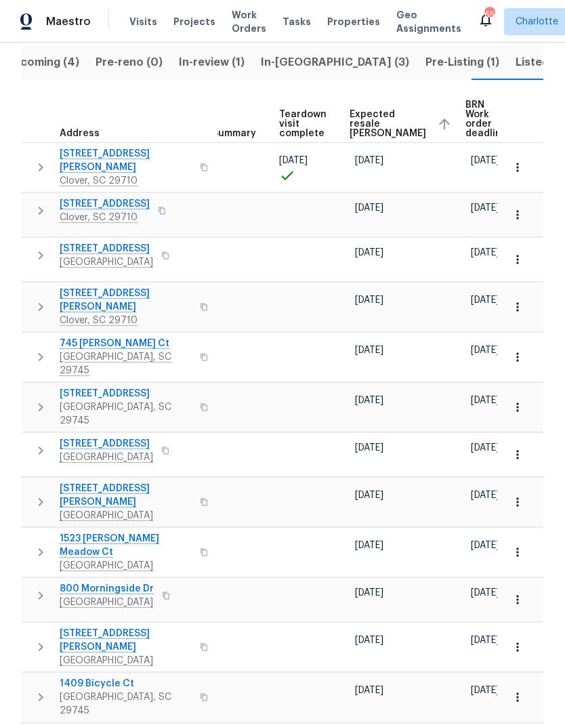
scroll to position [0, 255]
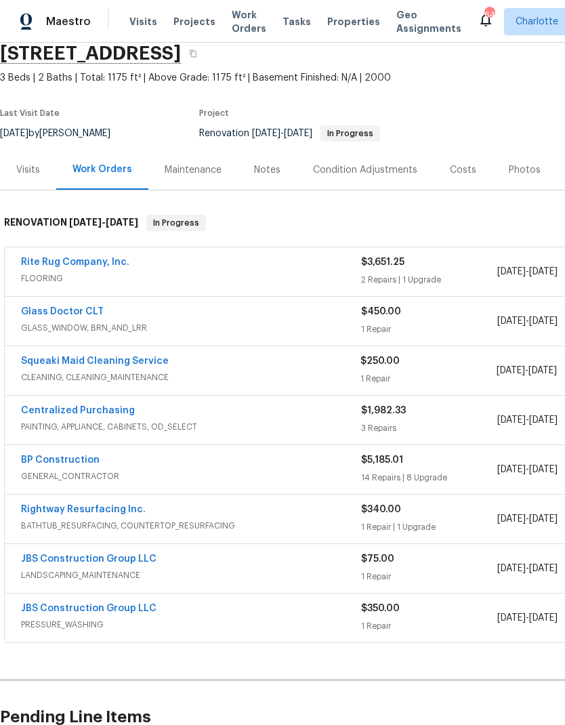
scroll to position [59, 0]
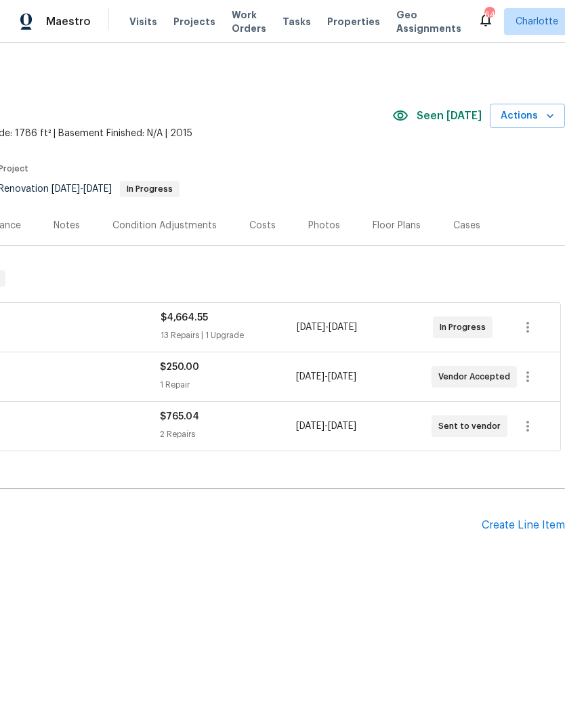
scroll to position [0, 201]
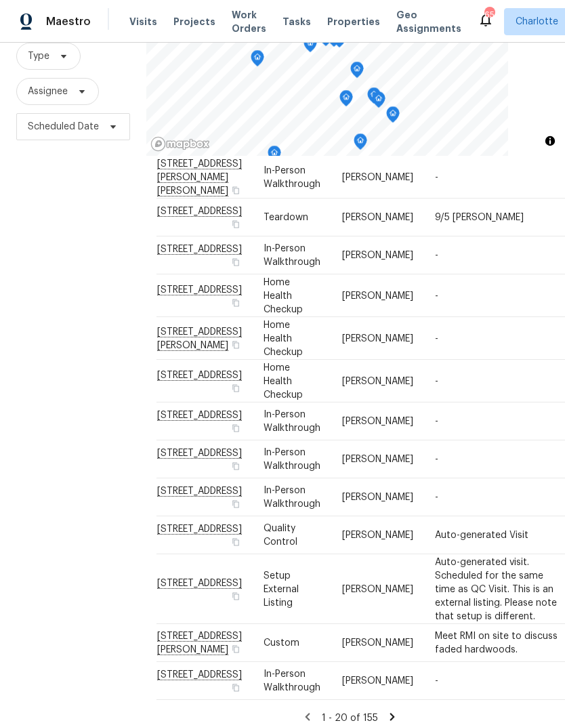
scroll to position [54, 0]
click at [392, 713] on icon at bounding box center [392, 716] width 5 height 7
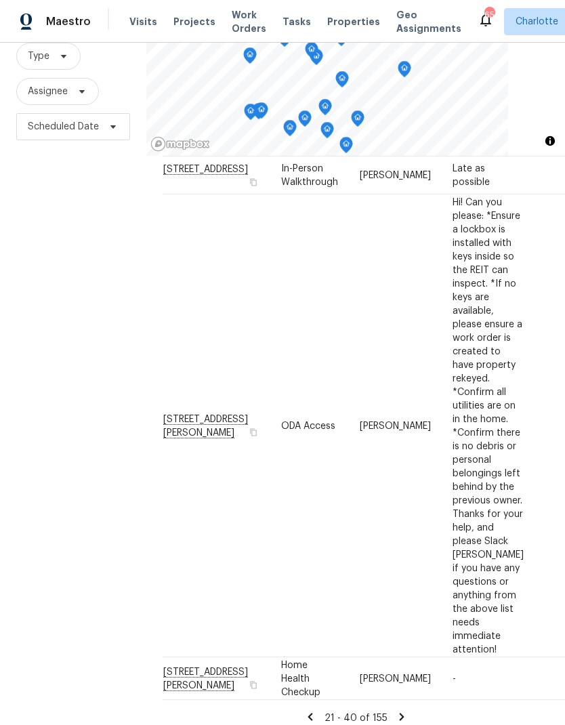
click at [402, 711] on icon at bounding box center [402, 717] width 12 height 12
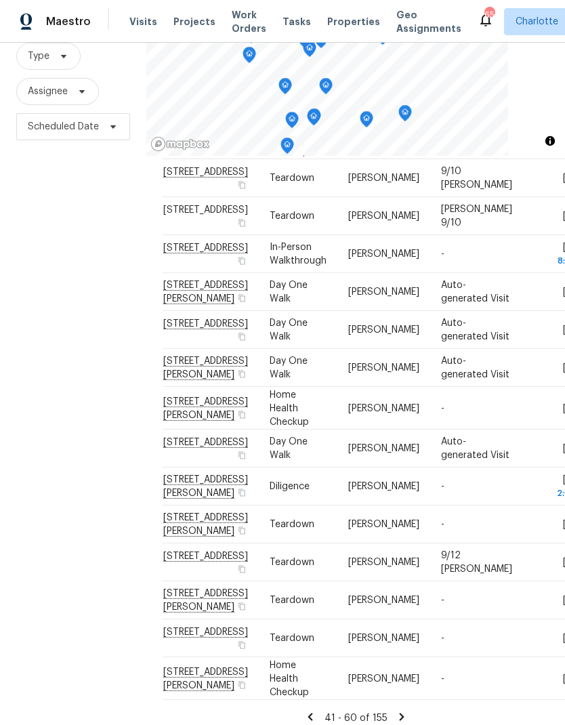
click at [402, 711] on icon at bounding box center [402, 717] width 12 height 12
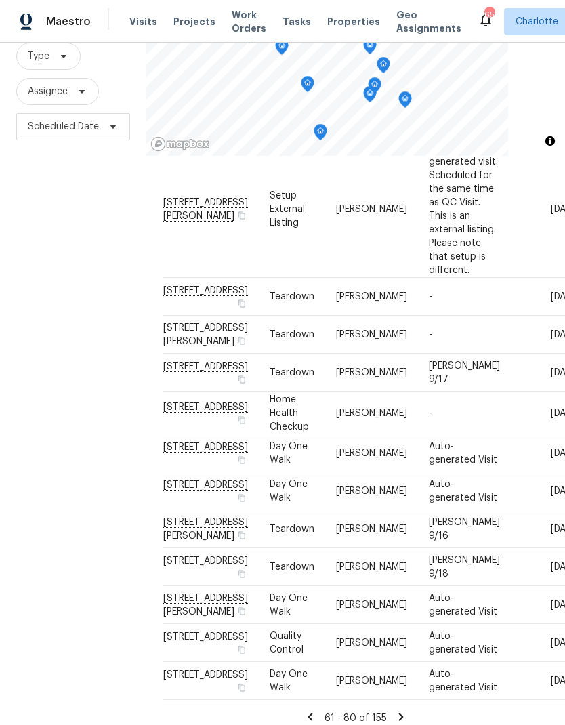
click at [392, 715] on div "Address Type Assignee Comments Scheduled Date ↑ [STREET_ADDRESS][PERSON_NAME] S…" at bounding box center [355, 446] width 419 height 580
click at [396, 711] on icon at bounding box center [401, 717] width 12 height 12
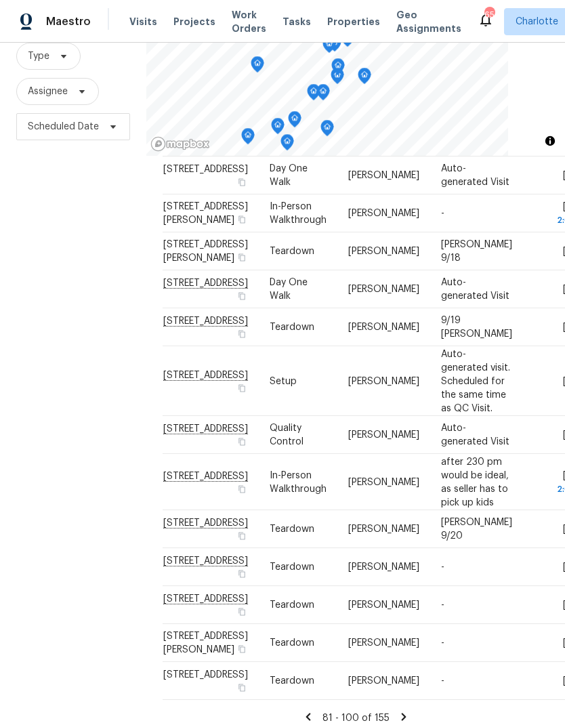
click at [0, 0] on div at bounding box center [0, 0] width 0 height 0
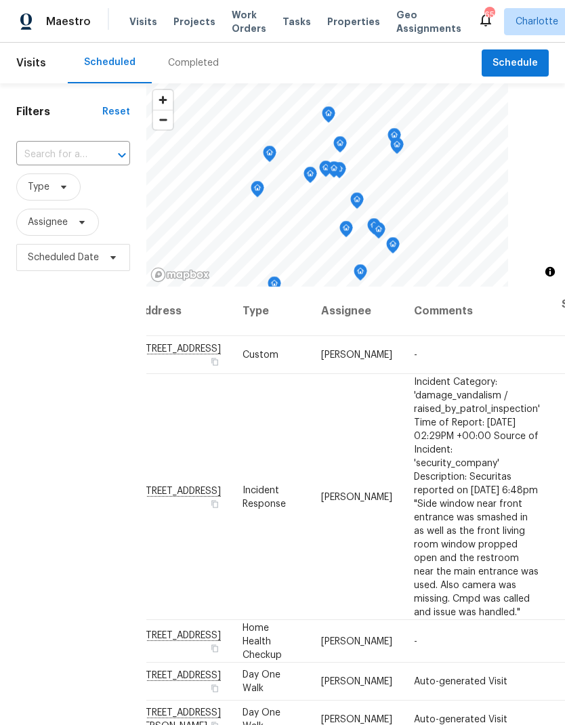
scroll to position [0, 27]
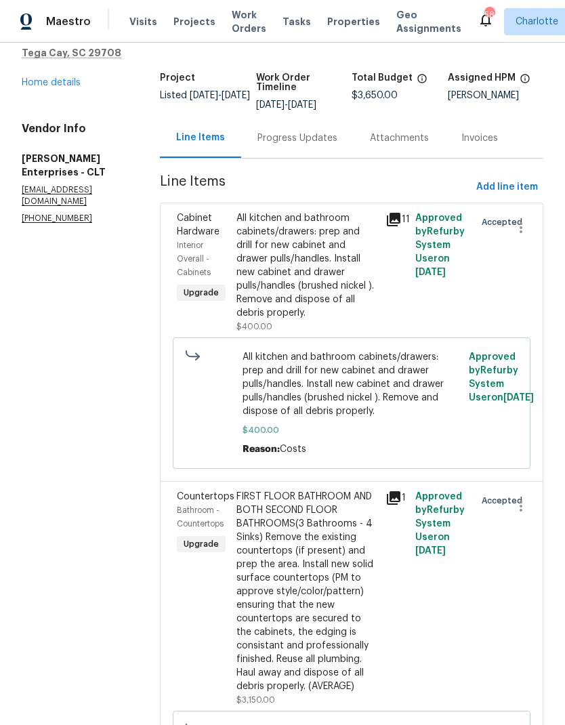
scroll to position [81, 0]
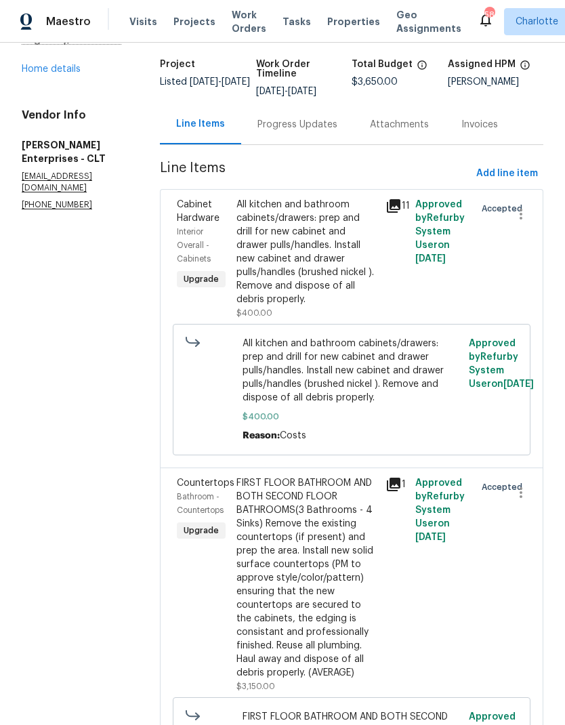
click at [387, 209] on icon at bounding box center [394, 206] width 14 height 14
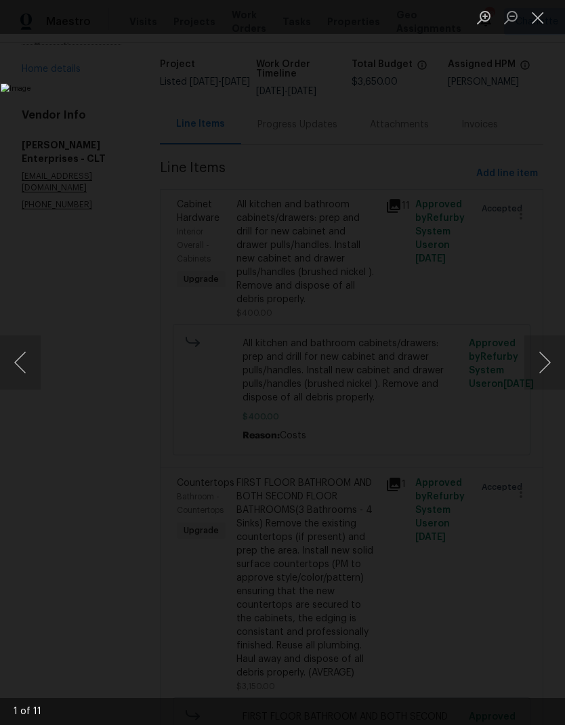
click at [544, 371] on button "Next image" at bounding box center [544, 362] width 41 height 54
click at [540, 373] on button "Next image" at bounding box center [544, 362] width 41 height 54
click at [539, 369] on button "Next image" at bounding box center [544, 362] width 41 height 54
click at [28, 351] on button "Previous image" at bounding box center [20, 362] width 41 height 54
click at [535, 362] on button "Next image" at bounding box center [544, 362] width 41 height 54
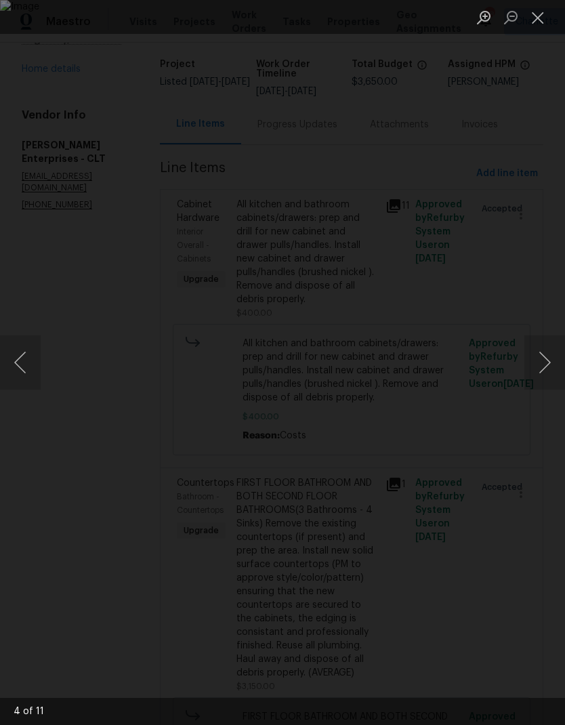
click at [537, 362] on button "Next image" at bounding box center [544, 362] width 41 height 54
click at [534, 362] on button "Next image" at bounding box center [544, 362] width 41 height 54
click at [535, 365] on button "Next image" at bounding box center [544, 362] width 41 height 54
click at [533, 22] on button "Close lightbox" at bounding box center [537, 17] width 27 height 24
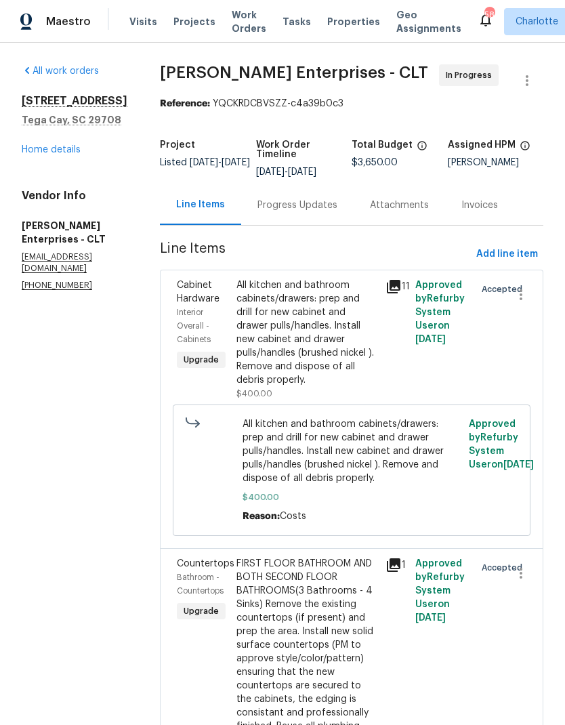
scroll to position [0, 0]
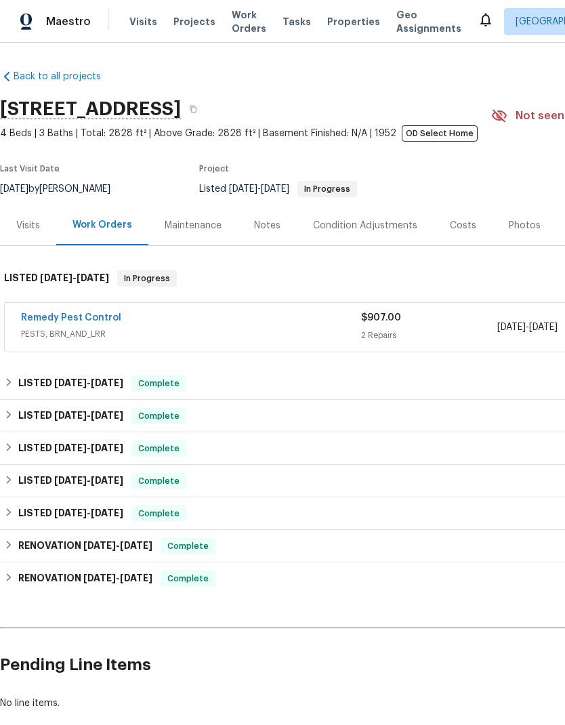
click at [213, 224] on div "Maintenance" at bounding box center [193, 226] width 57 height 14
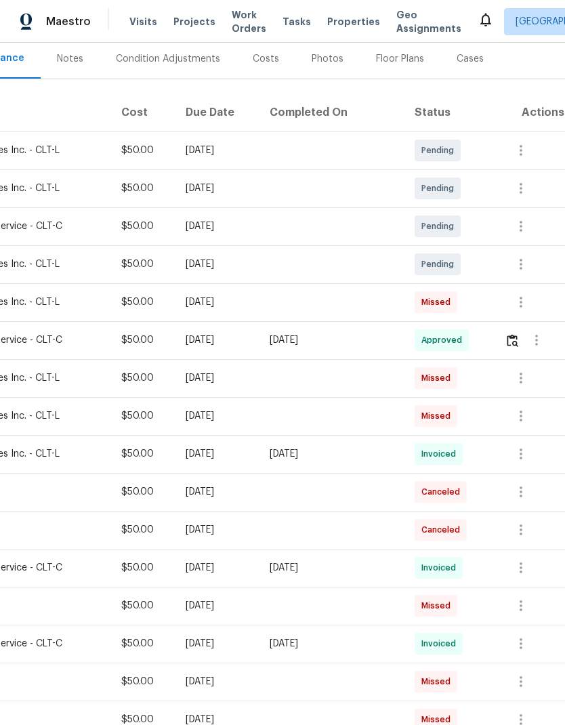
scroll to position [167, 201]
click at [513, 346] on img "button" at bounding box center [513, 340] width 12 height 13
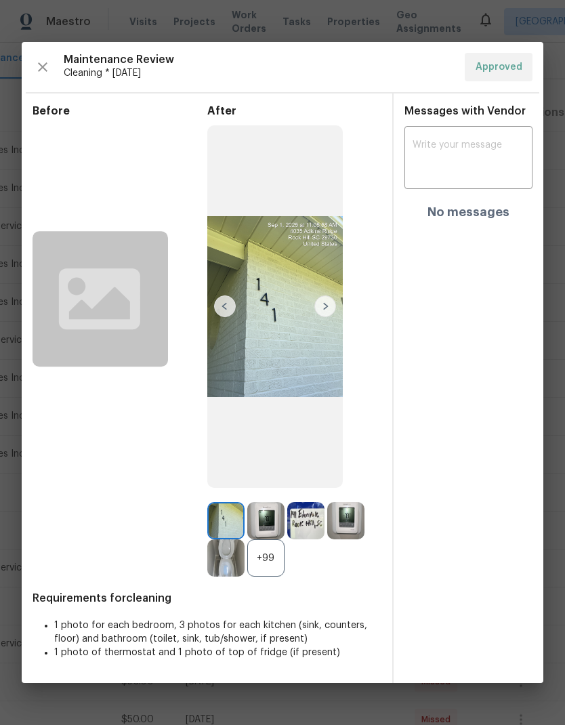
click at [329, 305] on img at bounding box center [325, 306] width 22 height 22
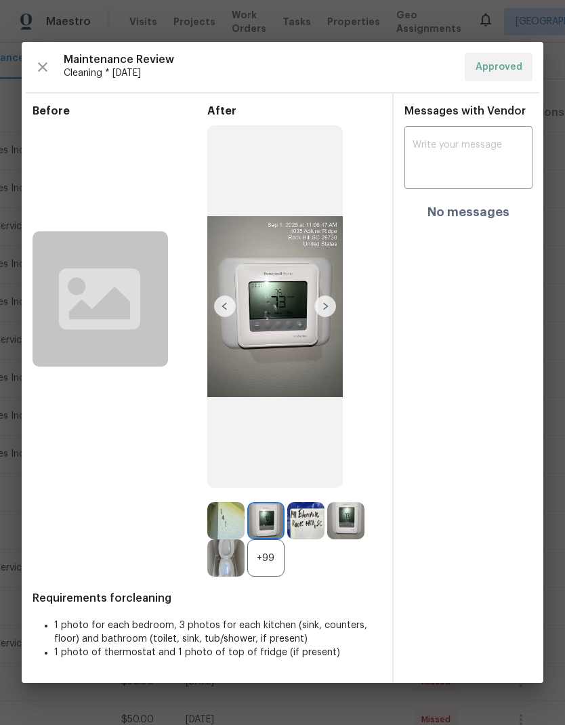
click at [330, 300] on img at bounding box center [325, 306] width 22 height 22
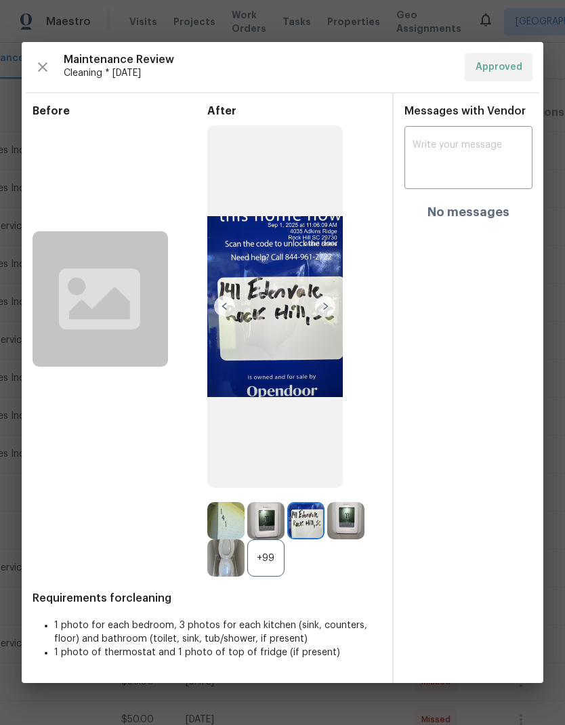
click at [318, 310] on img at bounding box center [325, 306] width 22 height 22
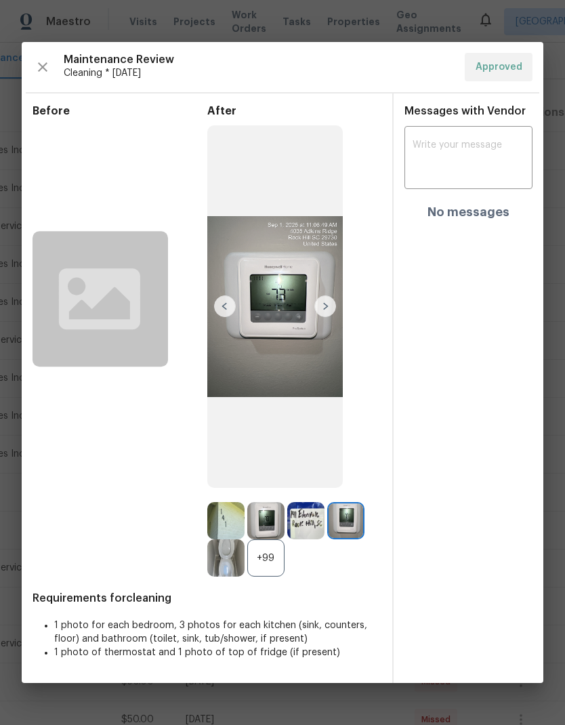
click at [322, 304] on img at bounding box center [325, 306] width 22 height 22
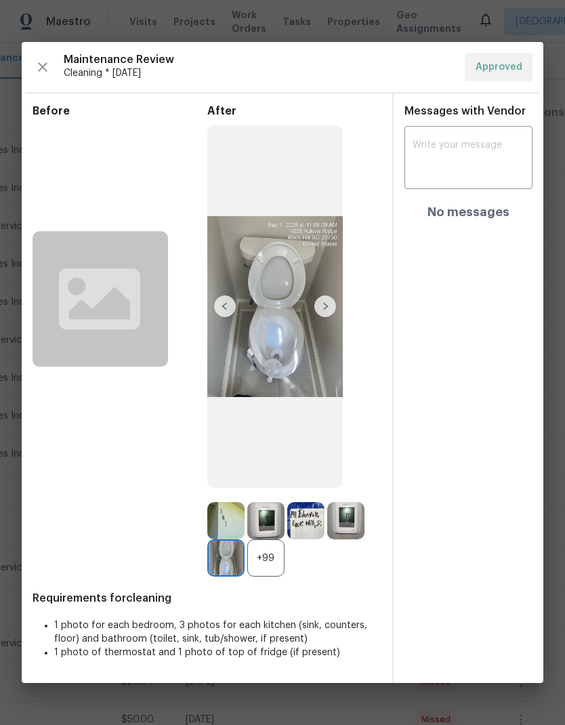
click at [323, 305] on img at bounding box center [325, 306] width 22 height 22
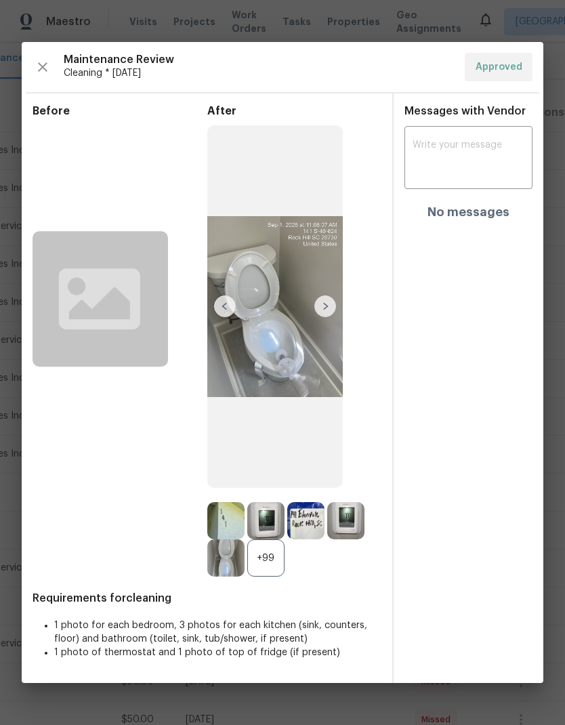
click at [329, 307] on img at bounding box center [325, 306] width 22 height 22
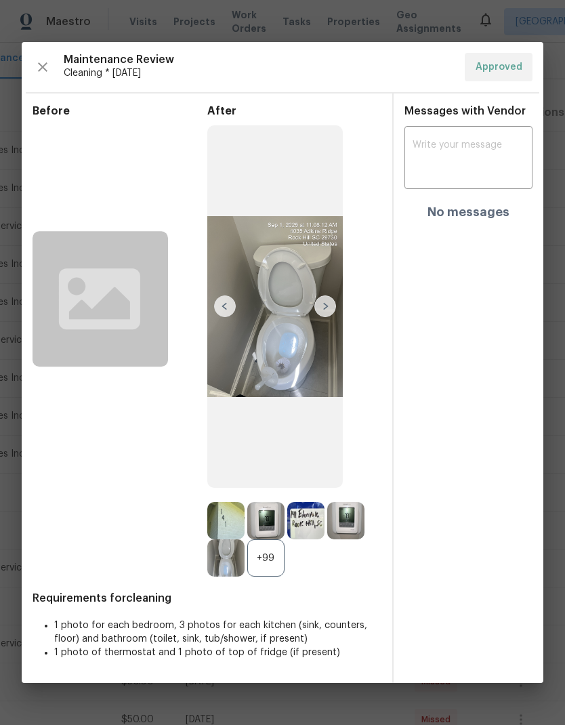
click at [323, 308] on img at bounding box center [325, 306] width 22 height 22
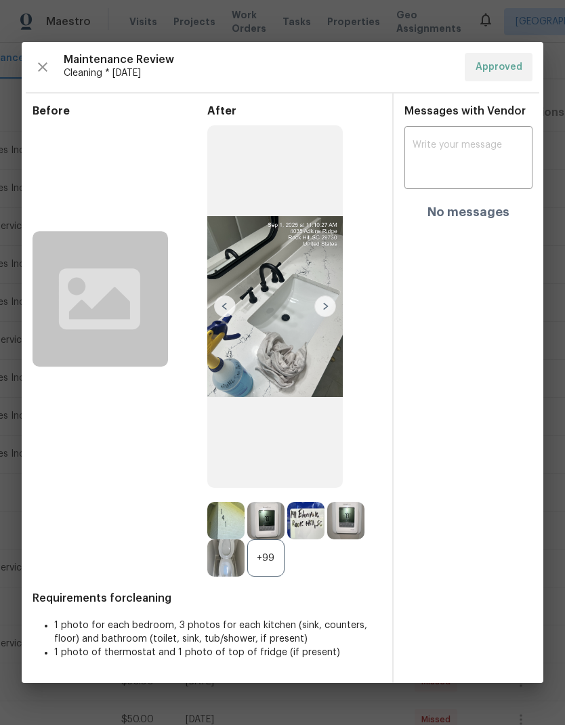
click at [329, 308] on img at bounding box center [325, 306] width 22 height 22
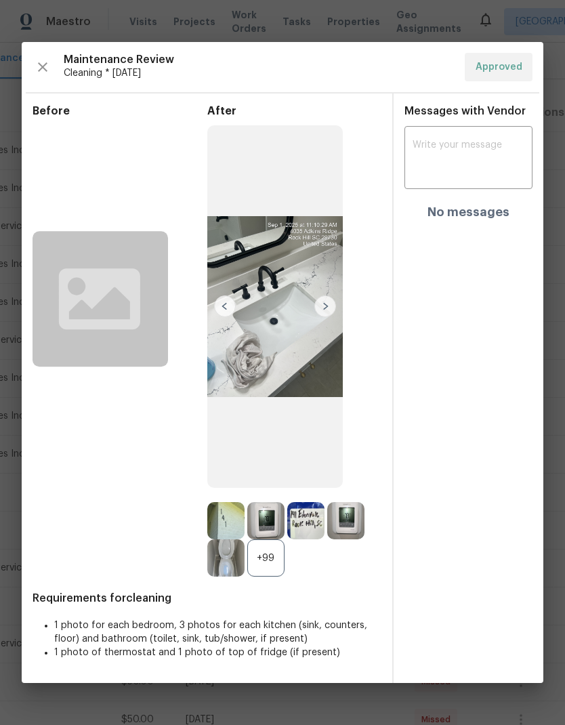
click at [324, 310] on img at bounding box center [325, 306] width 22 height 22
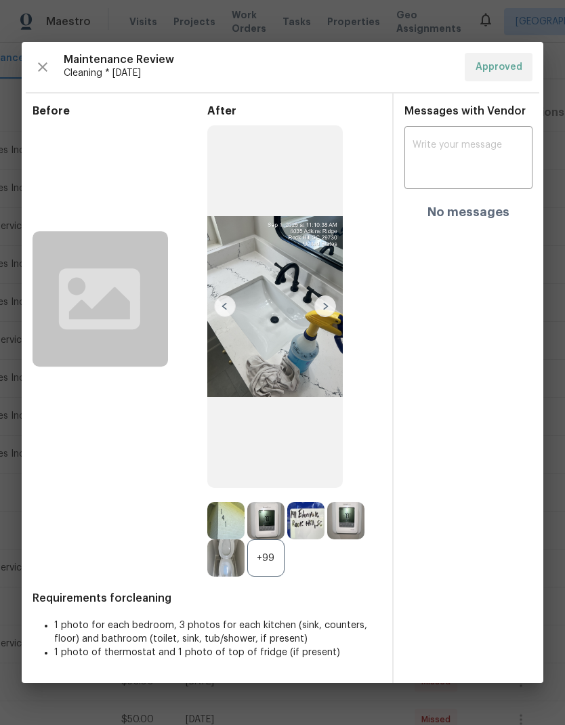
click at [323, 305] on img at bounding box center [325, 306] width 22 height 22
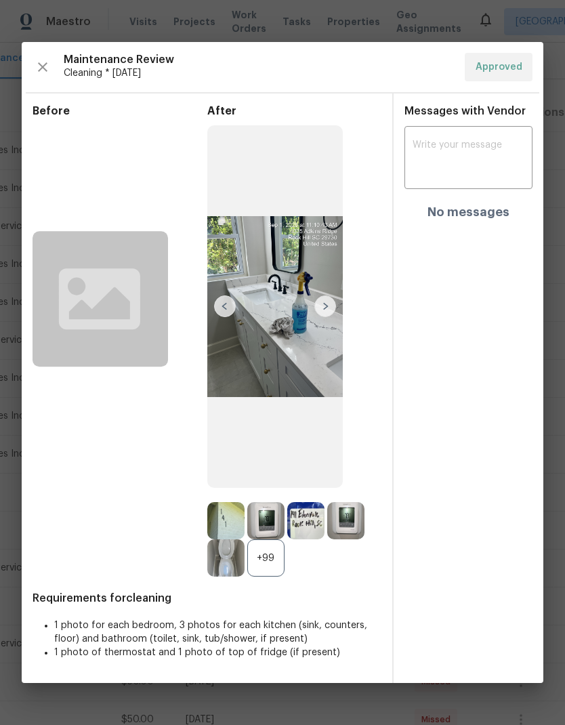
click at [330, 304] on img at bounding box center [325, 306] width 22 height 22
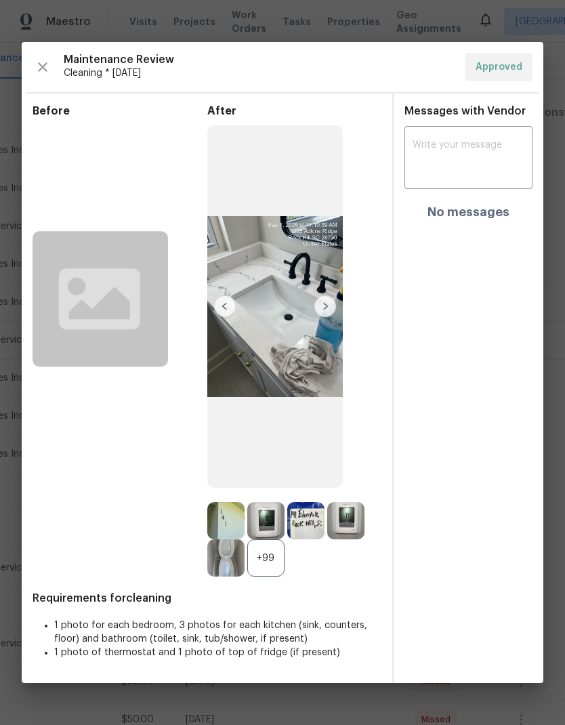
click at [333, 295] on img at bounding box center [325, 306] width 22 height 22
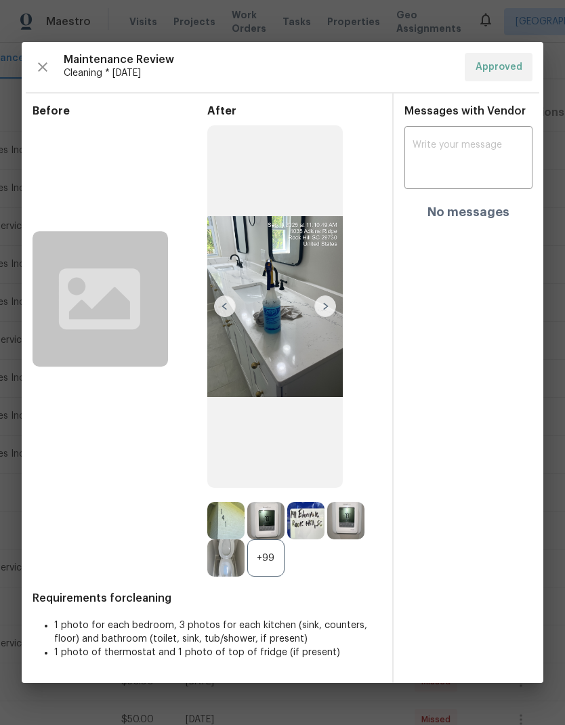
click at [329, 304] on img at bounding box center [325, 306] width 22 height 22
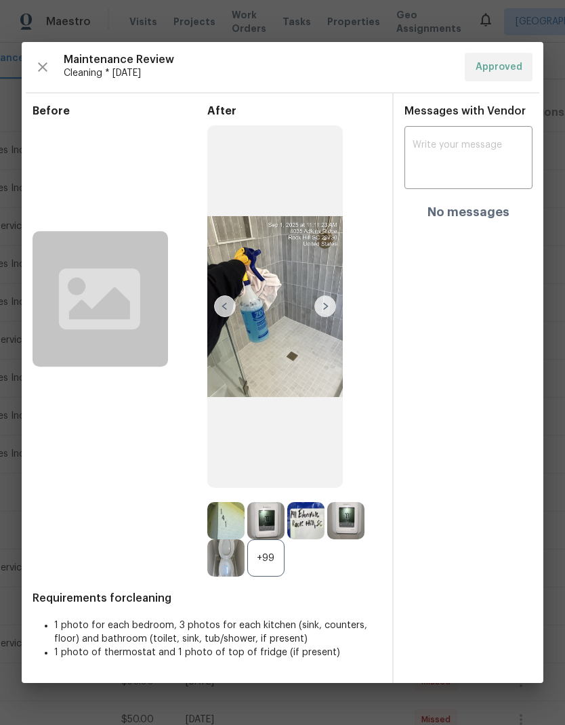
click at [327, 304] on img at bounding box center [325, 306] width 22 height 22
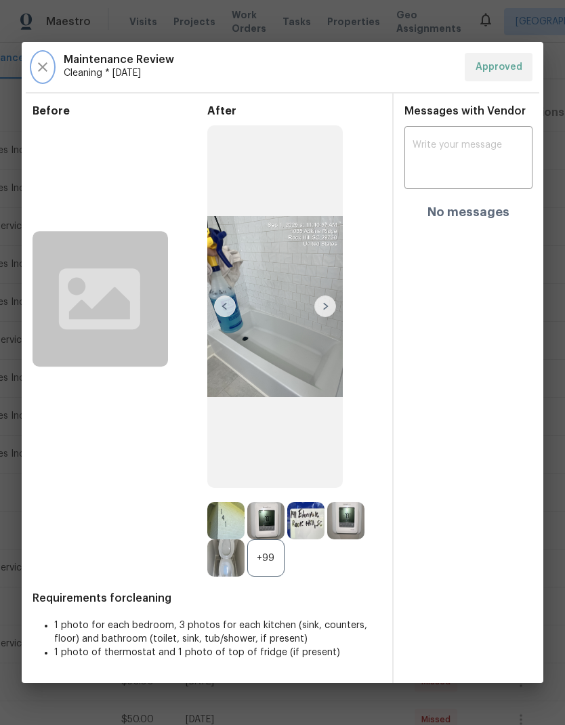
click at [38, 59] on icon "button" at bounding box center [43, 67] width 16 height 16
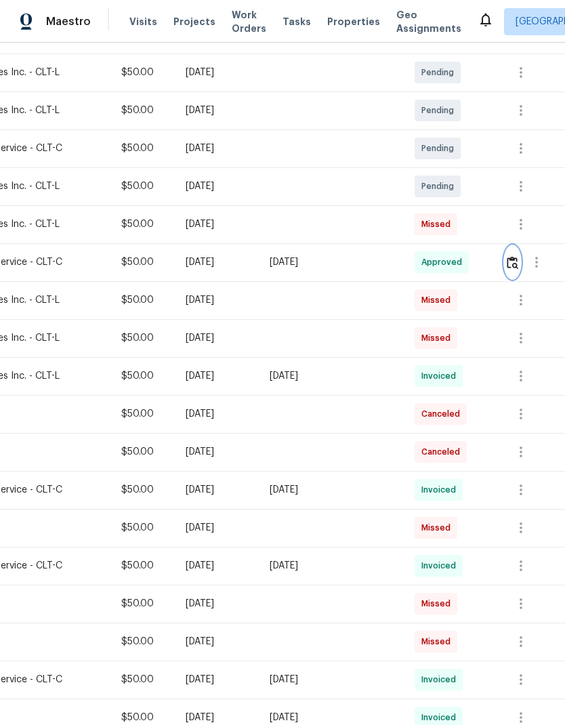
scroll to position [245, 201]
click at [449, 230] on span "Missed" at bounding box center [438, 224] width 35 height 14
click at [524, 232] on icon "button" at bounding box center [521, 224] width 16 height 16
click at [362, 226] on div at bounding box center [282, 362] width 565 height 725
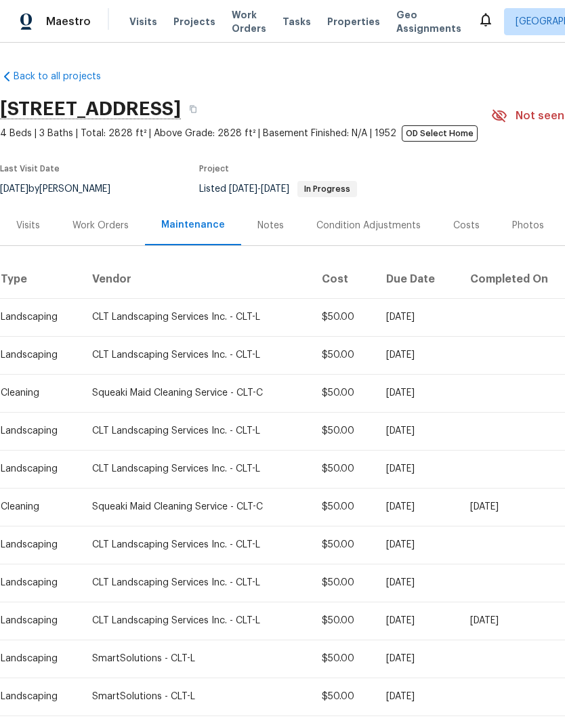
scroll to position [0, 0]
click at [282, 228] on div "Notes" at bounding box center [270, 225] width 59 height 40
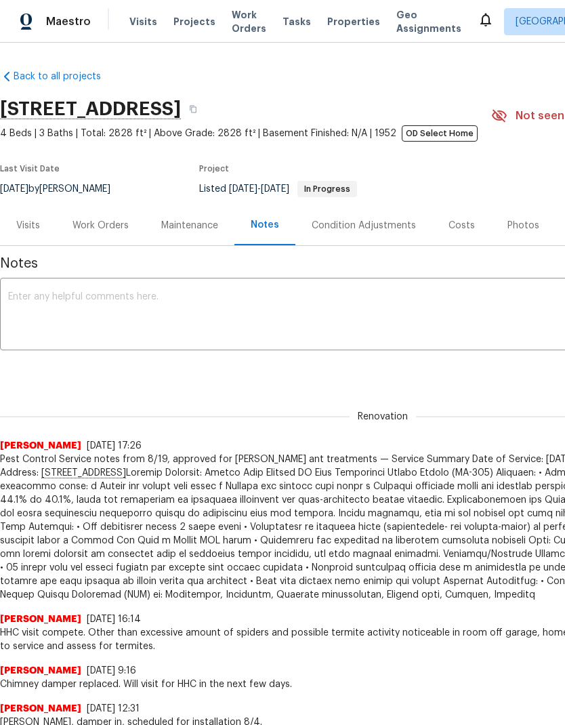
click at [115, 220] on div "Work Orders" at bounding box center [100, 226] width 56 height 14
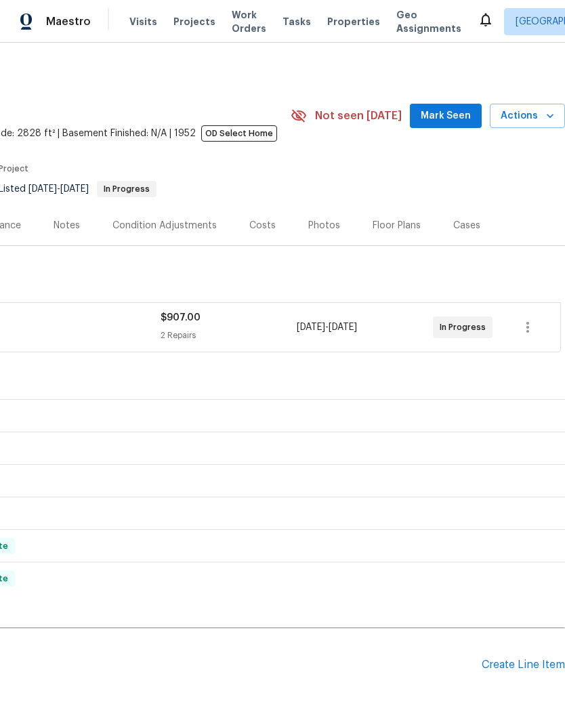
scroll to position [0, 201]
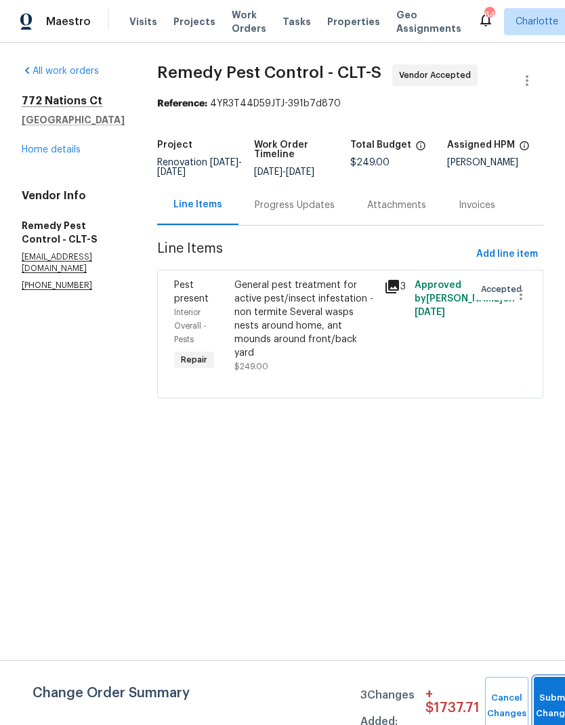
click at [544, 701] on button "Submit Changes" at bounding box center [555, 706] width 43 height 58
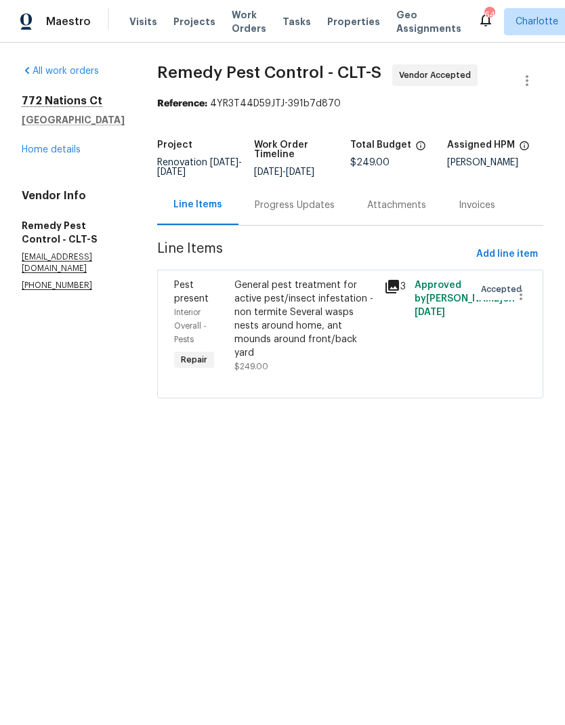
click at [284, 209] on div "Progress Updates" at bounding box center [295, 206] width 80 height 14
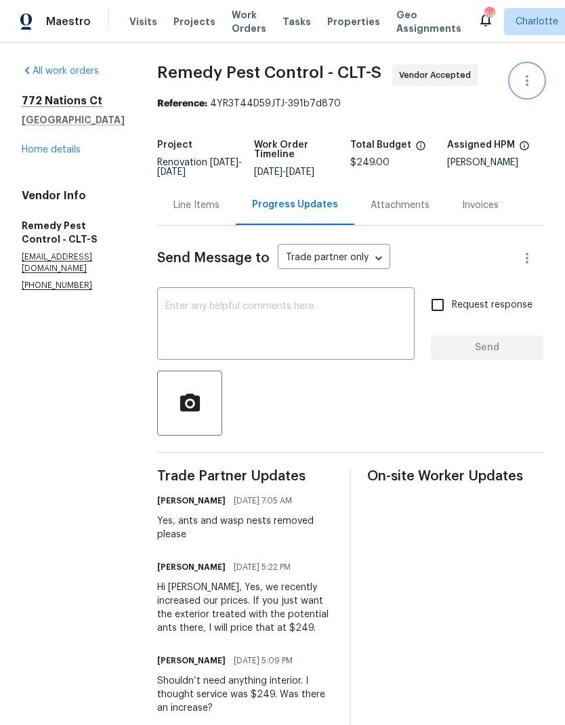
click at [529, 83] on icon "button" at bounding box center [527, 80] width 16 height 16
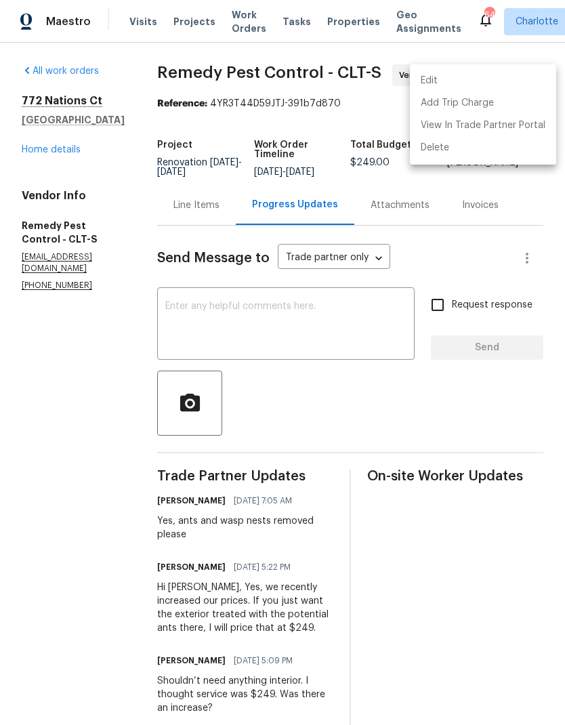
click at [499, 83] on li "Edit" at bounding box center [483, 81] width 146 height 22
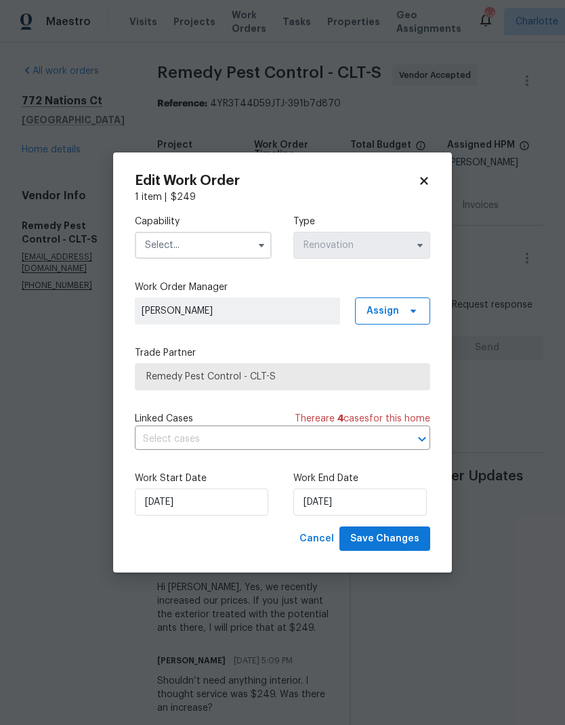
click at [203, 249] on input "text" at bounding box center [203, 245] width 137 height 27
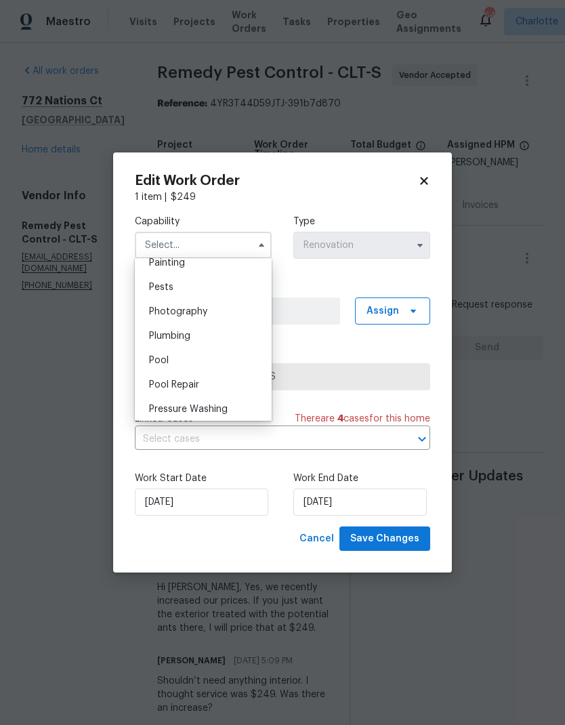
scroll to position [1146, 0]
click at [211, 295] on div "Pests" at bounding box center [203, 290] width 130 height 24
type input "Pests"
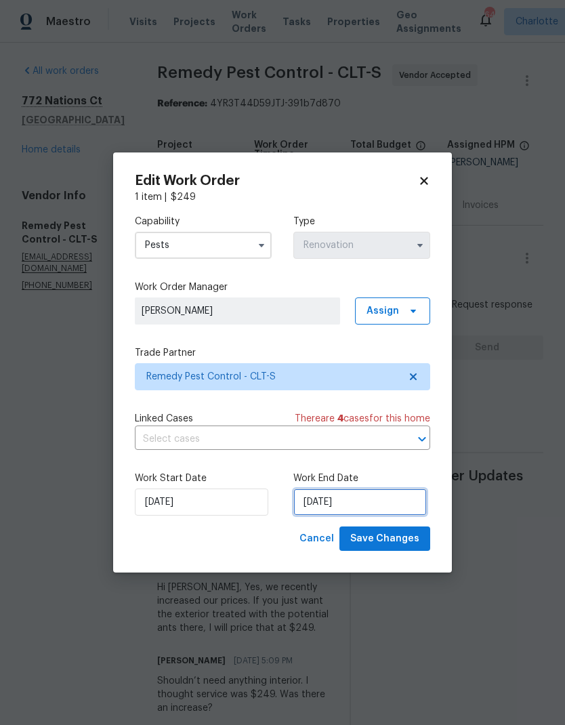
click at [376, 514] on input "[DATE]" at bounding box center [359, 502] width 133 height 27
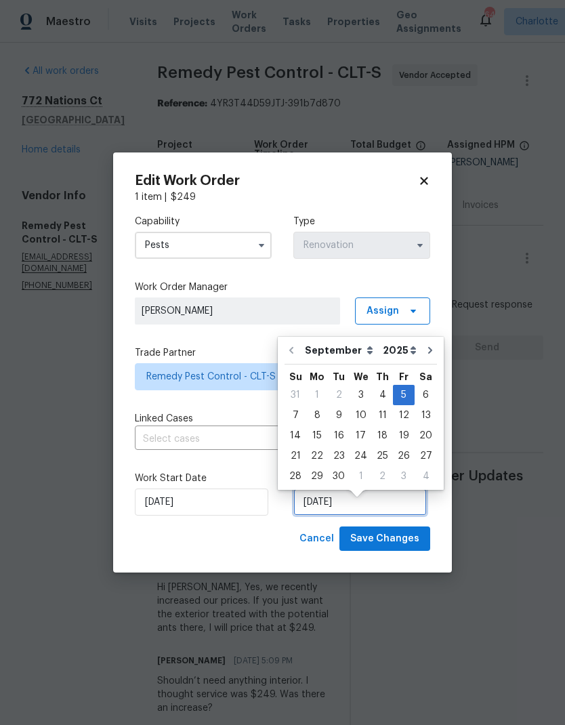
scroll to position [10, 0]
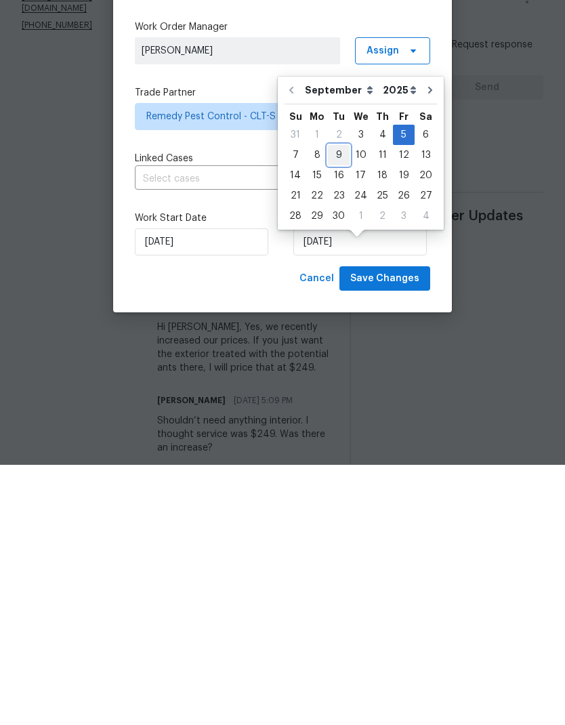
click at [338, 406] on div "9" at bounding box center [339, 415] width 22 height 19
type input "[DATE]"
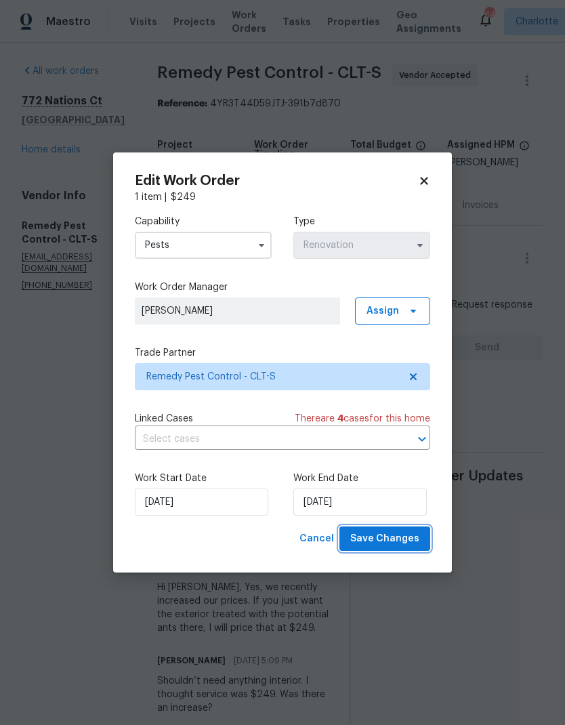
click at [410, 543] on span "Save Changes" at bounding box center [384, 539] width 69 height 17
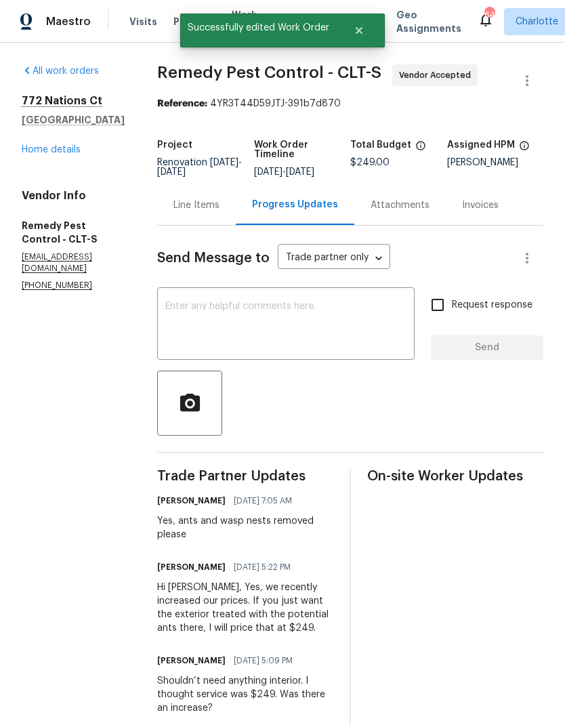
click at [39, 145] on link "Home details" at bounding box center [51, 149] width 59 height 9
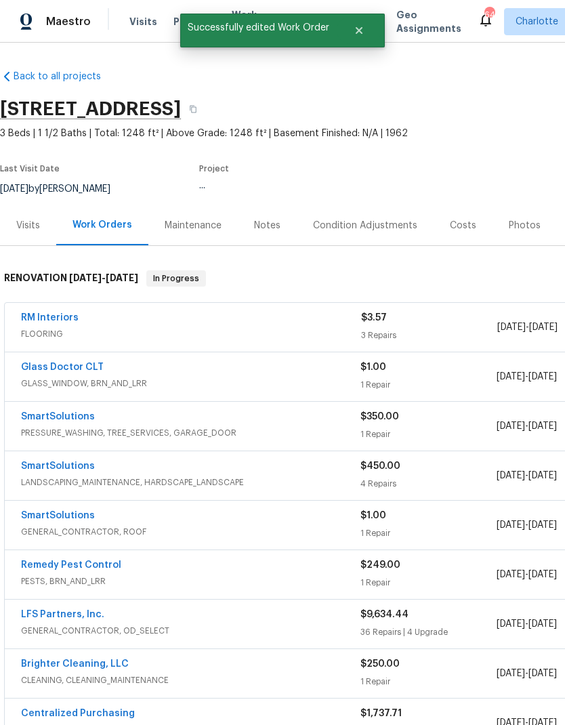
click at [36, 313] on link "RM Interiors" at bounding box center [50, 317] width 58 height 9
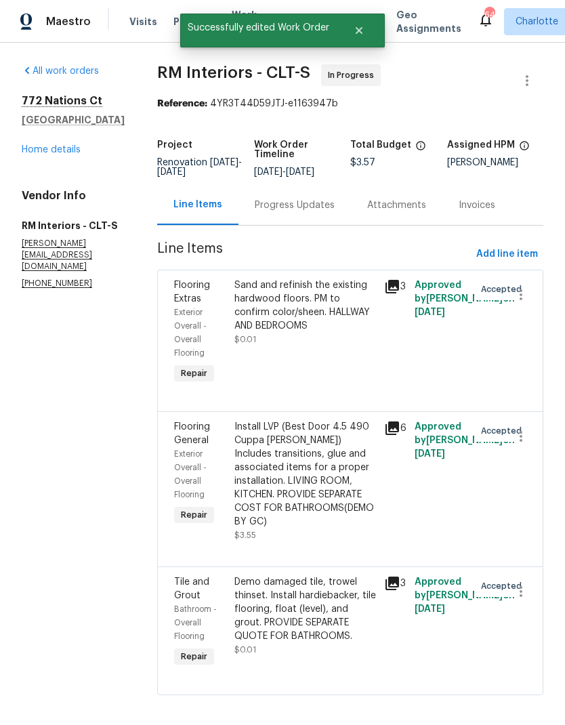
click at [305, 218] on div "Progress Updates" at bounding box center [294, 205] width 112 height 40
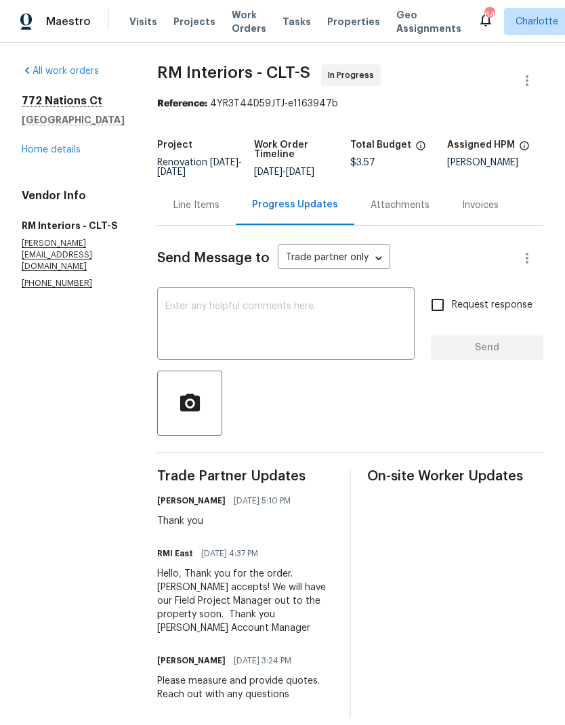
click at [37, 154] on link "Home details" at bounding box center [51, 149] width 59 height 9
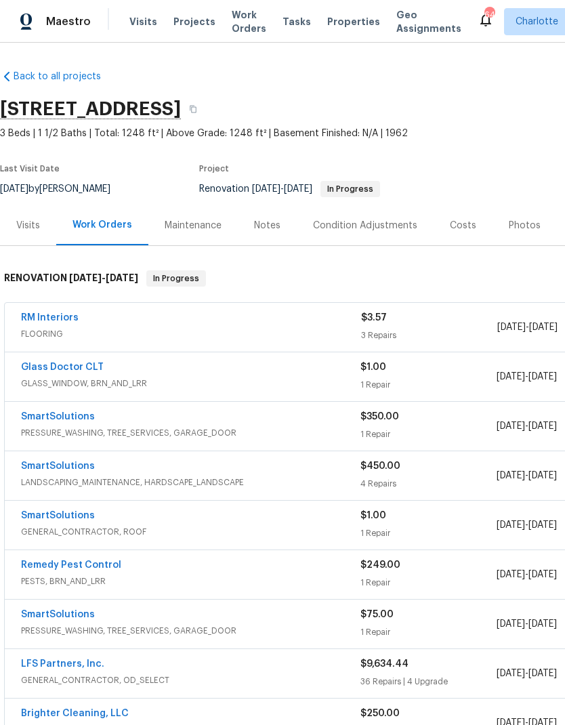
click at [66, 369] on link "Glass Doctor CLT" at bounding box center [62, 366] width 83 height 9
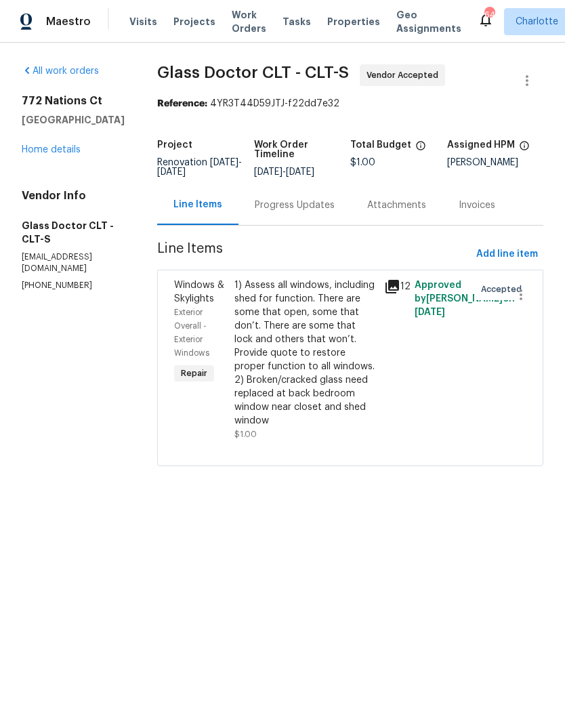
click at [295, 210] on div "Progress Updates" at bounding box center [295, 206] width 80 height 14
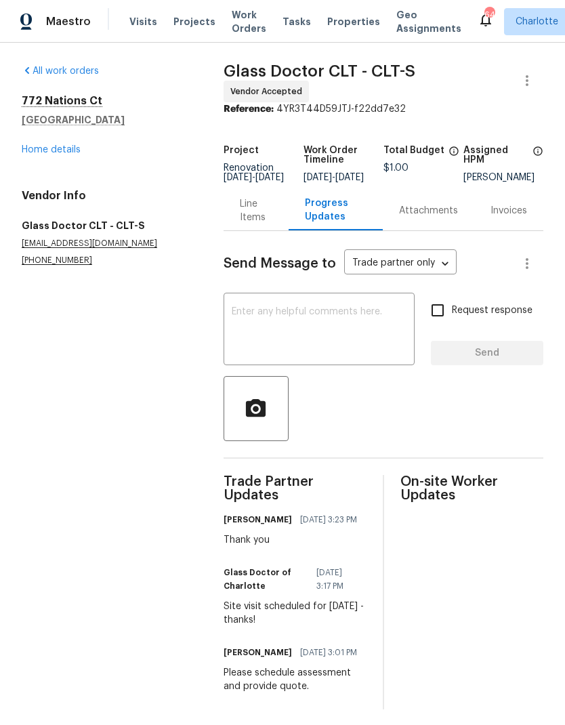
click at [60, 154] on link "Home details" at bounding box center [51, 149] width 59 height 9
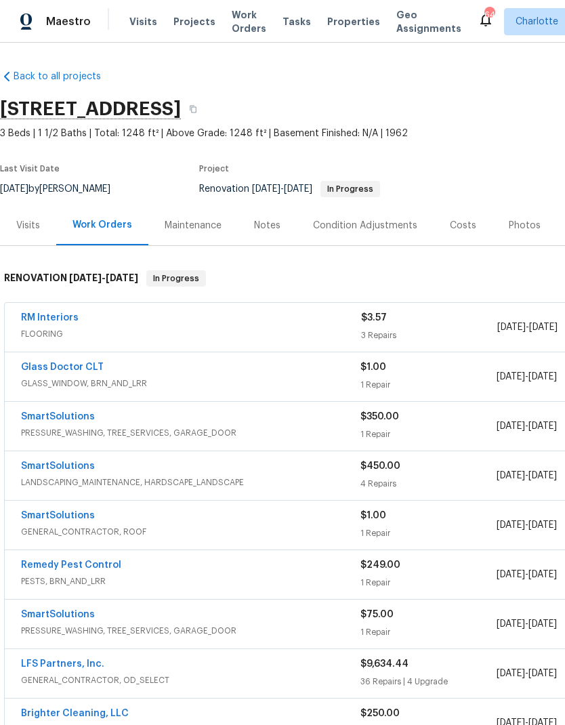
click at [176, 479] on span "LANDSCAPING_MAINTENANCE, HARDSCAPE_LANDSCAPE" at bounding box center [190, 483] width 339 height 14
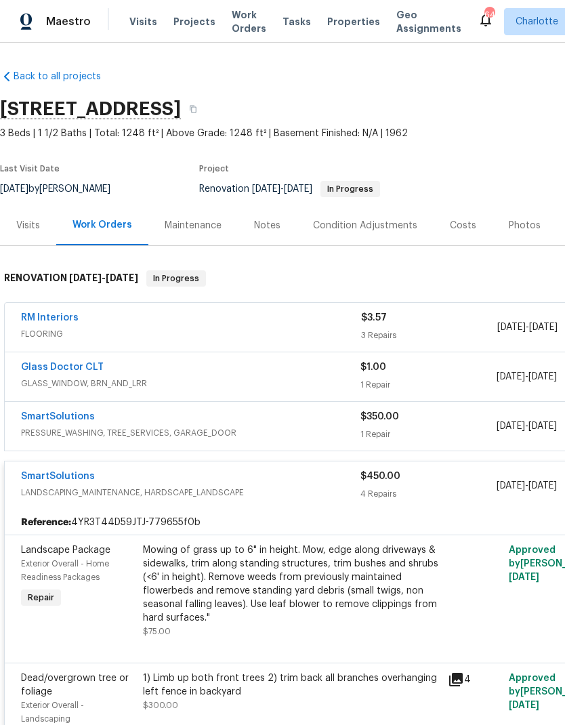
click at [203, 486] on span "LANDSCAPING_MAINTENANCE, HARDSCAPE_LANDSCAPE" at bounding box center [190, 493] width 339 height 14
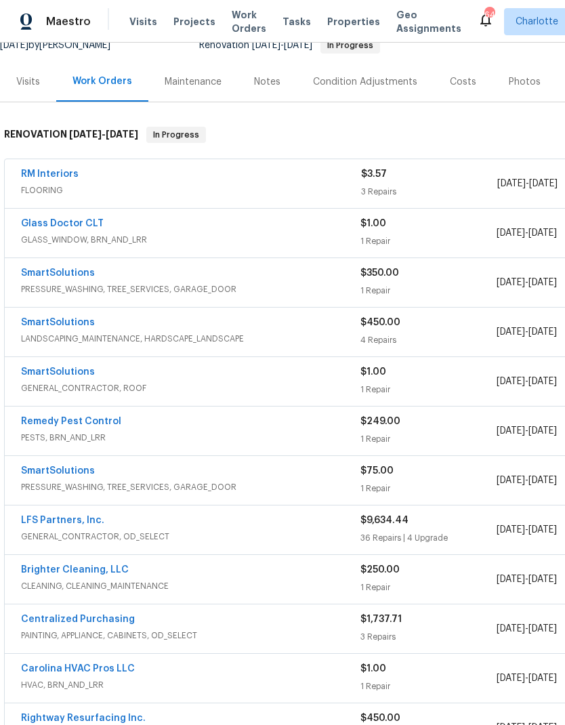
scroll to position [144, 0]
click at [61, 325] on link "SmartSolutions" at bounding box center [58, 321] width 74 height 9
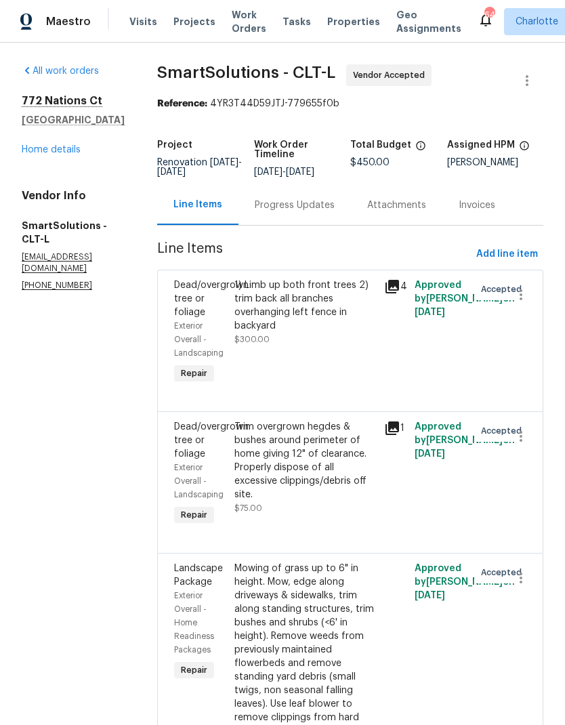
click at [306, 224] on div "Progress Updates" at bounding box center [294, 205] width 112 height 40
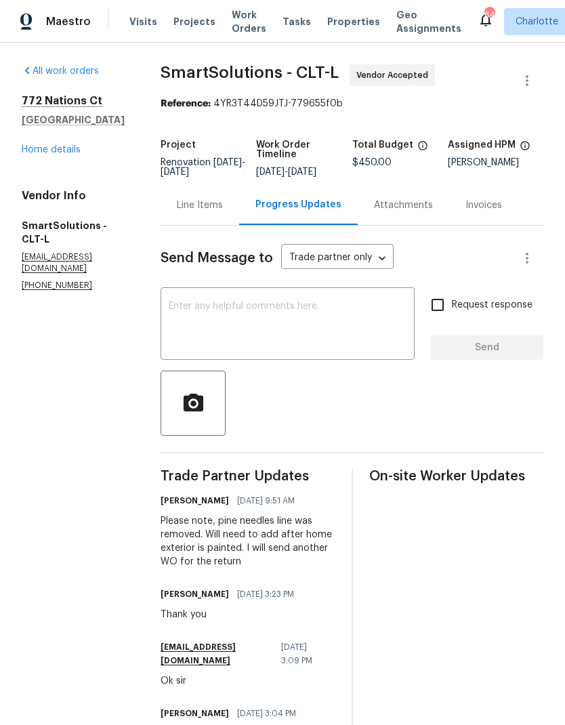
click at [199, 215] on div "Line Items" at bounding box center [200, 205] width 79 height 40
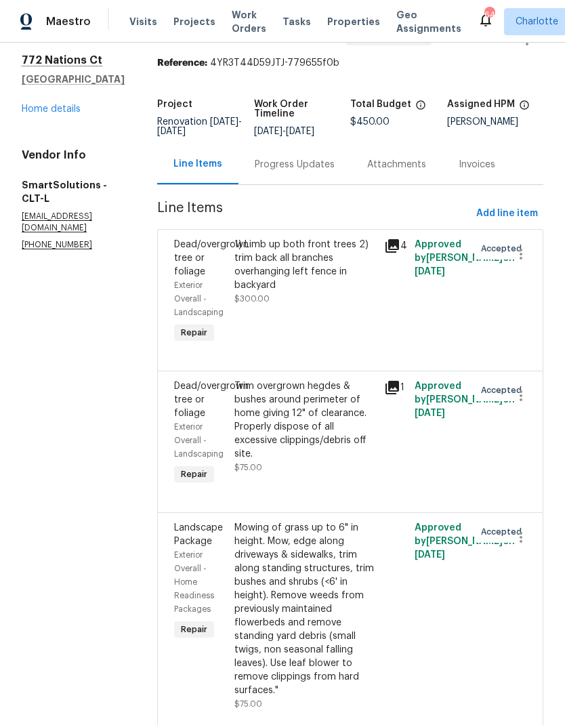
scroll to position [40, 0]
click at [302, 166] on div "Progress Updates" at bounding box center [295, 166] width 80 height 14
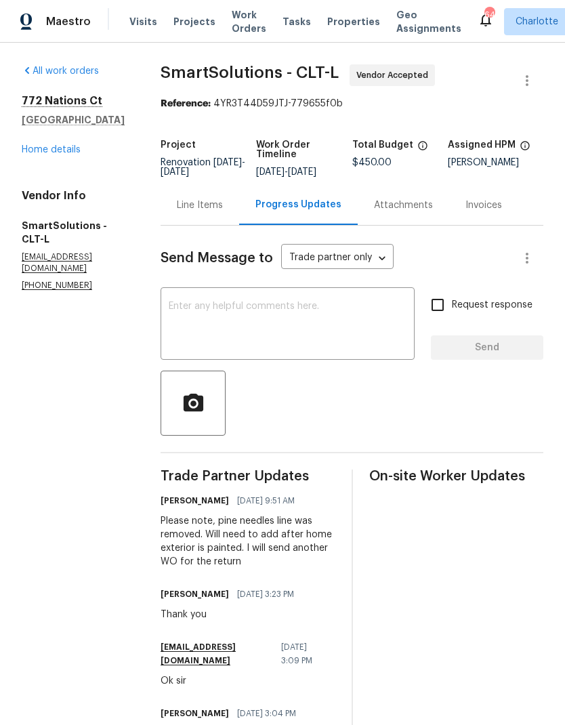
click at [67, 152] on link "Home details" at bounding box center [51, 149] width 59 height 9
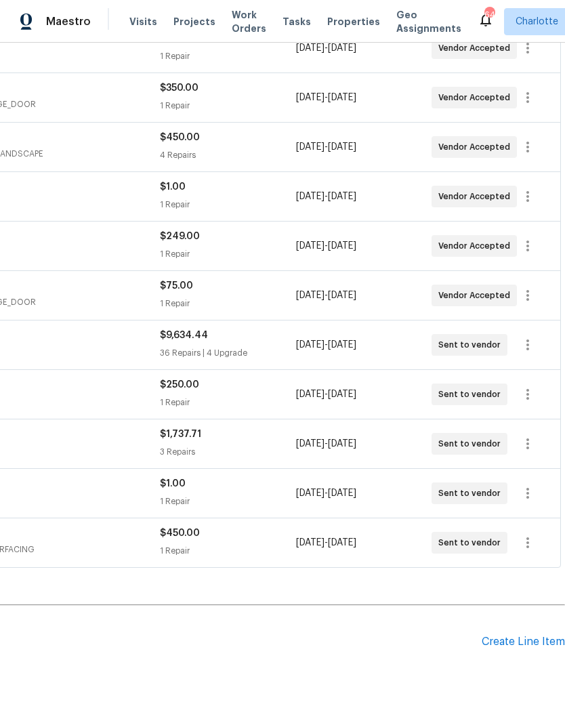
click at [524, 644] on div "Create Line Item" at bounding box center [523, 642] width 83 height 13
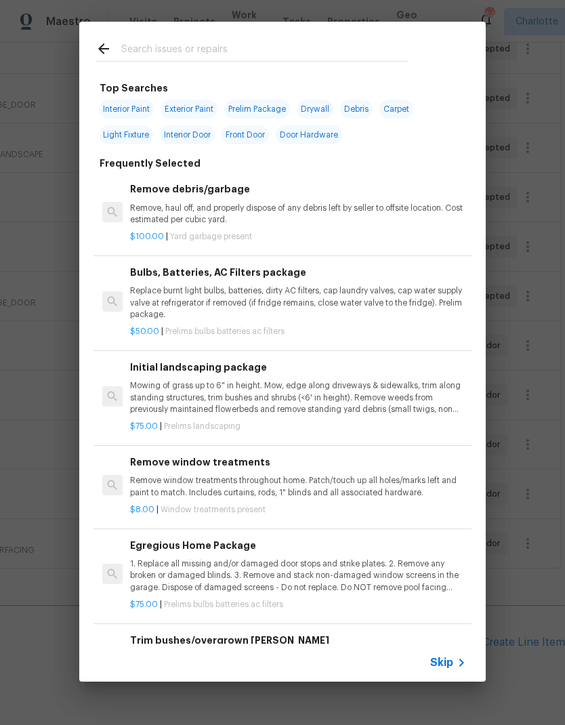
click at [222, 48] on input "text" at bounding box center [264, 51] width 287 height 20
type input "Pine"
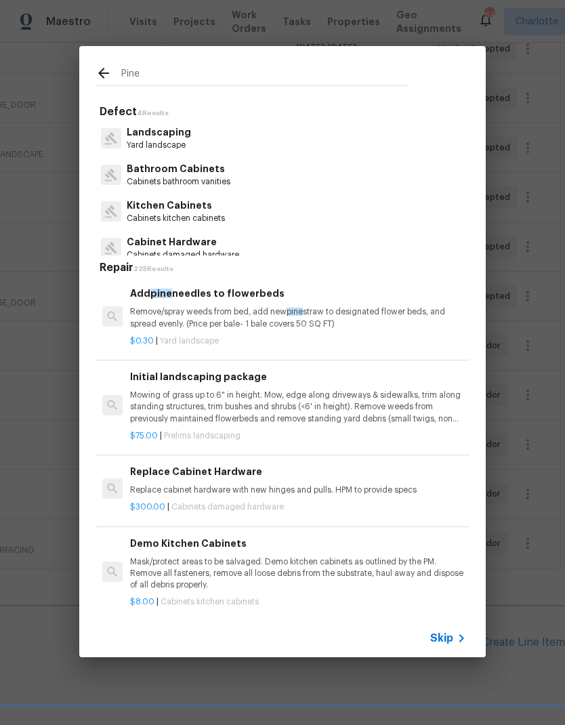
click at [224, 322] on p "Remove/spray weeds from bed, add new pine straw to designated flower beds, and …" at bounding box center [298, 317] width 336 height 23
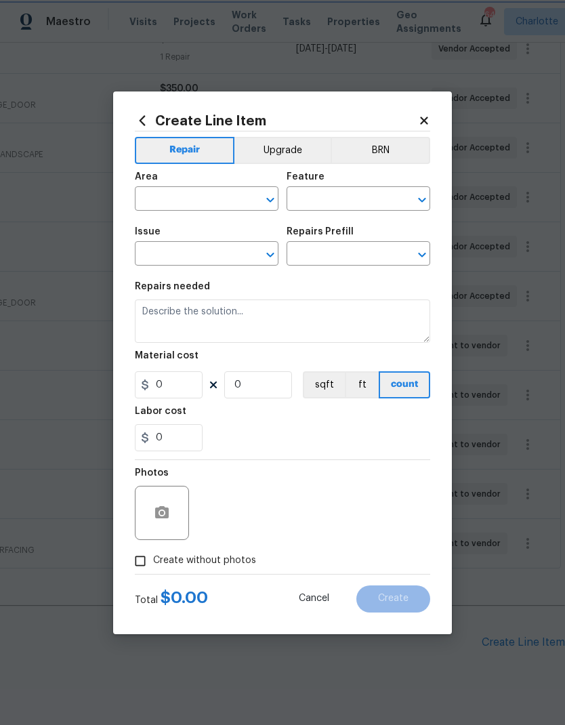
type input "Landscaping"
type input "Add pine needles to flowerbeds $0.30"
type textarea "Remove/spray weeds from bed, add new pine straw to designated flower beds, and …"
type input "0.3"
type input "1"
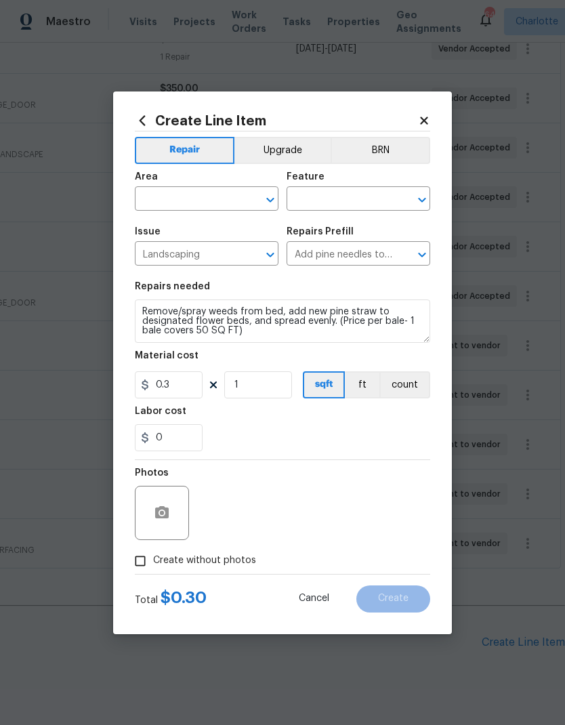
click at [207, 201] on input "text" at bounding box center [188, 200] width 106 height 21
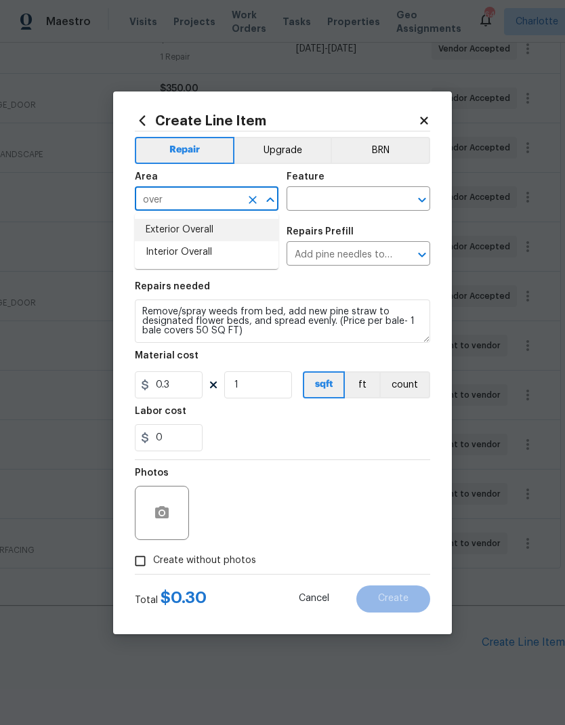
click at [225, 229] on li "Exterior Overall" at bounding box center [207, 230] width 144 height 22
type input "Exterior Overall"
click at [353, 203] on input "text" at bounding box center [340, 200] width 106 height 21
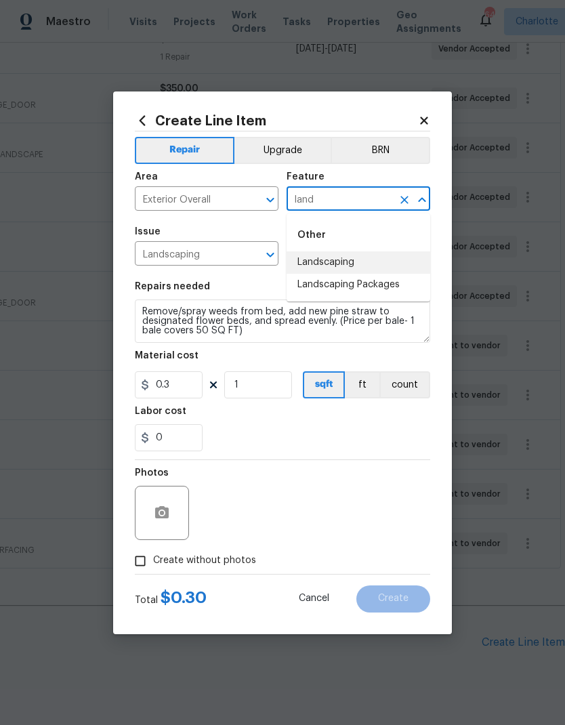
click at [364, 257] on li "Landscaping" at bounding box center [359, 262] width 144 height 22
type input "Landscaping"
click at [329, 447] on div "0" at bounding box center [282, 437] width 295 height 27
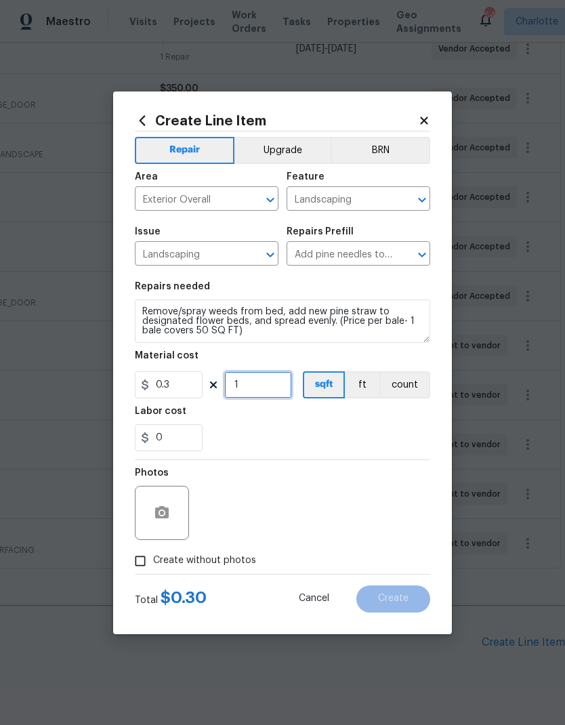
click at [281, 383] on input "1" at bounding box center [258, 384] width 68 height 27
type input "500"
click at [357, 429] on div "0" at bounding box center [282, 437] width 295 height 27
click at [160, 516] on icon "button" at bounding box center [162, 512] width 14 height 12
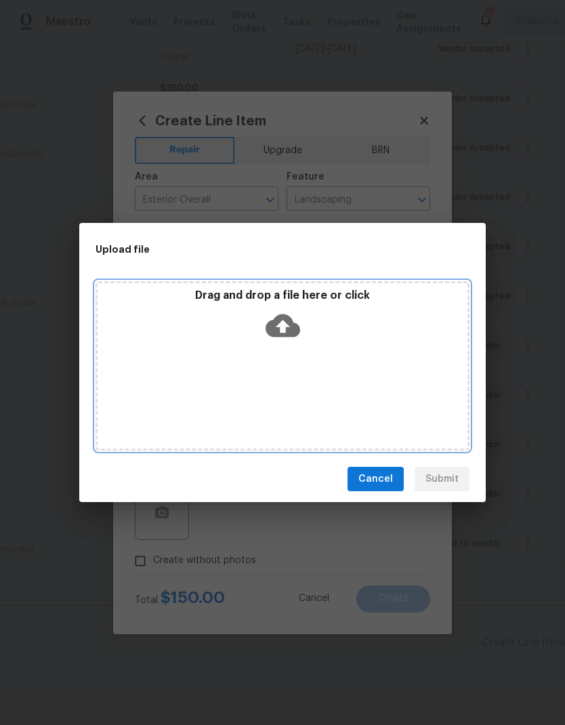
click at [401, 378] on div "Drag and drop a file here or click" at bounding box center [283, 365] width 374 height 169
